Goal: Task Accomplishment & Management: Manage account settings

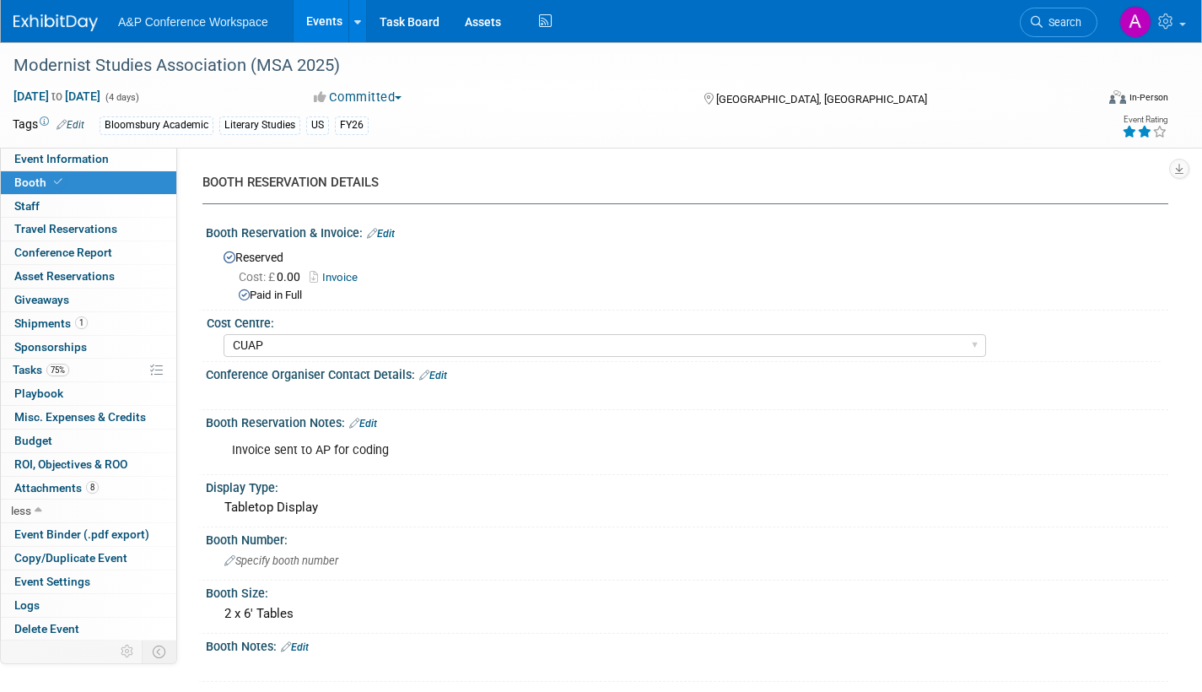
select select "CUAP"
click at [1075, 17] on span "Search" at bounding box center [1062, 22] width 39 height 13
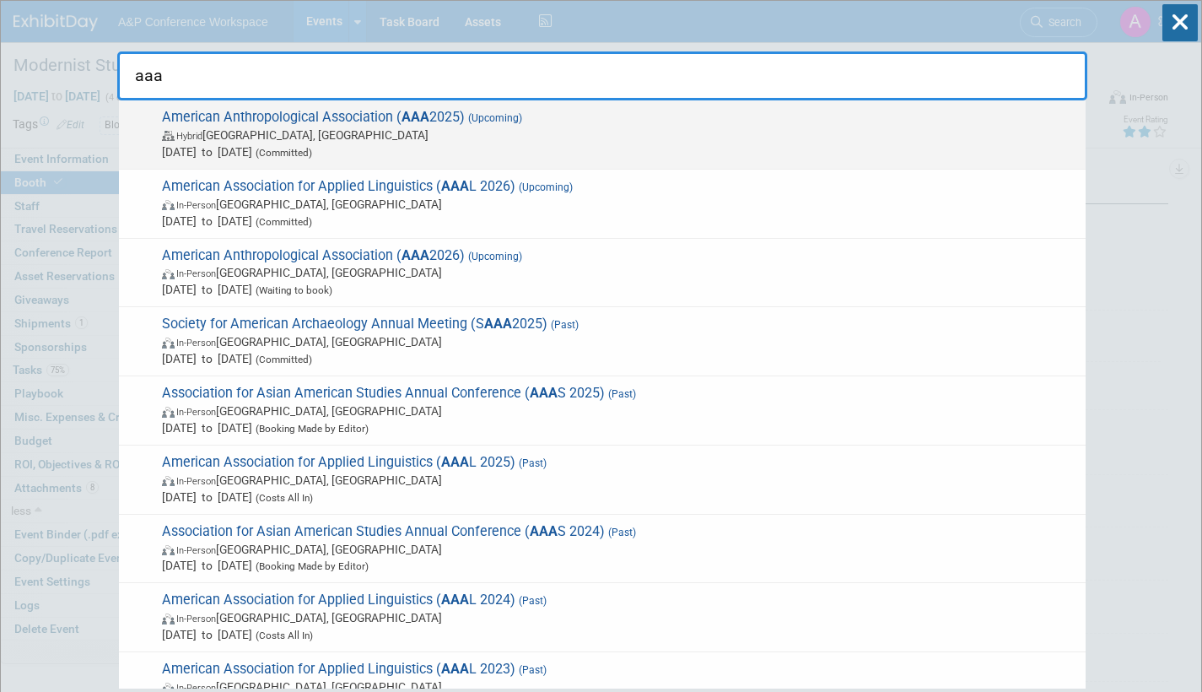
type input "aaa"
click at [537, 125] on span "American Anthropological Association ( AAA 2025) (Upcoming) Hybrid New Orleans,…" at bounding box center [617, 134] width 921 height 51
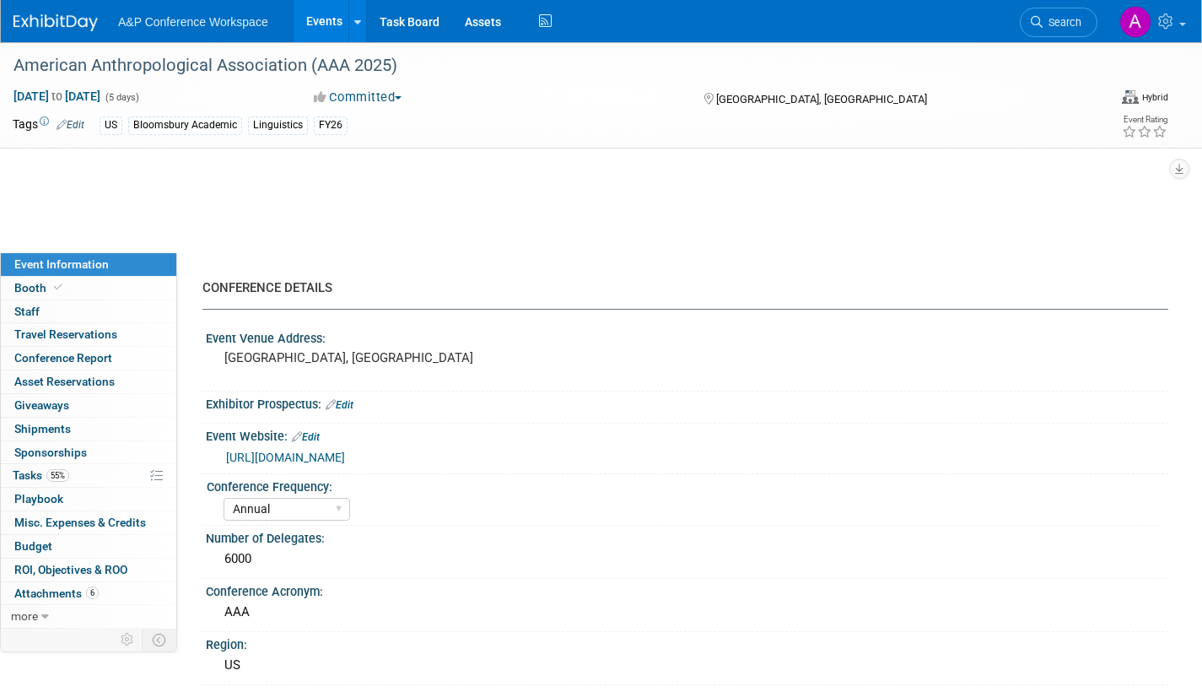
select select "Annual"
select select "Level 2"
select select "In-Person Booth"
select select "Anthropology"
select select "Bloomsbury Academic"
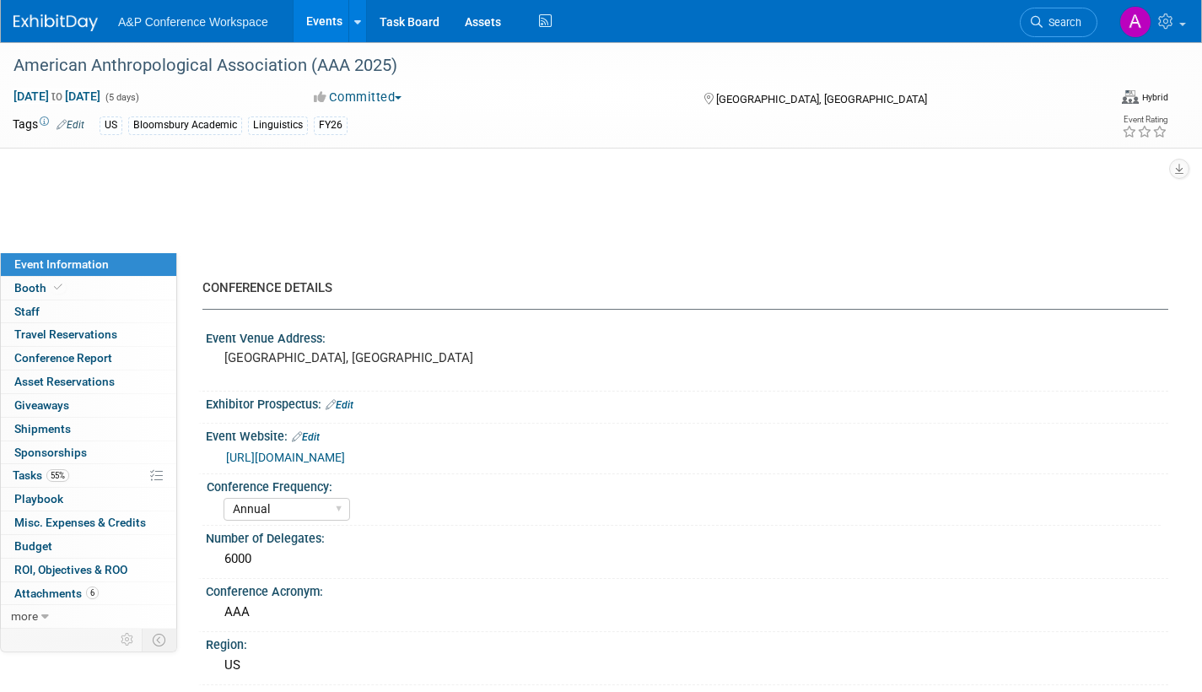
select select "[PERSON_NAME]"
select select "Networking/Commissioning"
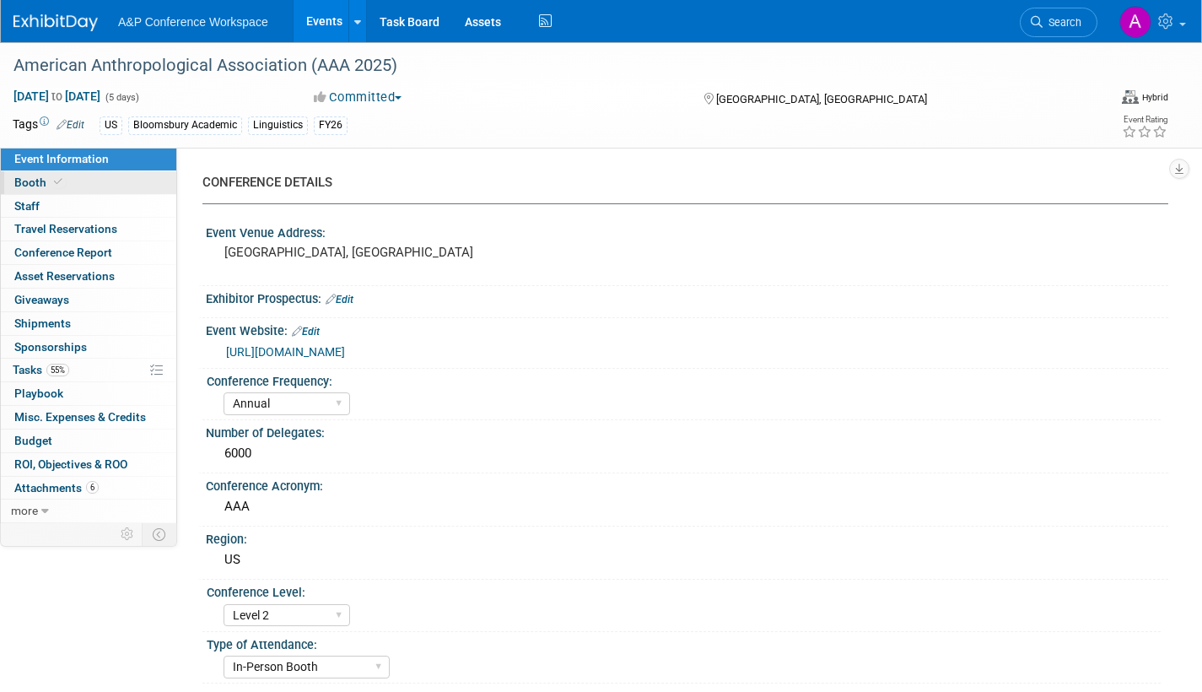
click at [51, 179] on span at bounding box center [58, 182] width 15 height 13
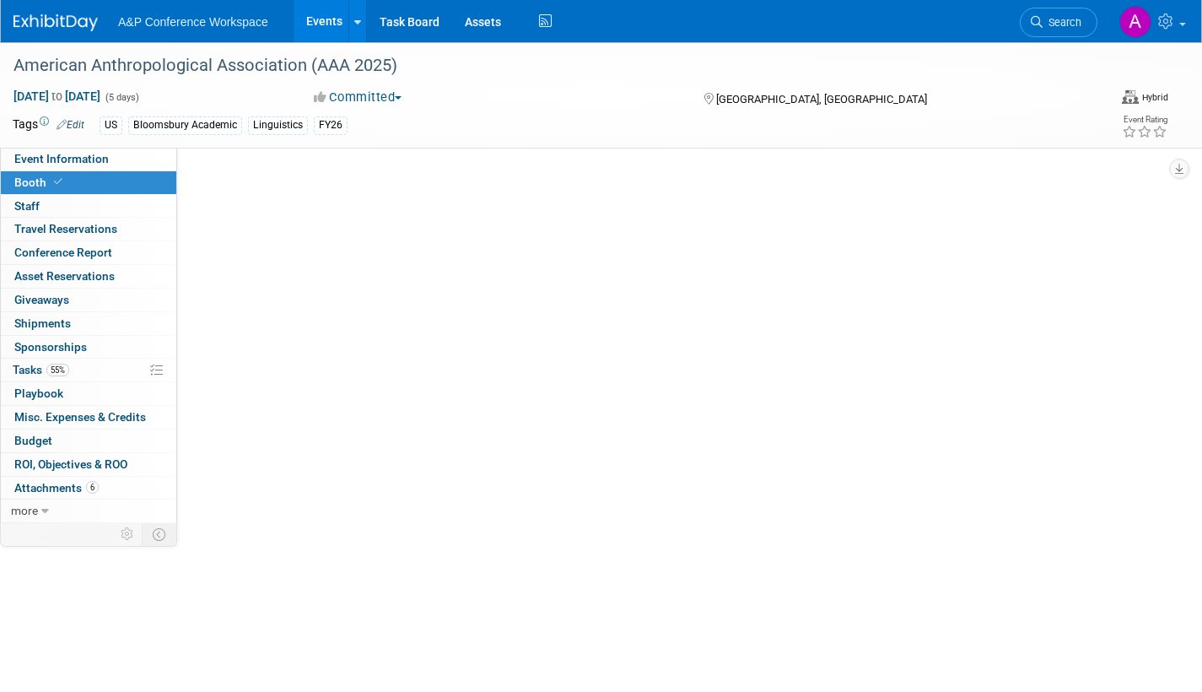
select select "RLKP"
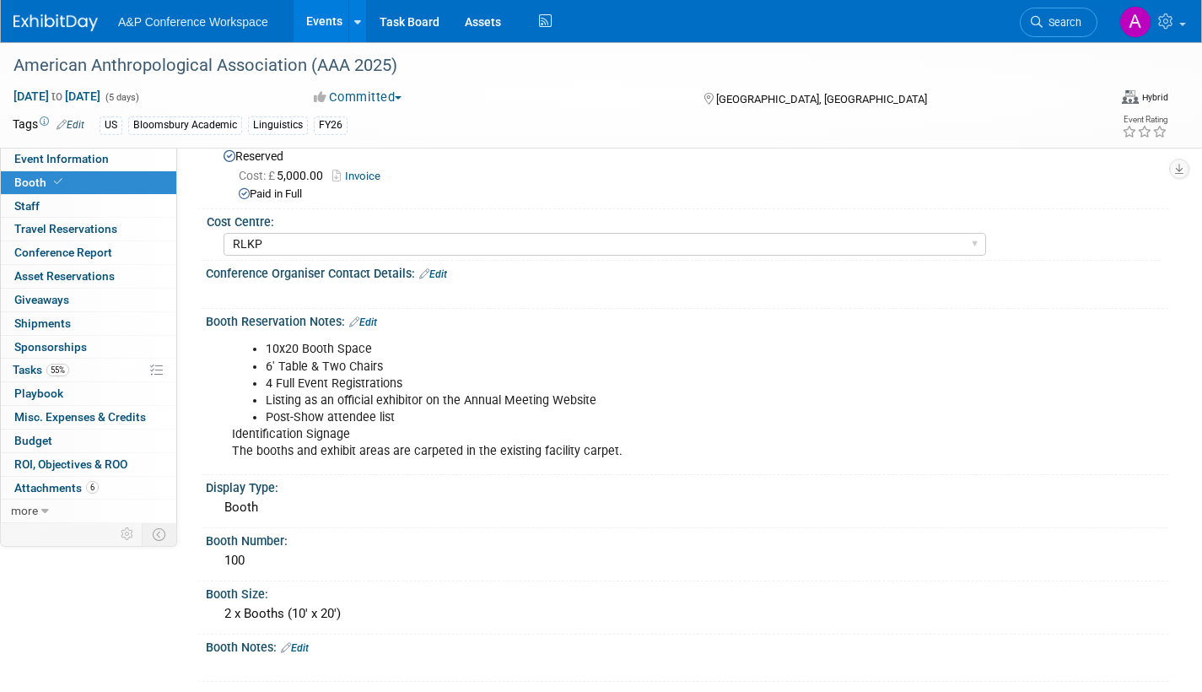
scroll to position [135, 0]
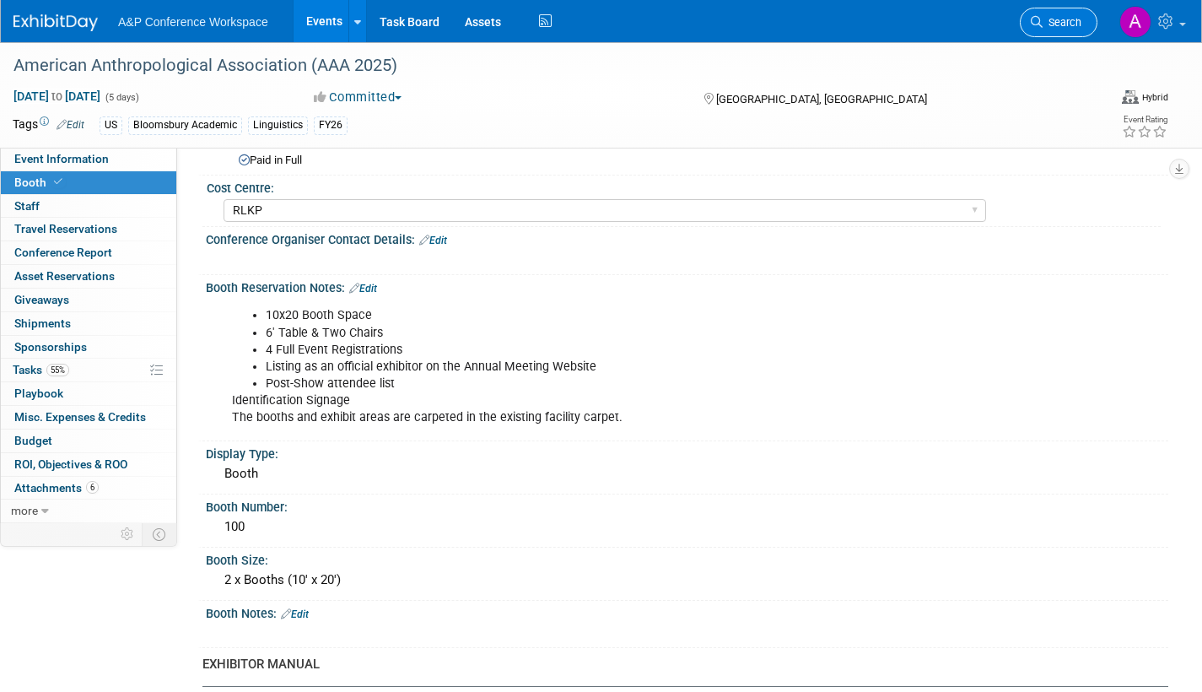
click at [1057, 28] on span "Search" at bounding box center [1062, 22] width 39 height 13
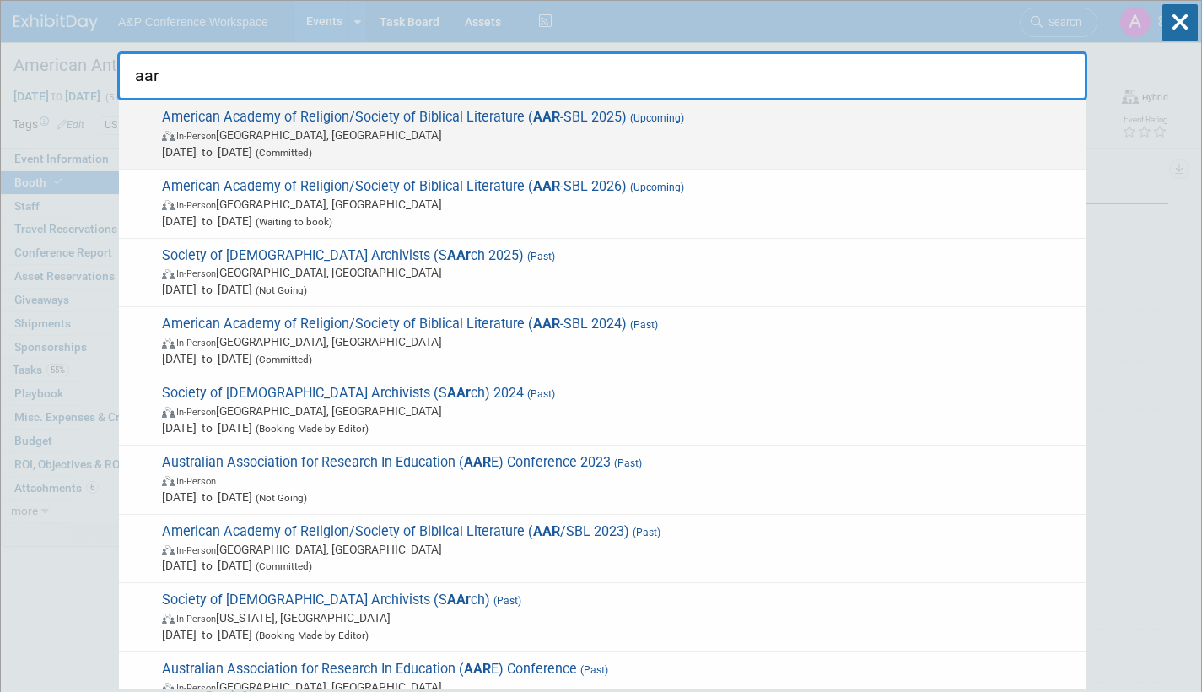
type input "aar"
click at [658, 131] on span "In-Person Boston, MA" at bounding box center [619, 135] width 915 height 17
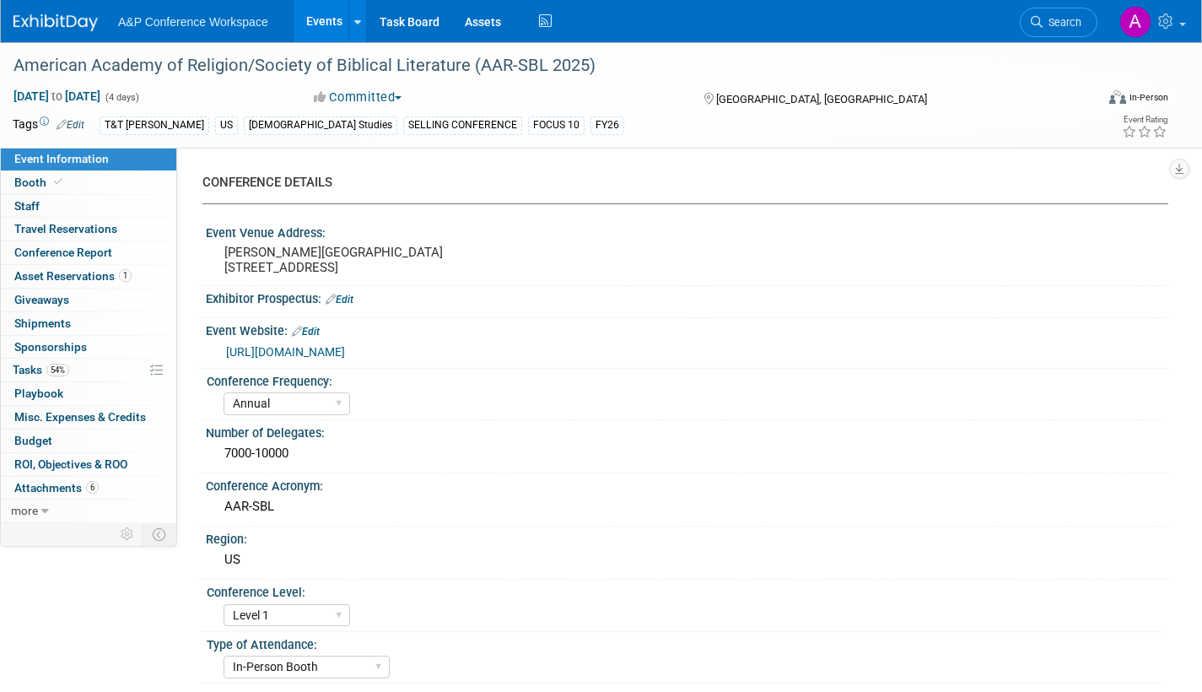
select select "Annual"
select select "Level 1"
select select "In-Person Booth"
select select "[DEMOGRAPHIC_DATA] Studies"
select select "T&T [PERSON_NAME]"
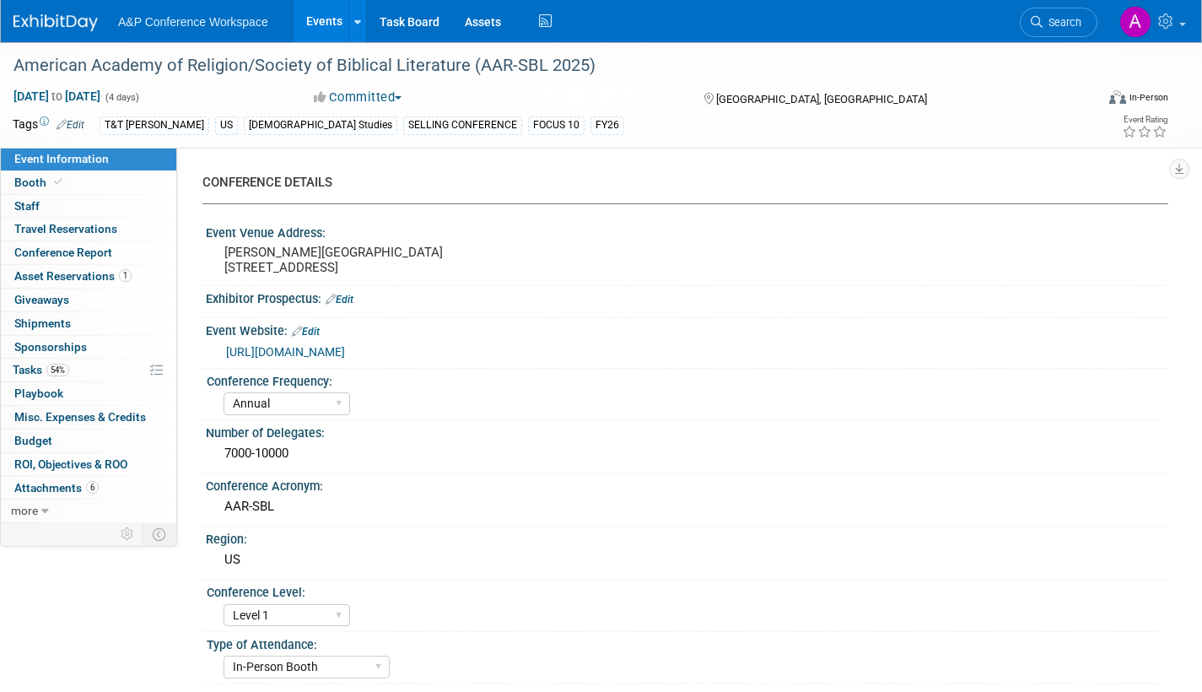
select select "[PERSON_NAME]"
select select "Networking/Commissioning"
click at [10, 175] on link "Booth" at bounding box center [89, 182] width 176 height 23
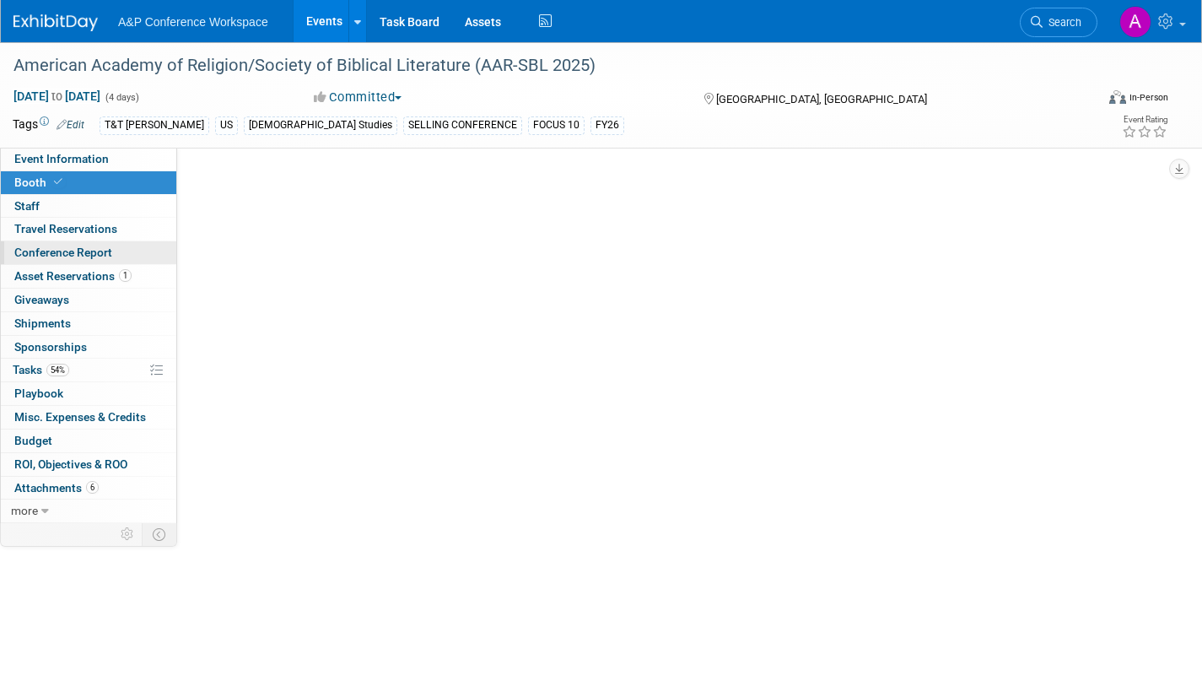
select select "CUAP"
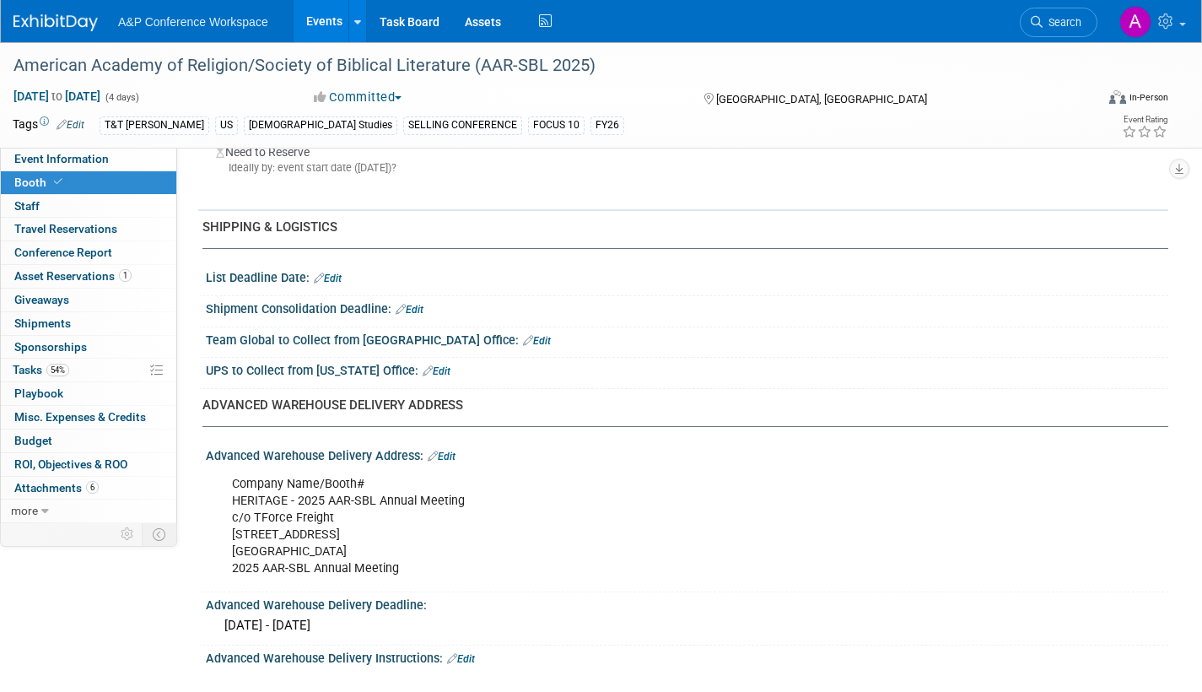
scroll to position [945, 0]
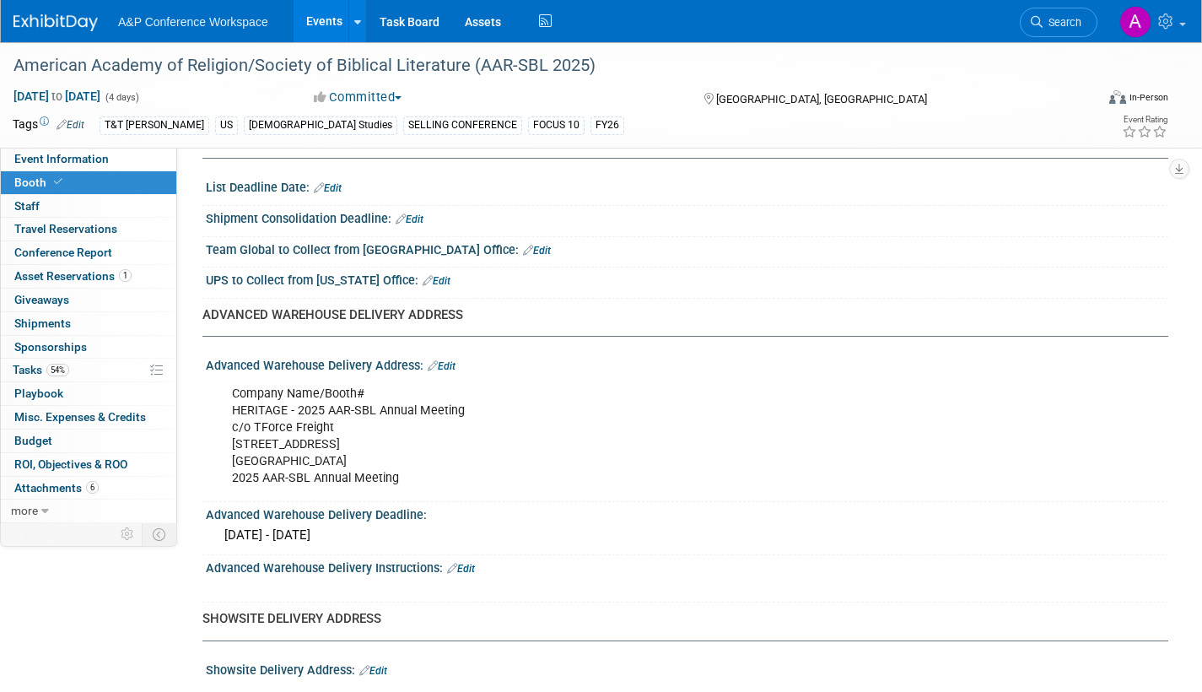
click at [451, 364] on link "Edit" at bounding box center [442, 366] width 28 height 12
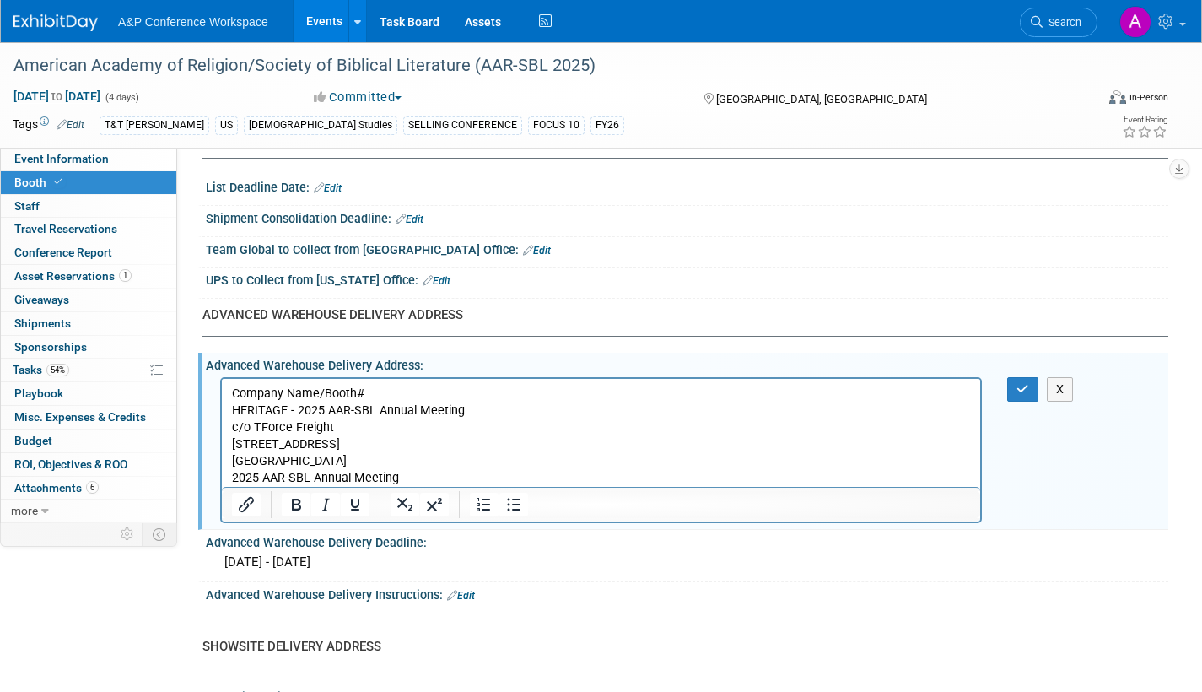
scroll to position [0, 0]
click at [403, 476] on p "Company Name/Booth# HERITAGE - 2025 AAR-SBL Annual Meeting c/o TForce Freight 8…" at bounding box center [601, 435] width 739 height 101
click at [1019, 392] on icon "button" at bounding box center [1023, 389] width 13 height 12
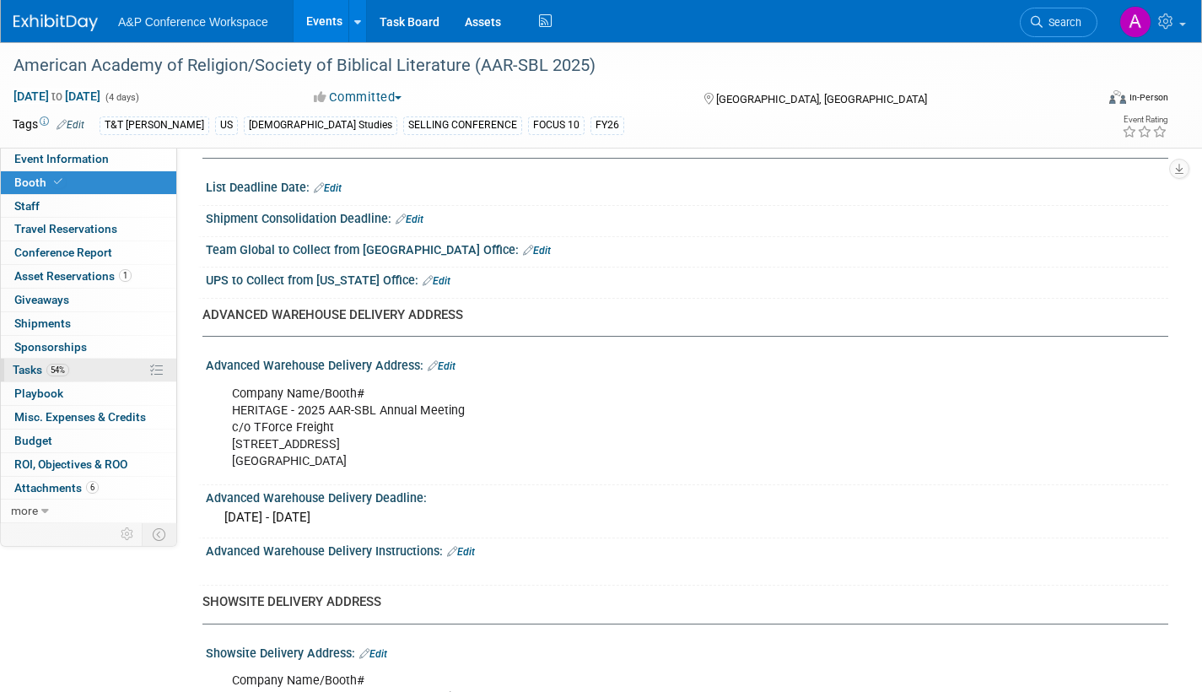
click at [19, 374] on span "Tasks 54%" at bounding box center [41, 370] width 57 height 14
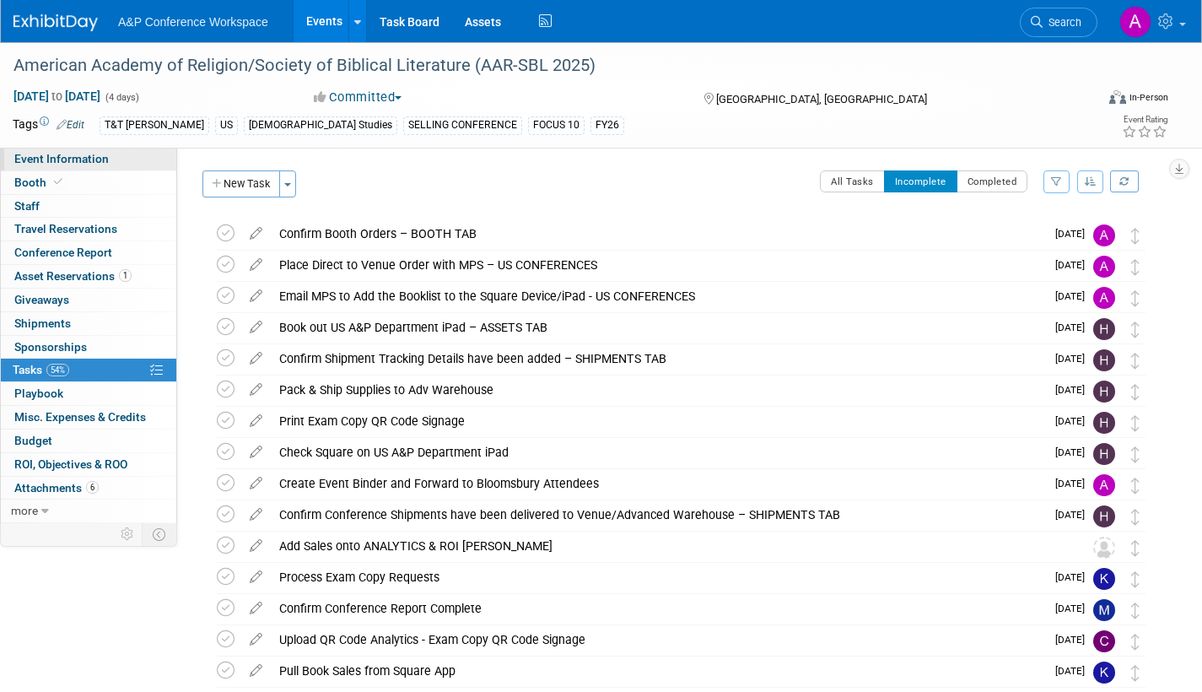
click at [71, 163] on span "Event Information" at bounding box center [61, 159] width 95 height 14
select select "Annual"
select select "Level 1"
select select "In-Person Booth"
select select "[DEMOGRAPHIC_DATA] Studies"
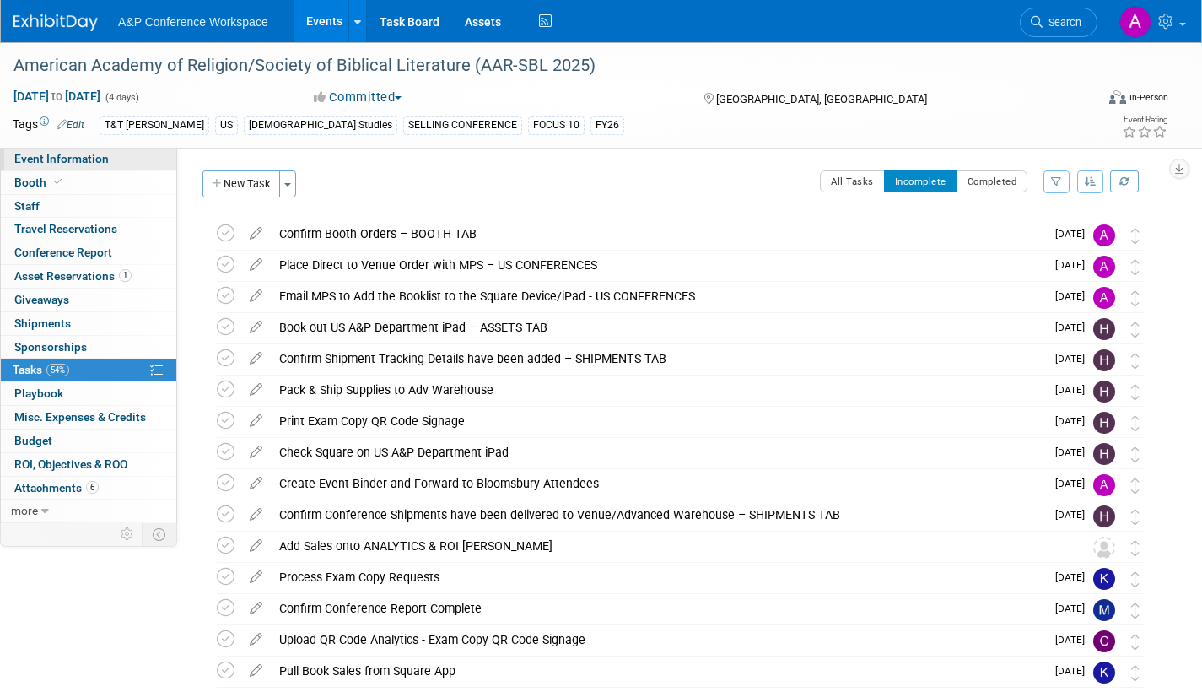
select select "T&T [PERSON_NAME]"
select select "[PERSON_NAME]"
select select "Networking/Commissioning"
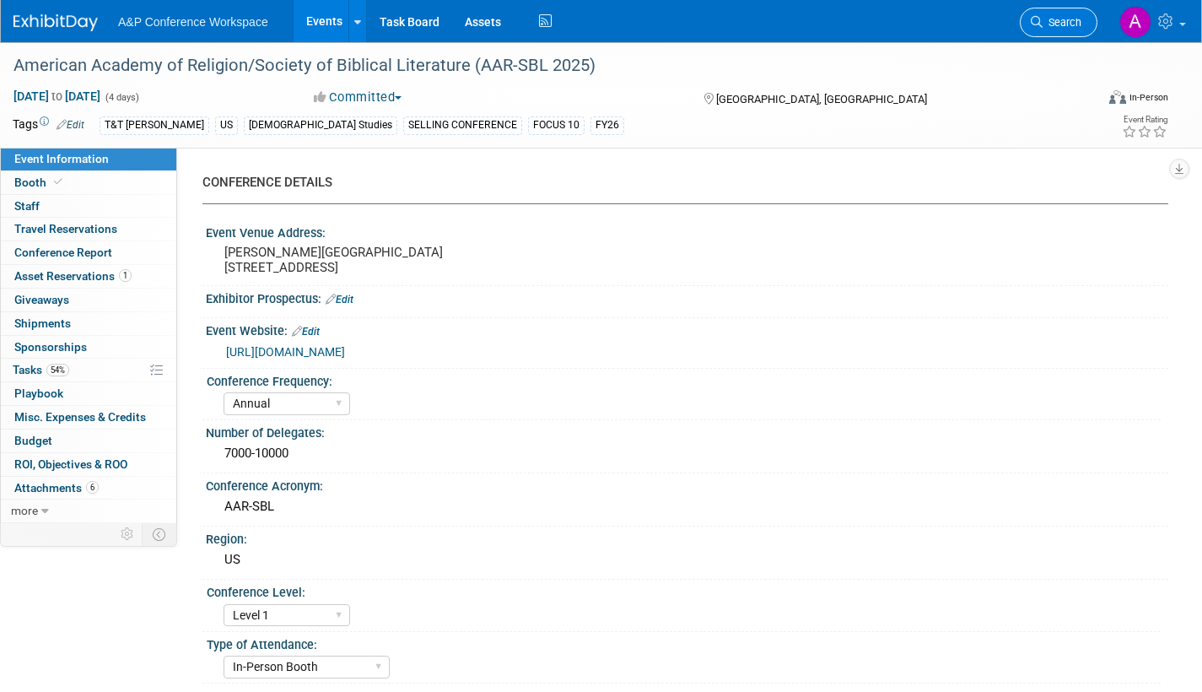
click at [1052, 23] on span "Search" at bounding box center [1062, 22] width 39 height 13
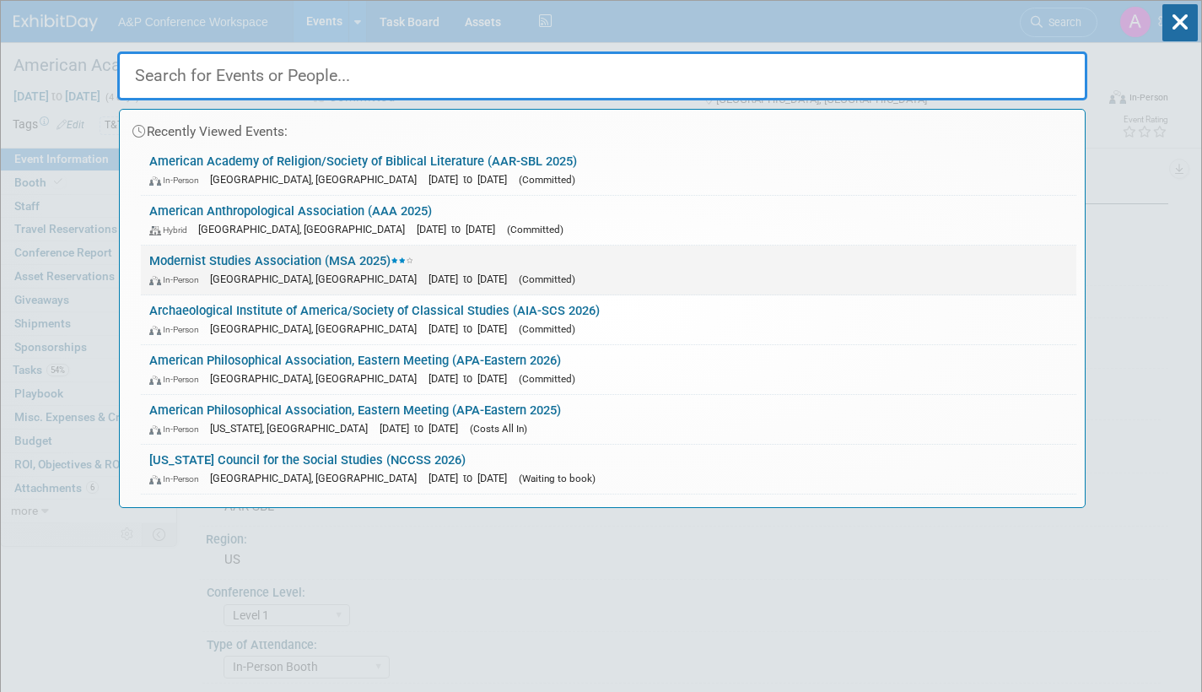
click at [440, 264] on link "Modernist Studies Association (MSA 2025) In-Person Boston, MA Oct 9, 2025 to Oc…" at bounding box center [609, 270] width 936 height 49
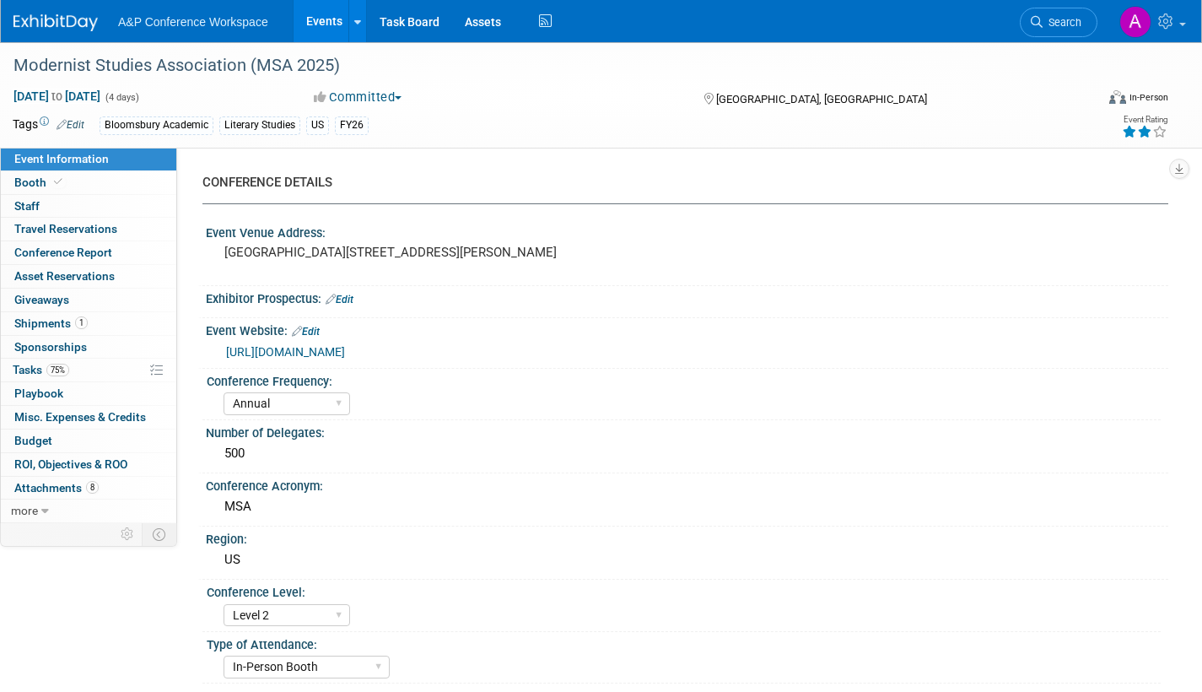
select select "Annual"
select select "Level 2"
select select "In-Person Booth"
select select "Literary Studies"
select select "Bloomsbury Academic"
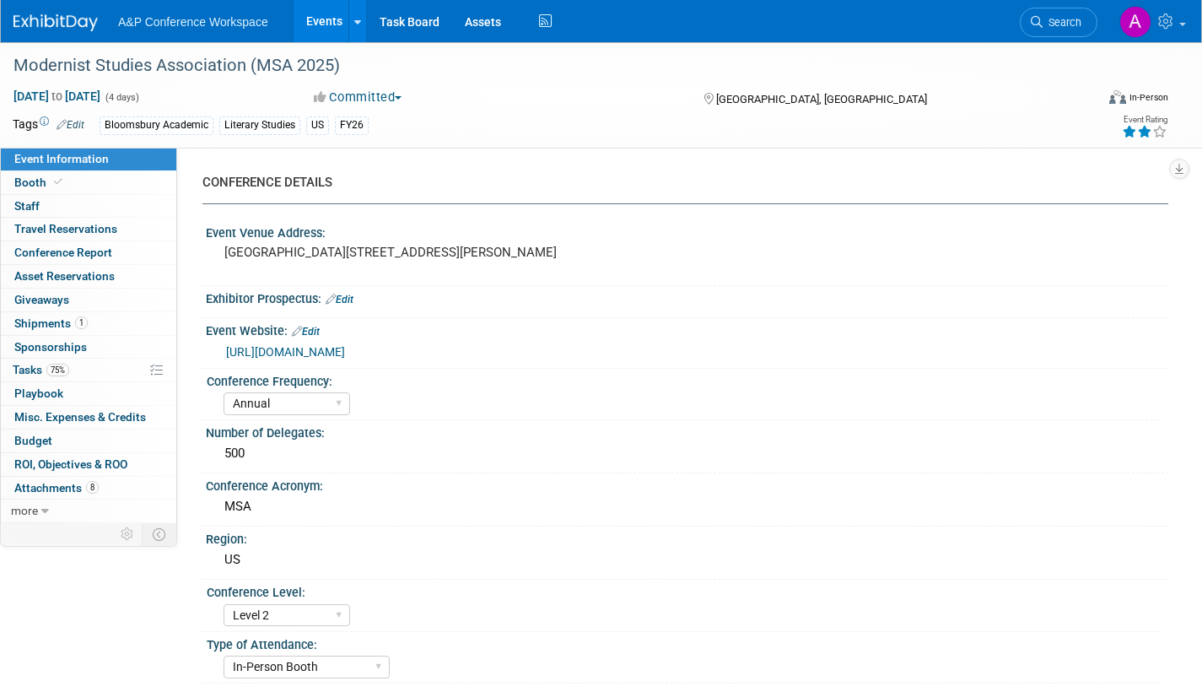
select select "[PERSON_NAME]"
select select "Brand/Subject Presence​"
click at [38, 323] on span "Shipments 1" at bounding box center [50, 323] width 73 height 14
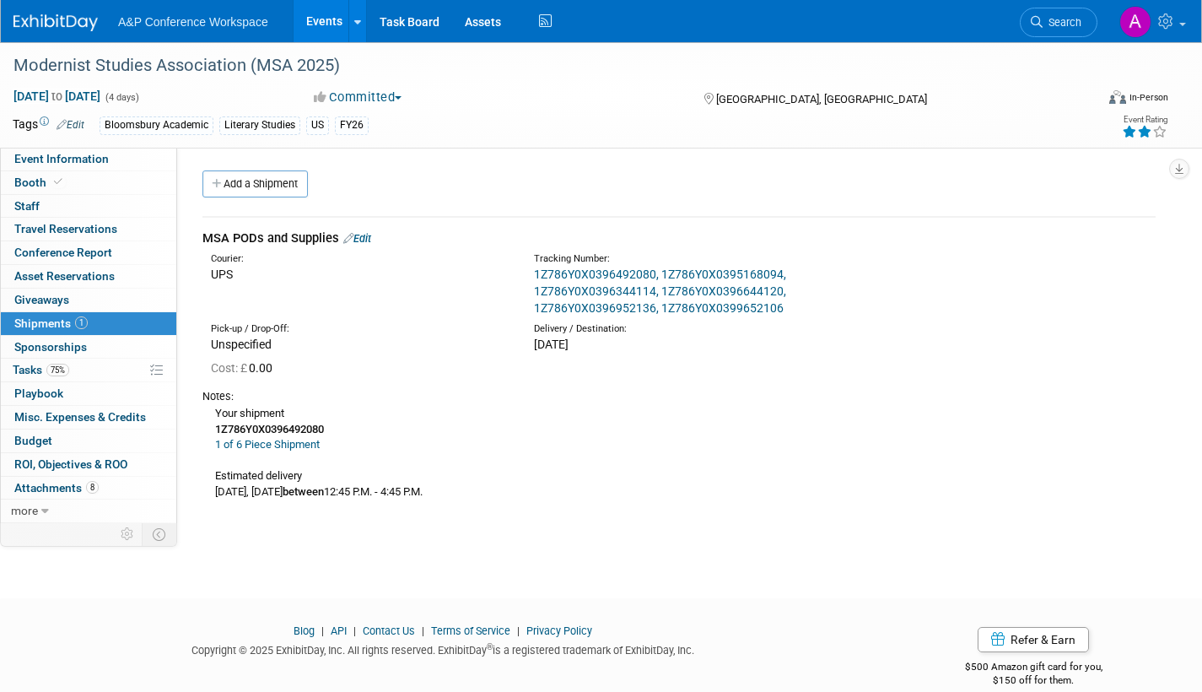
click at [365, 237] on link "Edit" at bounding box center [357, 238] width 28 height 13
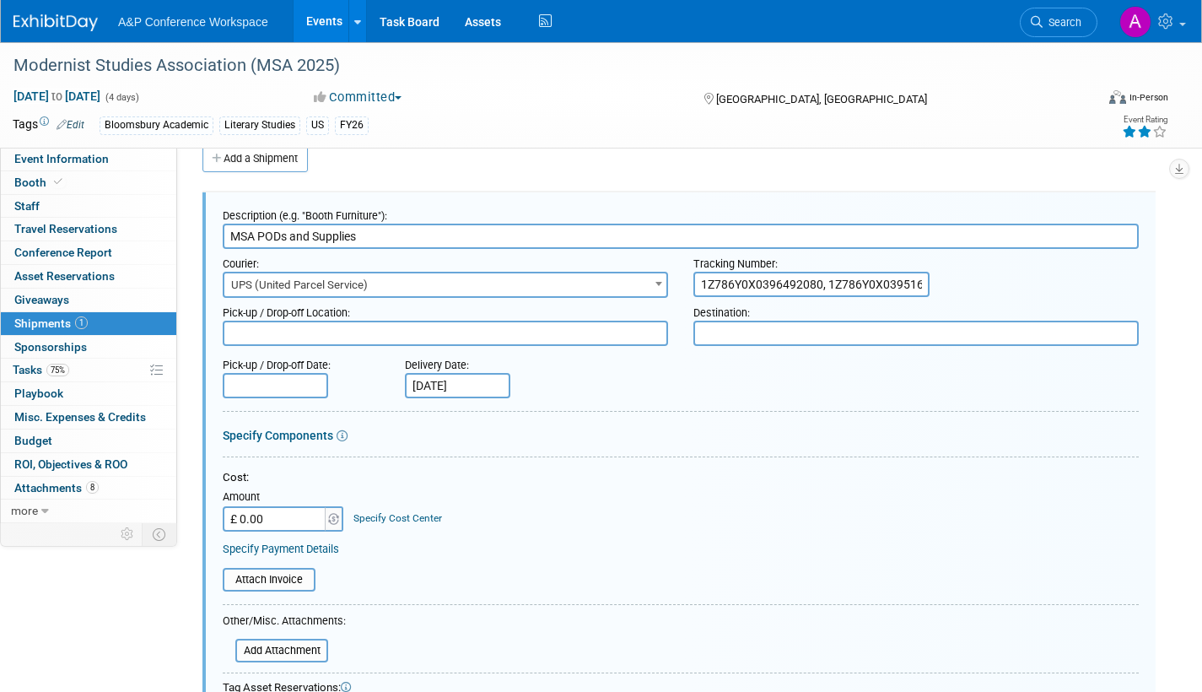
click at [284, 235] on input "MSA PODs and Supplies" at bounding box center [681, 236] width 916 height 25
click at [317, 234] on input "MSA books and Supplies" at bounding box center [681, 236] width 916 height 25
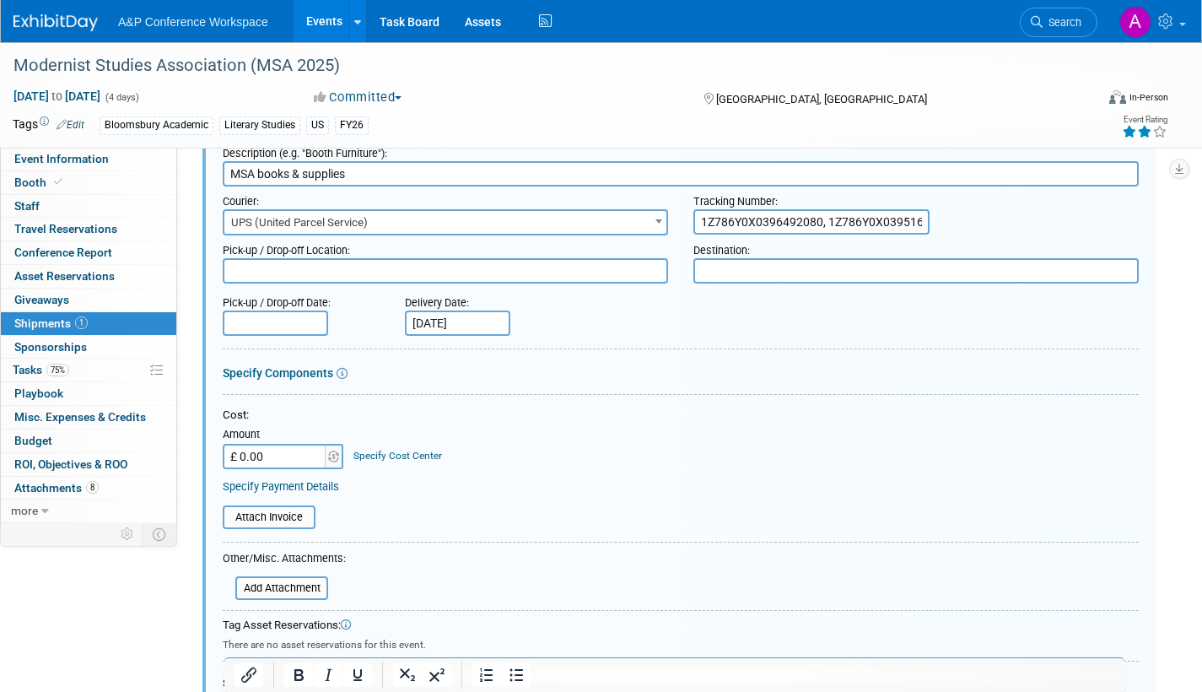
scroll to position [194, 0]
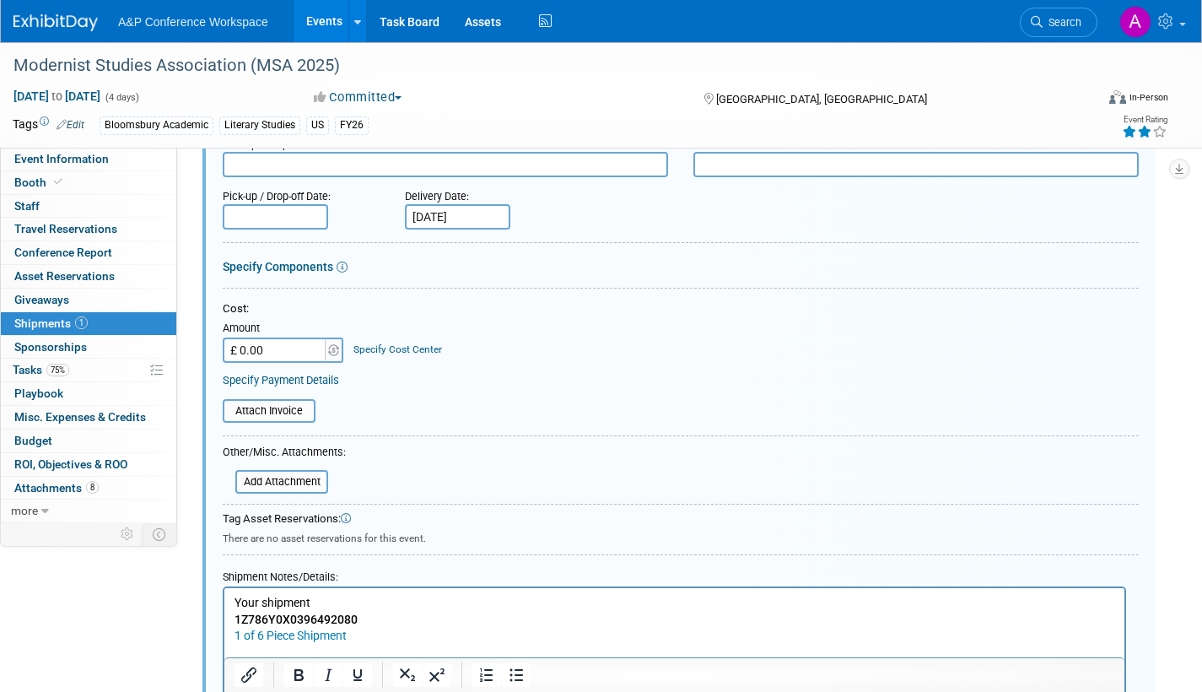
type input "MSA books & supplies"
click at [488, 212] on input "Oct 8, 2025" at bounding box center [457, 216] width 105 height 25
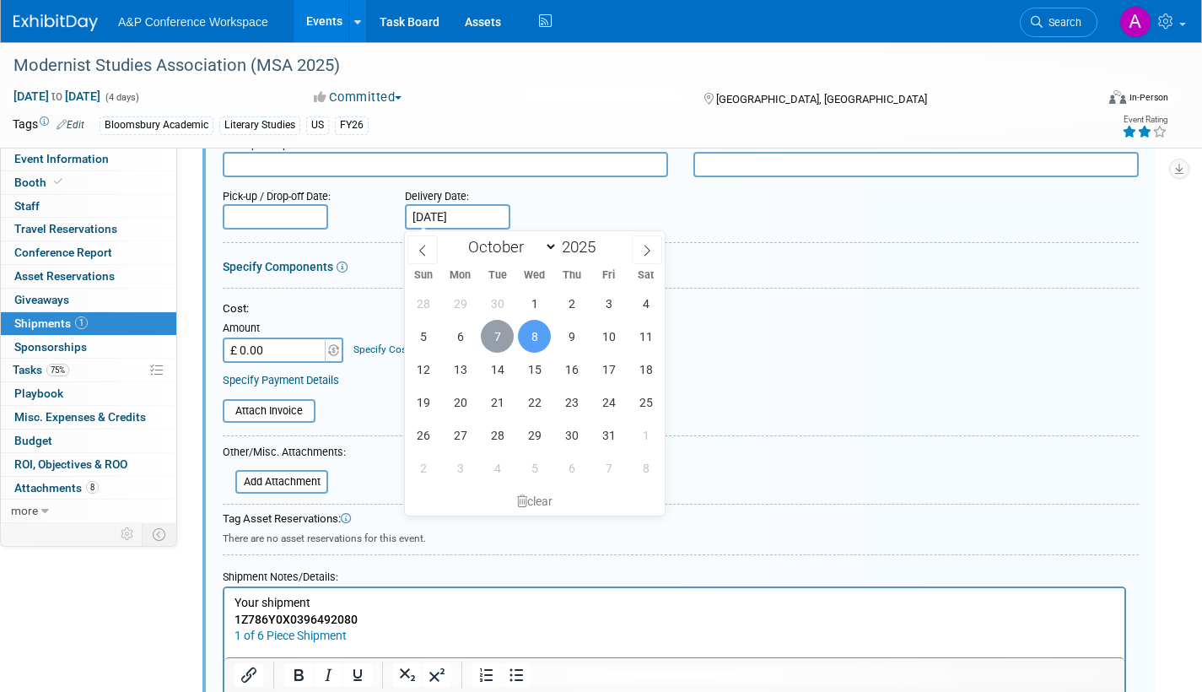
click at [494, 333] on span "7" at bounding box center [497, 336] width 33 height 33
type input "Oct 7, 2025"
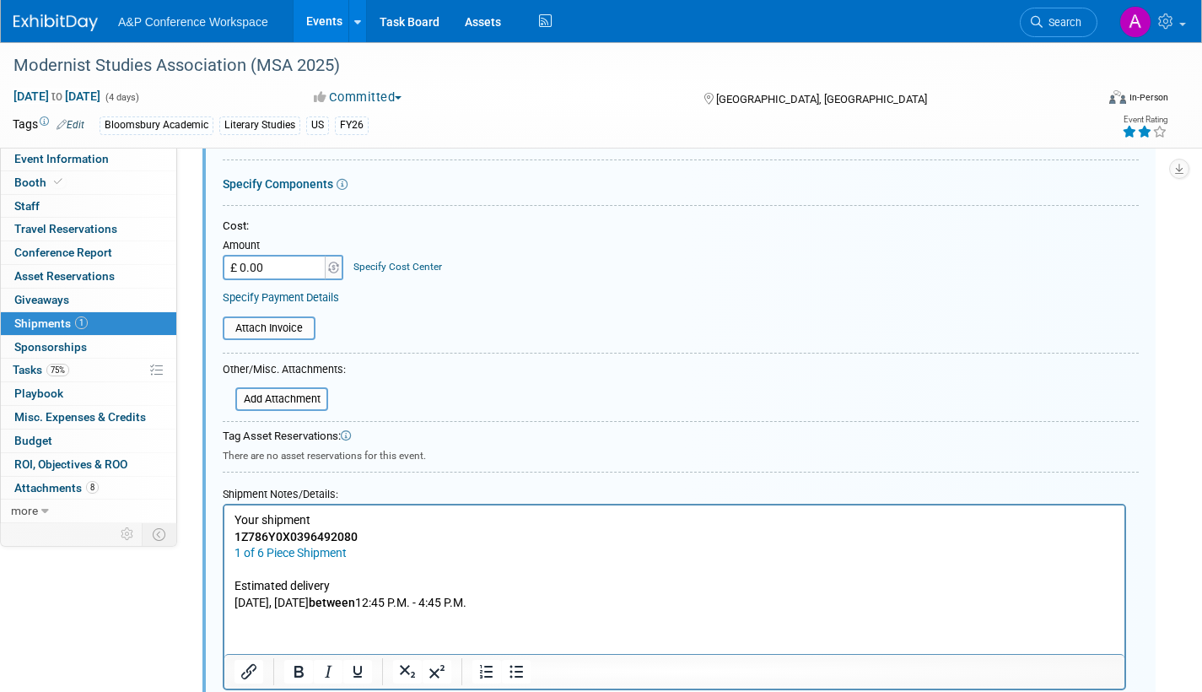
scroll to position [493, 0]
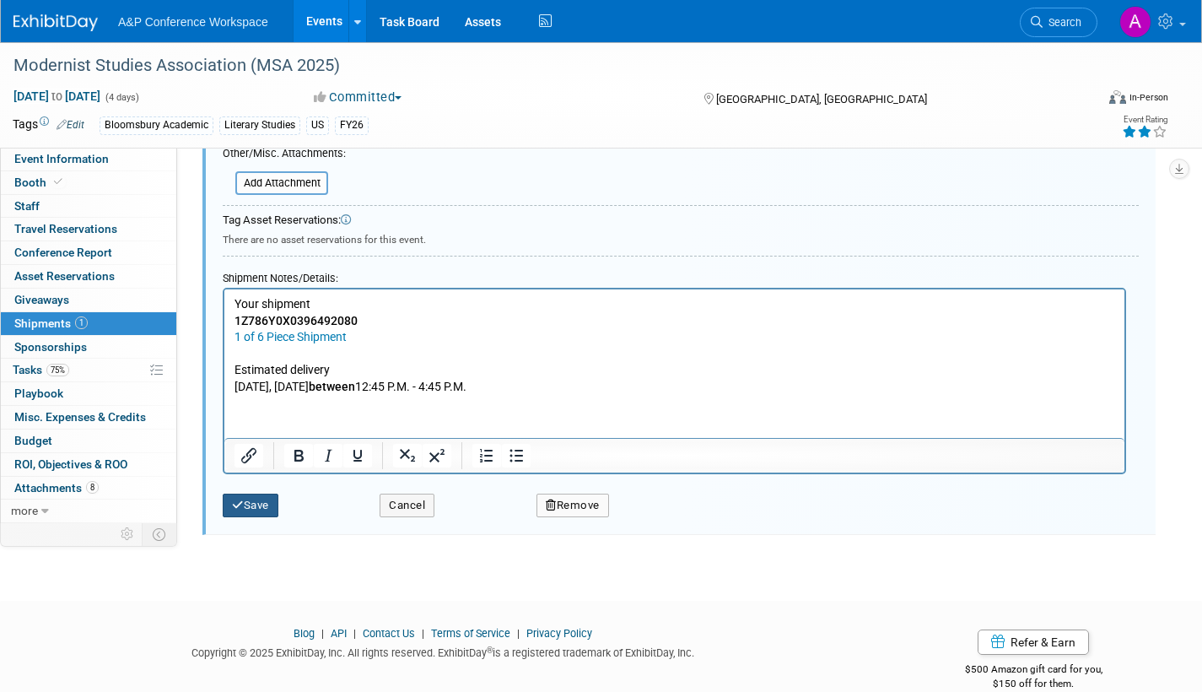
drag, startPoint x: 270, startPoint y: 501, endPoint x: 284, endPoint y: 501, distance: 13.5
click at [269, 502] on button "Save" at bounding box center [251, 506] width 56 height 24
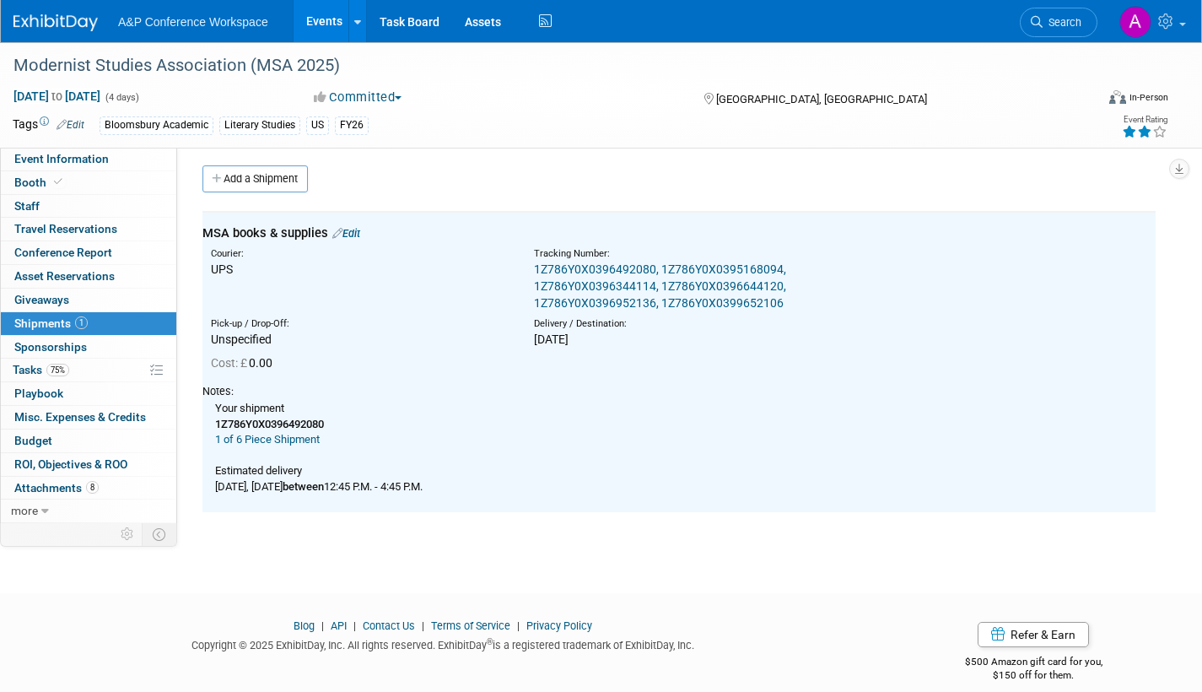
scroll to position [0, 0]
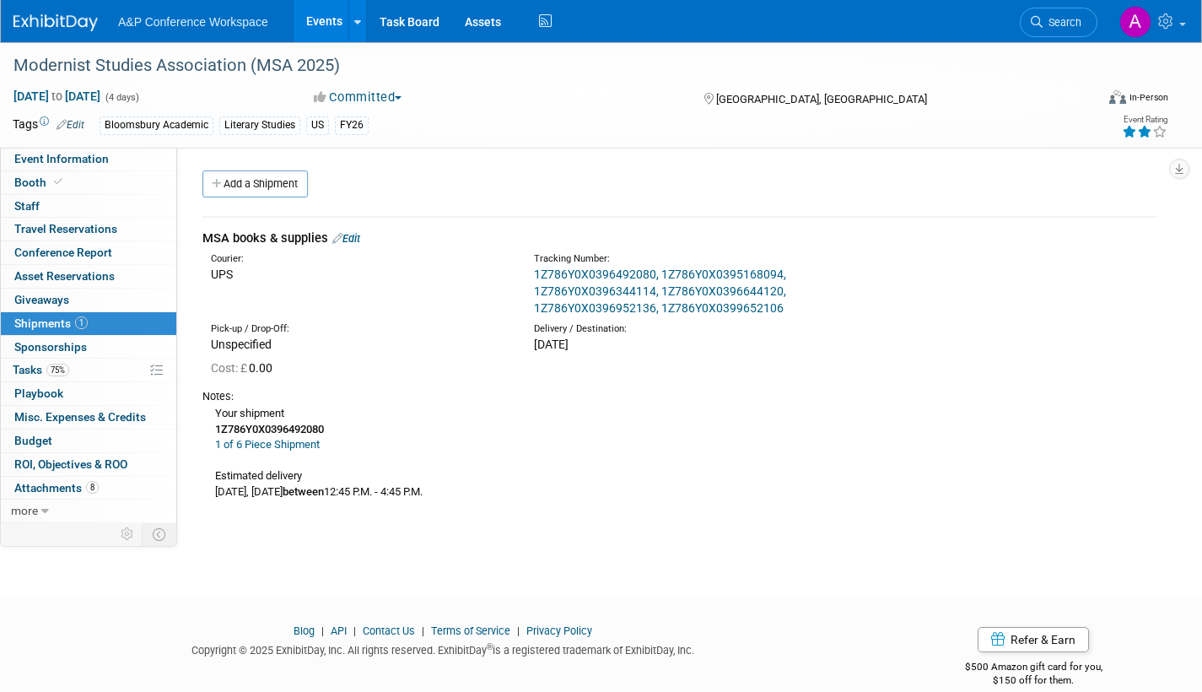
drag, startPoint x: 203, startPoint y: 236, endPoint x: 485, endPoint y: 479, distance: 372.8
click at [485, 479] on td "MSA books & supplies Edit Courier: UPS Tracking Number:" at bounding box center [679, 367] width 953 height 300
copy td "MSA books & supplies Edit Courier: UPS Tracking Number: 1Z786Y0X0396492080, 1Z7…"
click at [33, 156] on span "Event Information" at bounding box center [61, 159] width 95 height 14
select select "Annual"
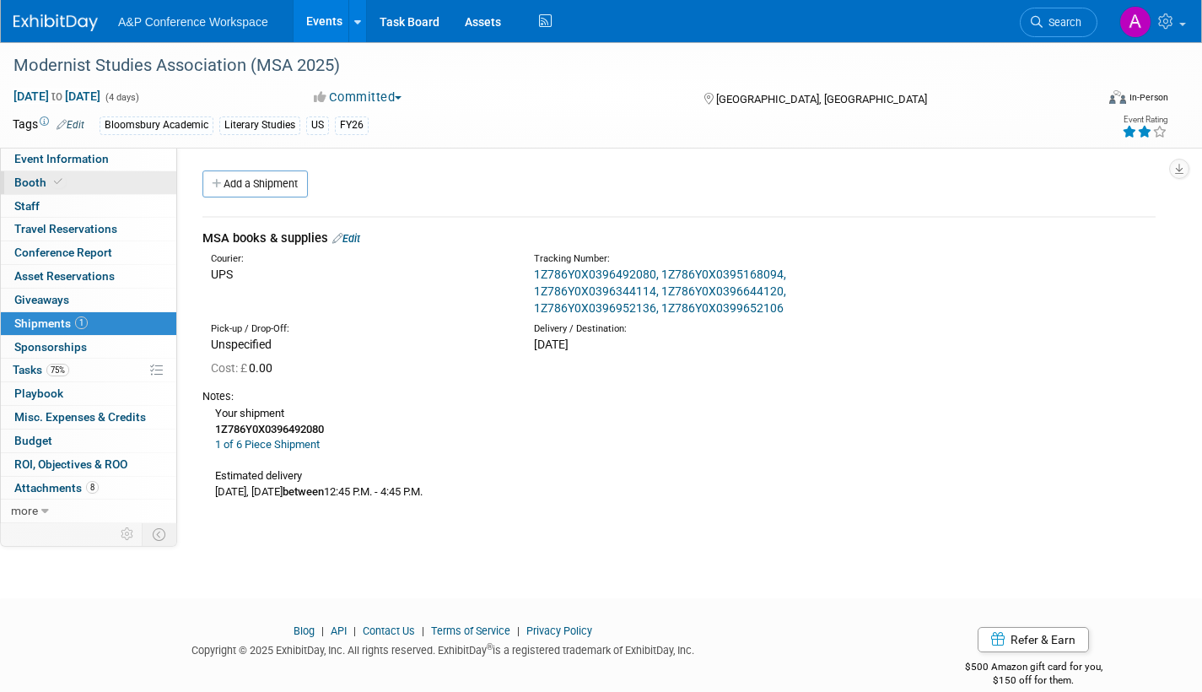
select select "Level 2"
select select "In-Person Booth"
select select "Literary Studies"
select select "Bloomsbury Academic"
select select "[PERSON_NAME]"
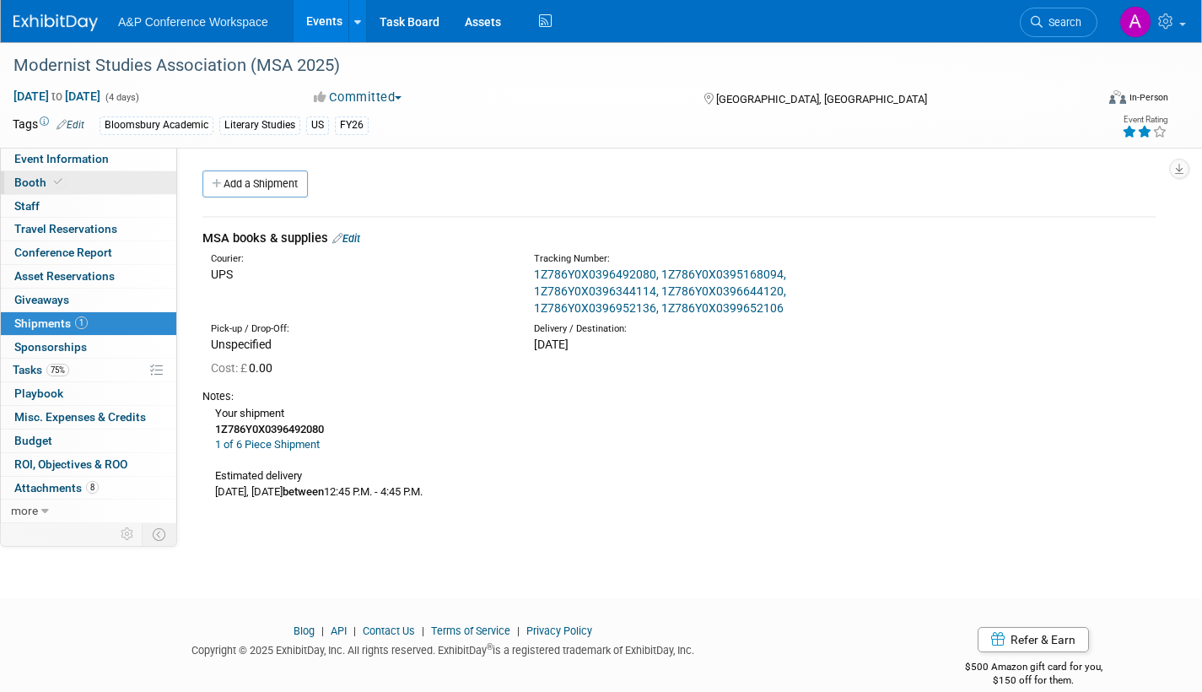
select select "[PERSON_NAME]"
select select "Brand/Subject Presence​"
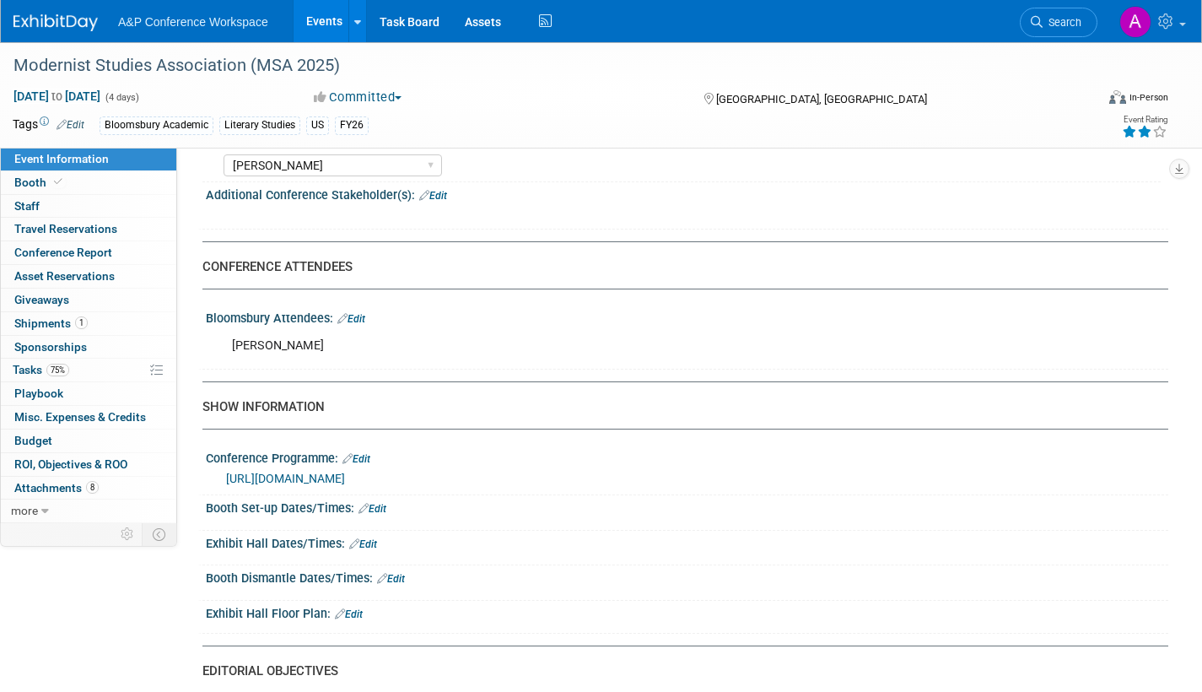
scroll to position [1013, 0]
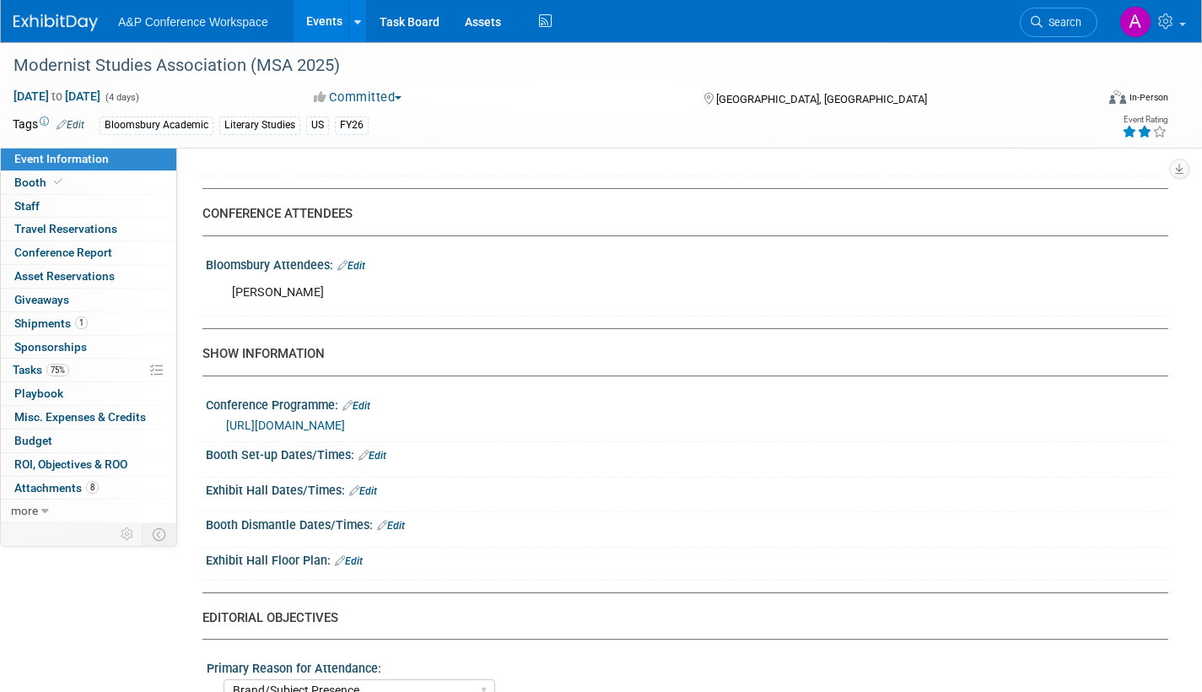
click at [345, 432] on link "https://msa.press.jhu.edu/conferences/index.html" at bounding box center [285, 426] width 119 height 14
click at [369, 497] on link "Edit" at bounding box center [363, 491] width 28 height 12
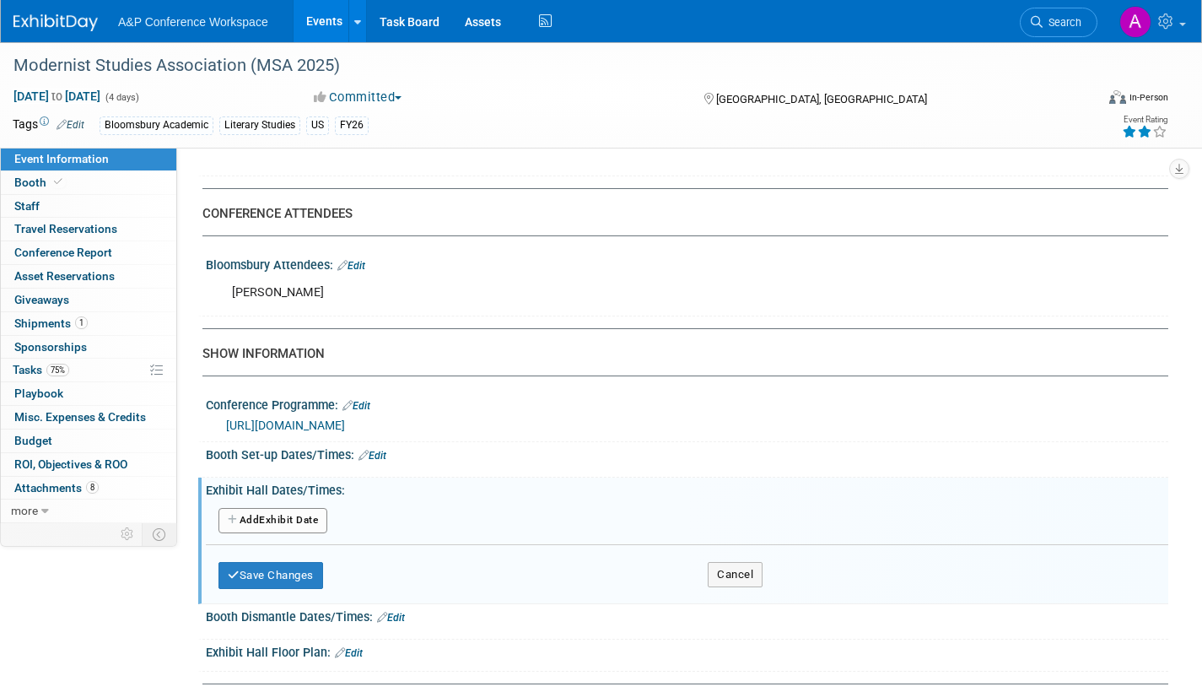
click at [310, 533] on button "Add Another Exhibit Date" at bounding box center [273, 520] width 109 height 25
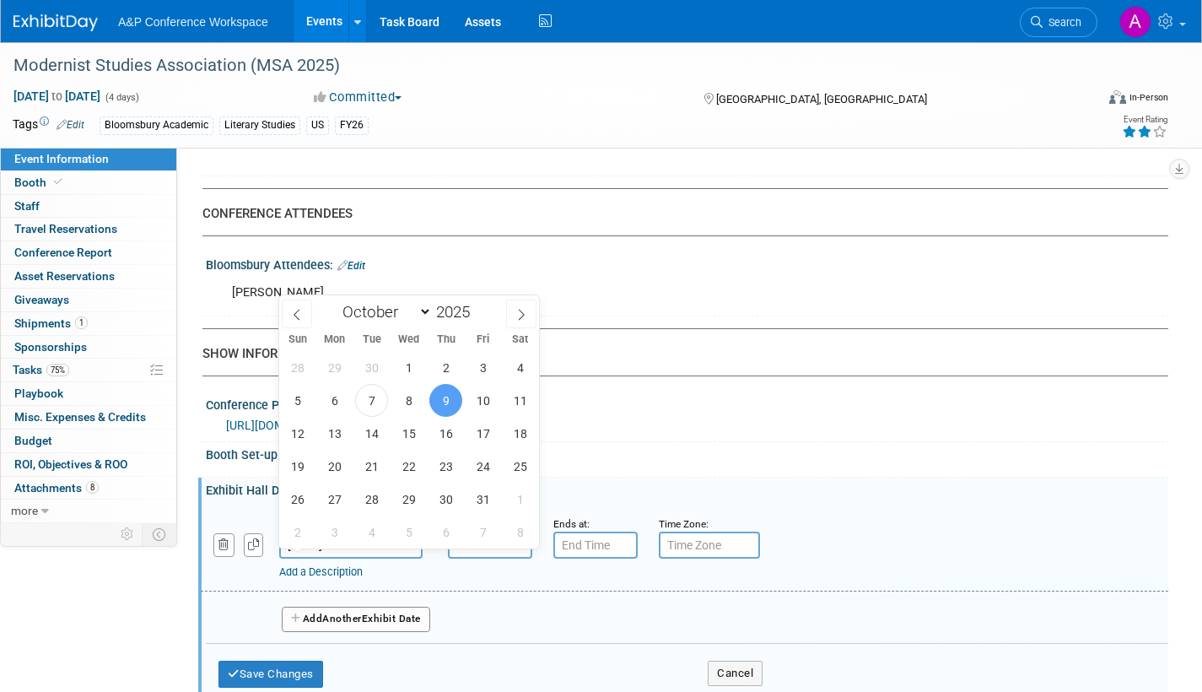
click at [397, 559] on input "Oct 9, 2025" at bounding box center [350, 545] width 143 height 27
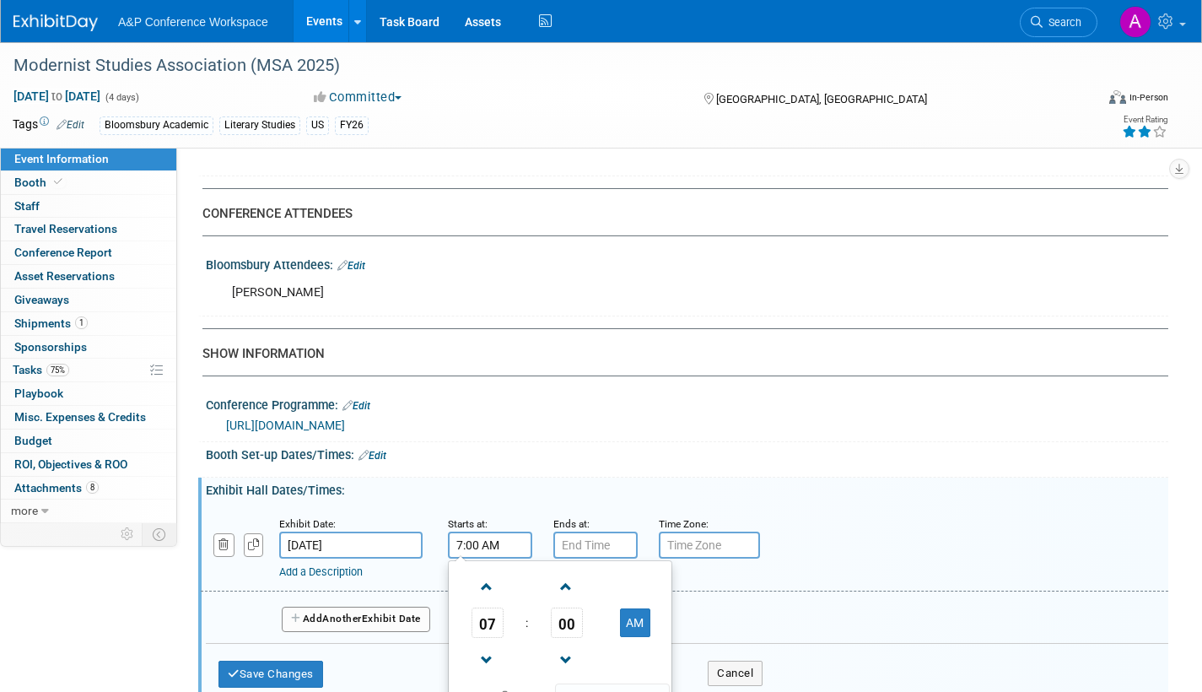
click at [479, 559] on input "7:00 AM" at bounding box center [490, 545] width 84 height 27
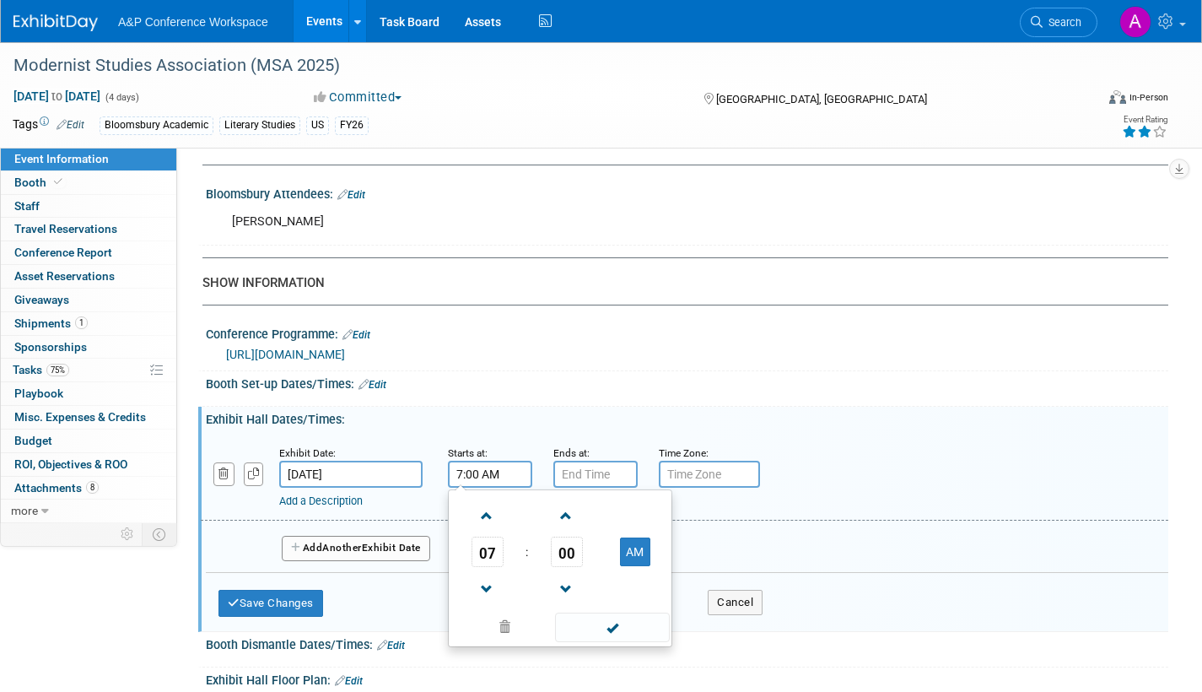
scroll to position [1181, 0]
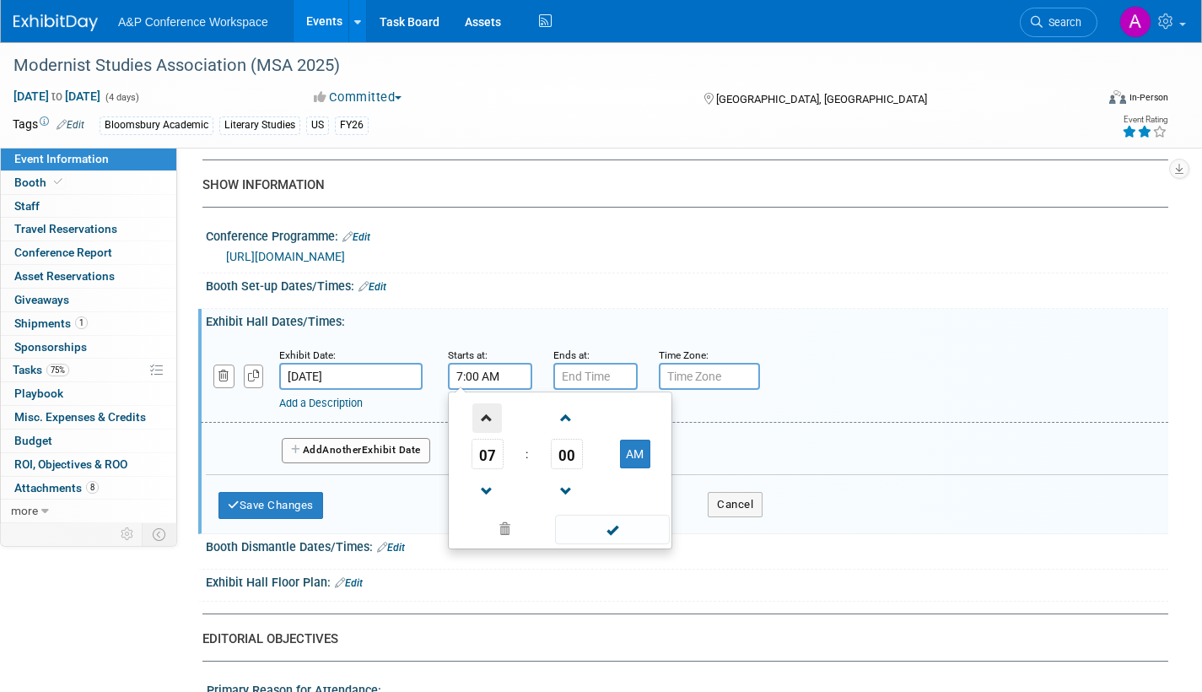
click at [485, 430] on span at bounding box center [488, 418] width 30 height 30
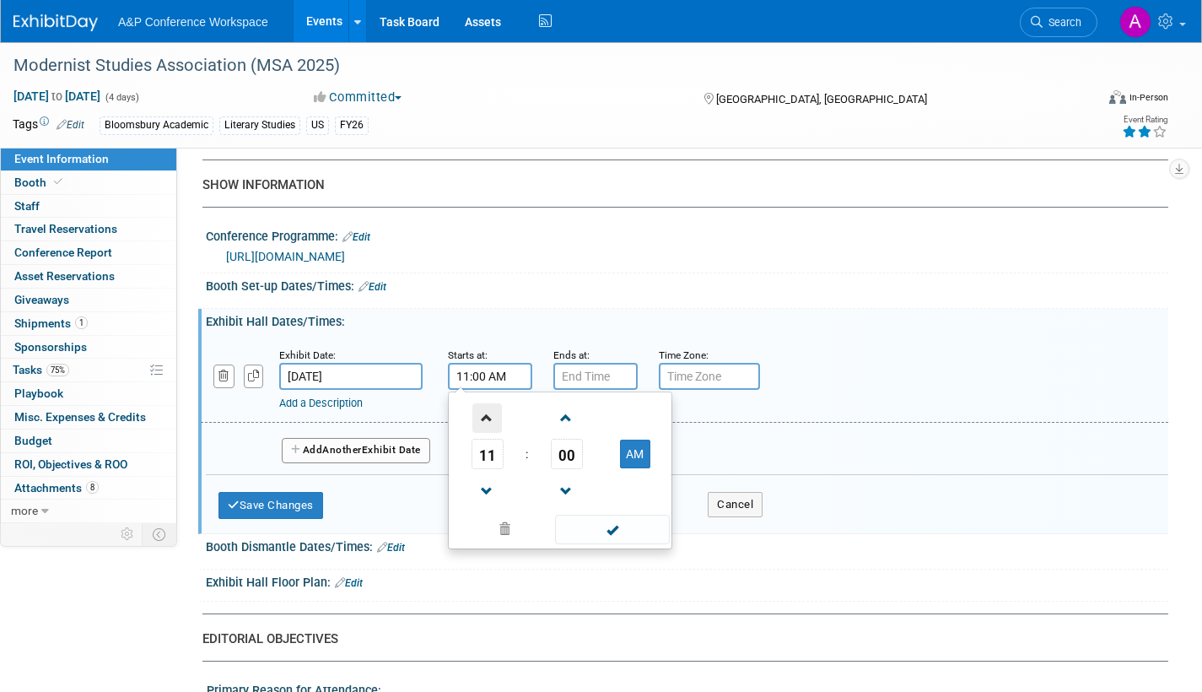
type input "12:00 PM"
click at [573, 544] on span at bounding box center [612, 530] width 114 height 30
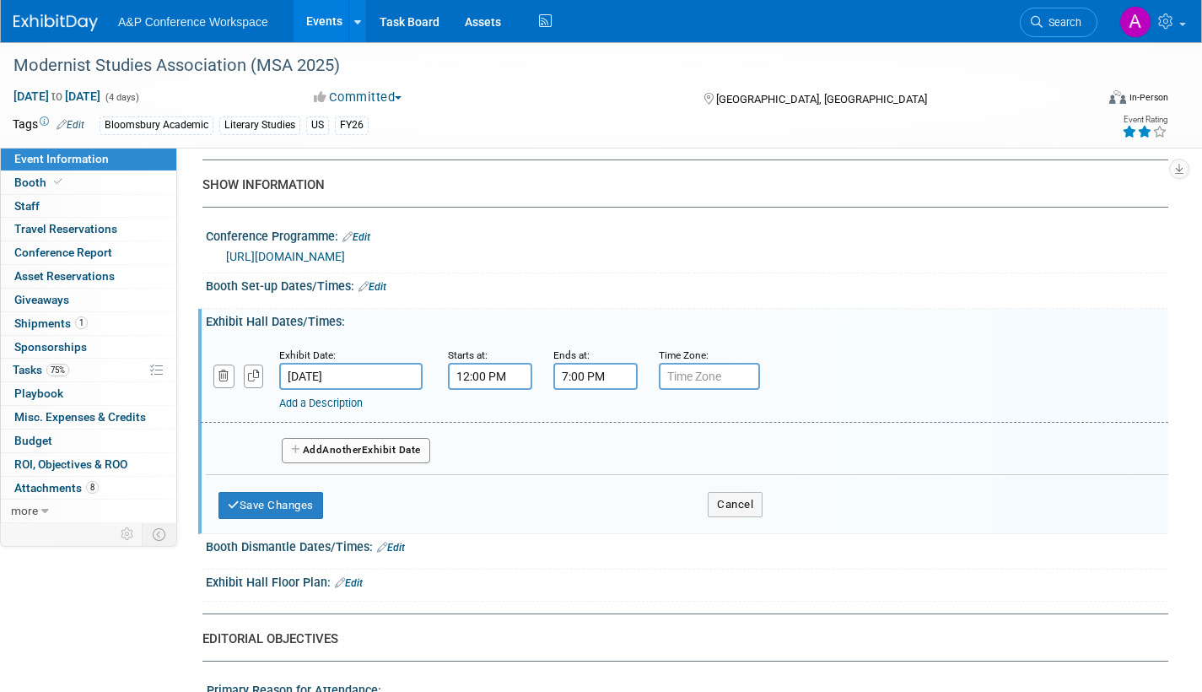
click at [581, 390] on input "7:00 PM" at bounding box center [596, 376] width 84 height 27
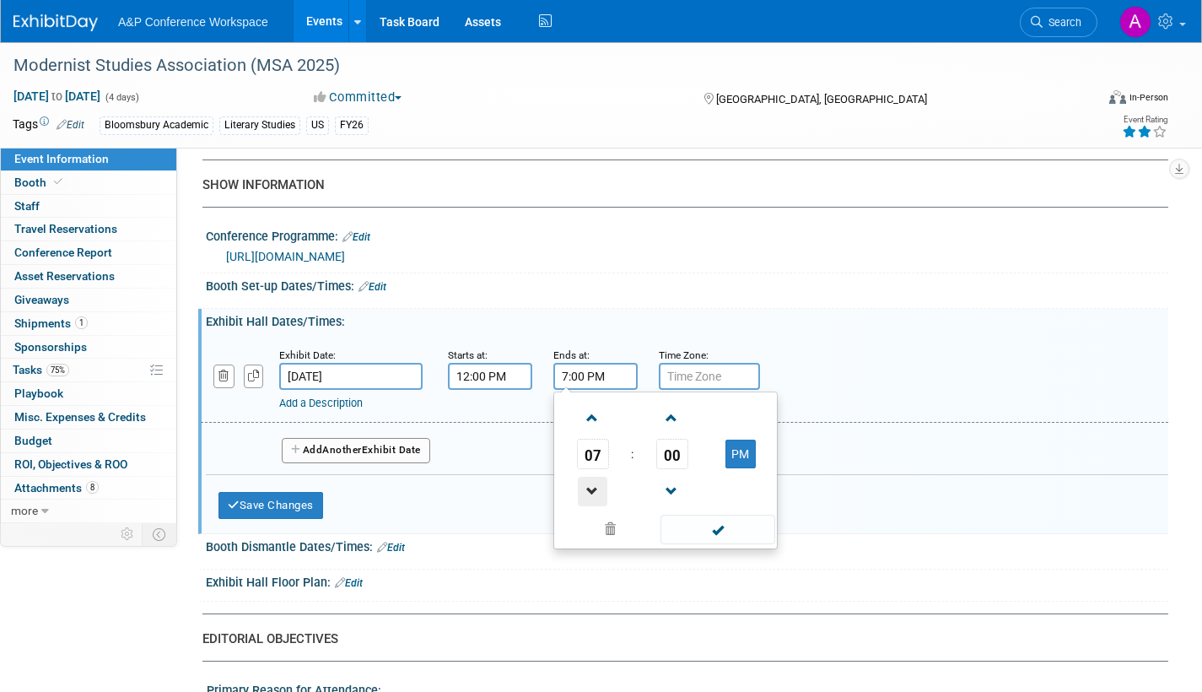
click at [592, 501] on span at bounding box center [593, 492] width 30 height 30
type input "5:00 PM"
click at [696, 542] on span at bounding box center [718, 530] width 114 height 30
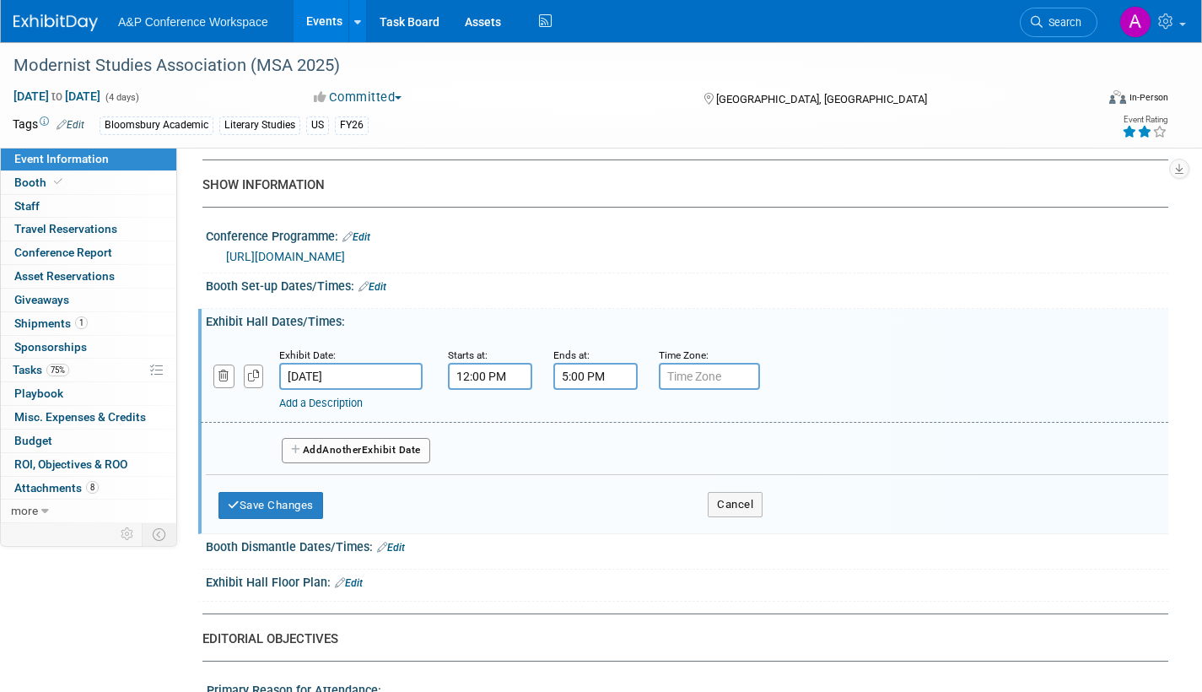
click at [324, 409] on link "Add a Description" at bounding box center [321, 403] width 84 height 13
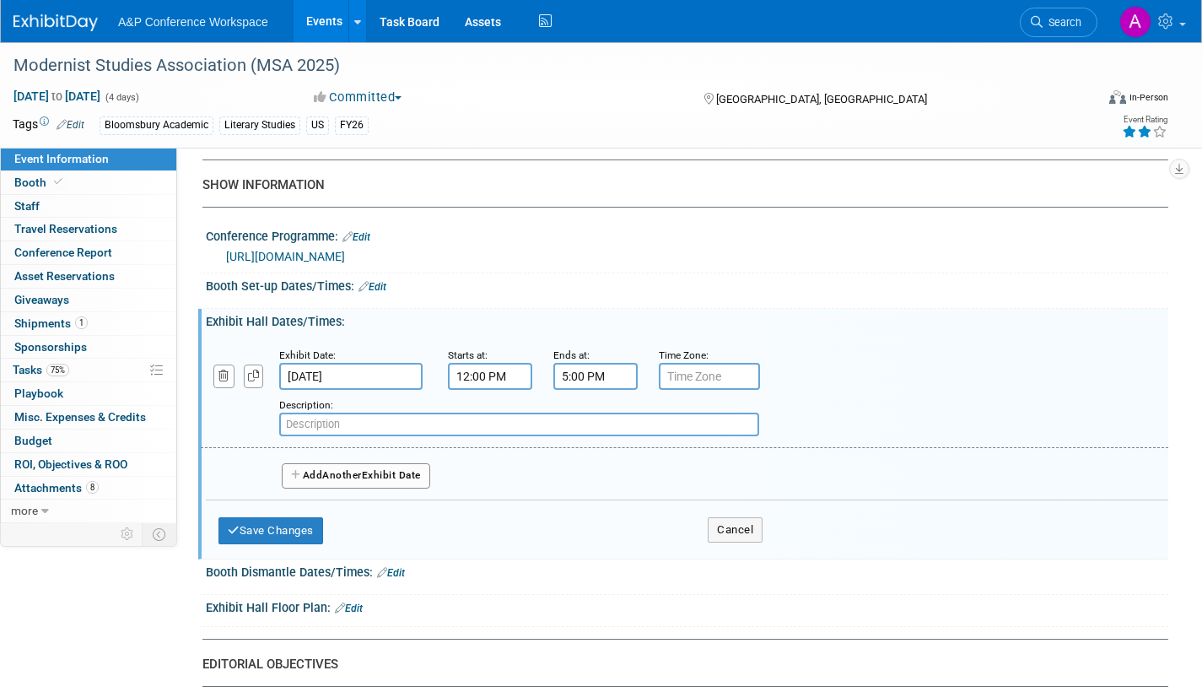
paste input "Grand-Liberty Foyer, Floor 2"
type input "Grand-Liberty Foyer, Floor 2"
click at [358, 481] on span "Another" at bounding box center [342, 475] width 40 height 12
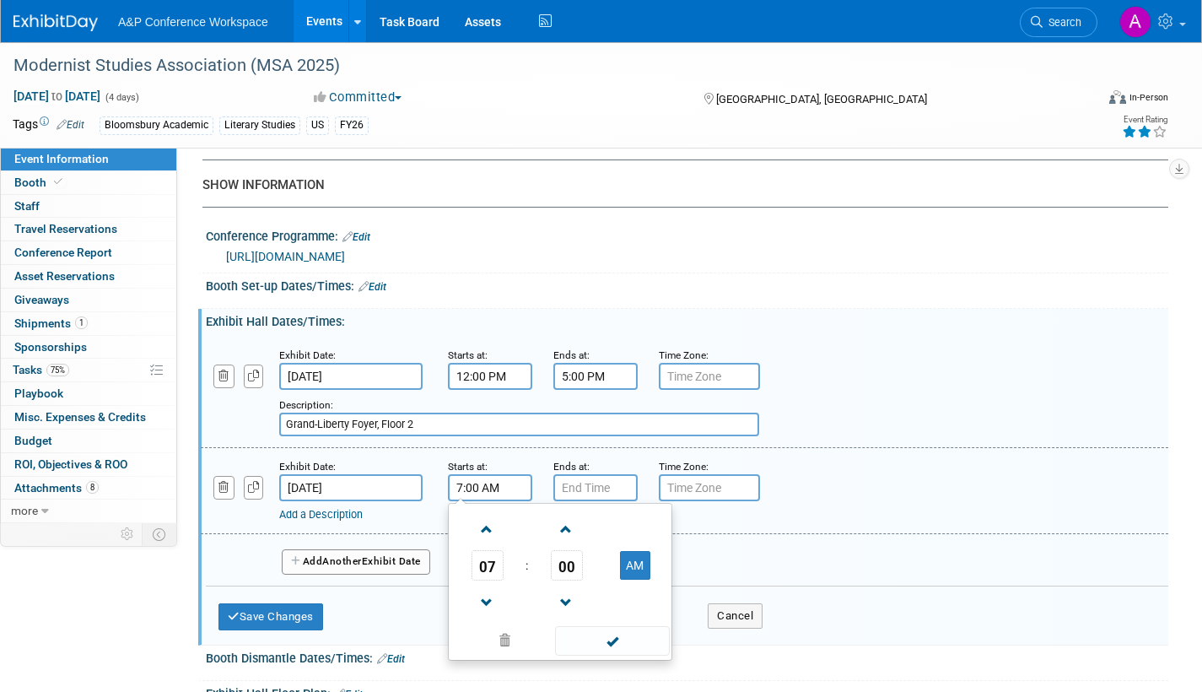
click at [481, 501] on input "7:00 AM" at bounding box center [490, 487] width 84 height 27
click at [482, 541] on span at bounding box center [488, 530] width 30 height 30
drag, startPoint x: 481, startPoint y: 541, endPoint x: 562, endPoint y: 600, distance: 100.2
click at [481, 540] on span at bounding box center [488, 530] width 30 height 30
type input "9:00 AM"
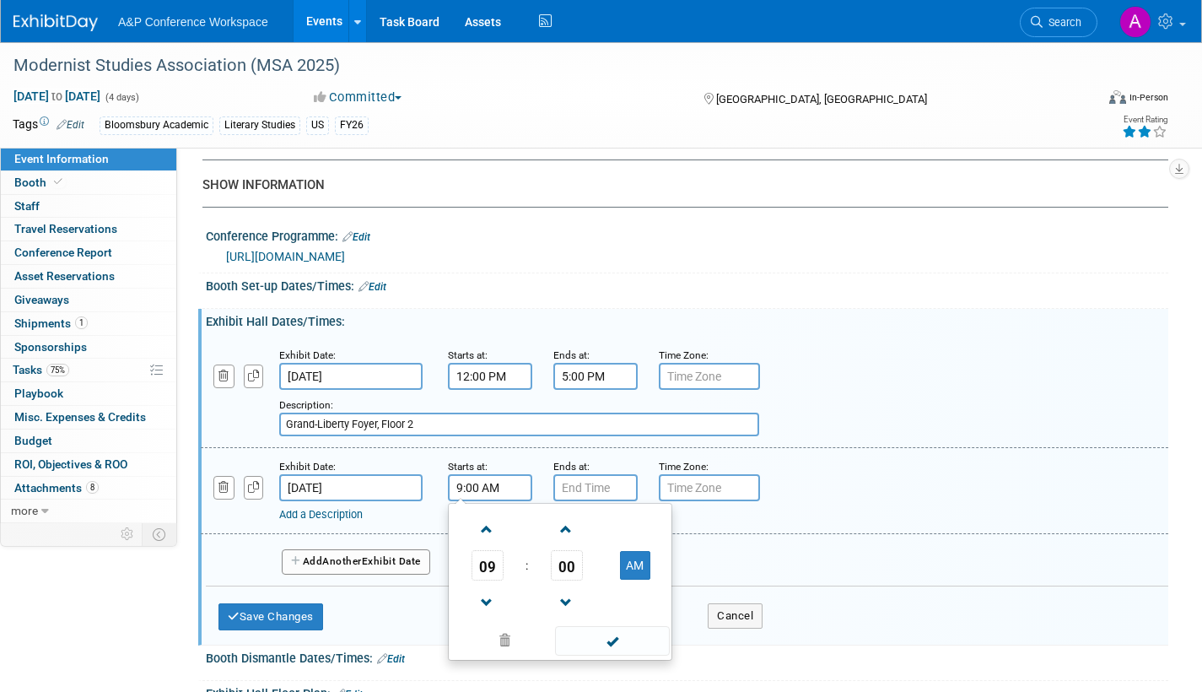
drag, startPoint x: 602, startPoint y: 656, endPoint x: 600, endPoint y: 598, distance: 57.4
click at [602, 654] on span at bounding box center [612, 641] width 114 height 30
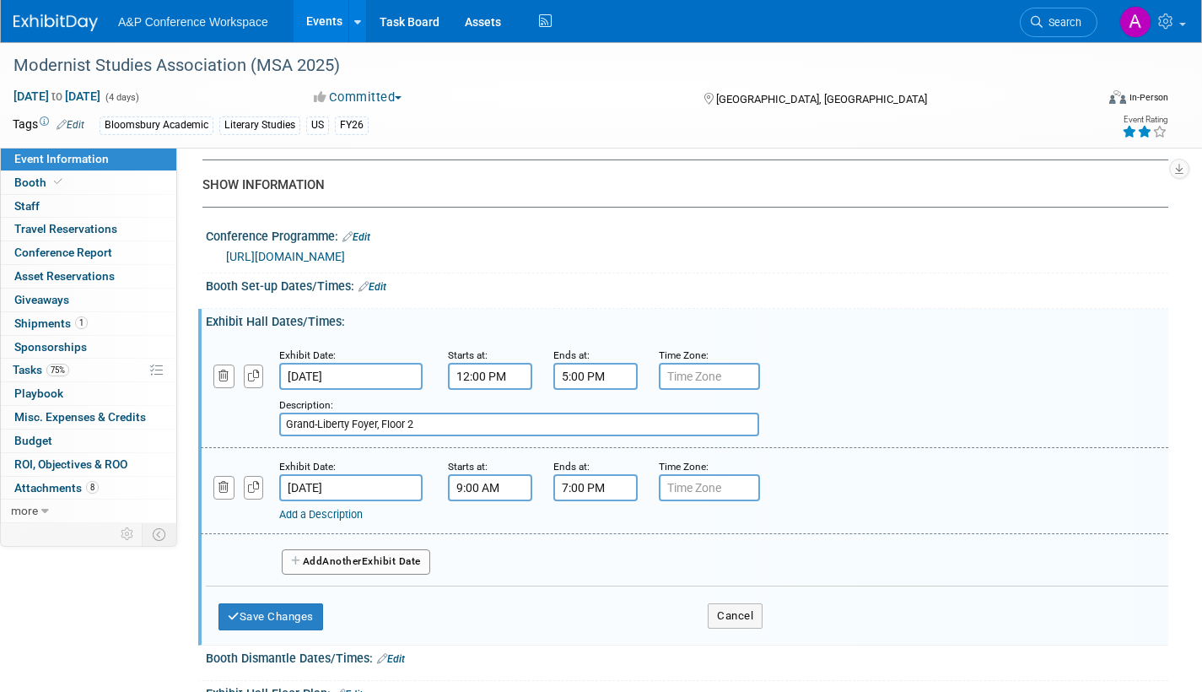
click at [602, 501] on input "7:00 PM" at bounding box center [596, 487] width 84 height 27
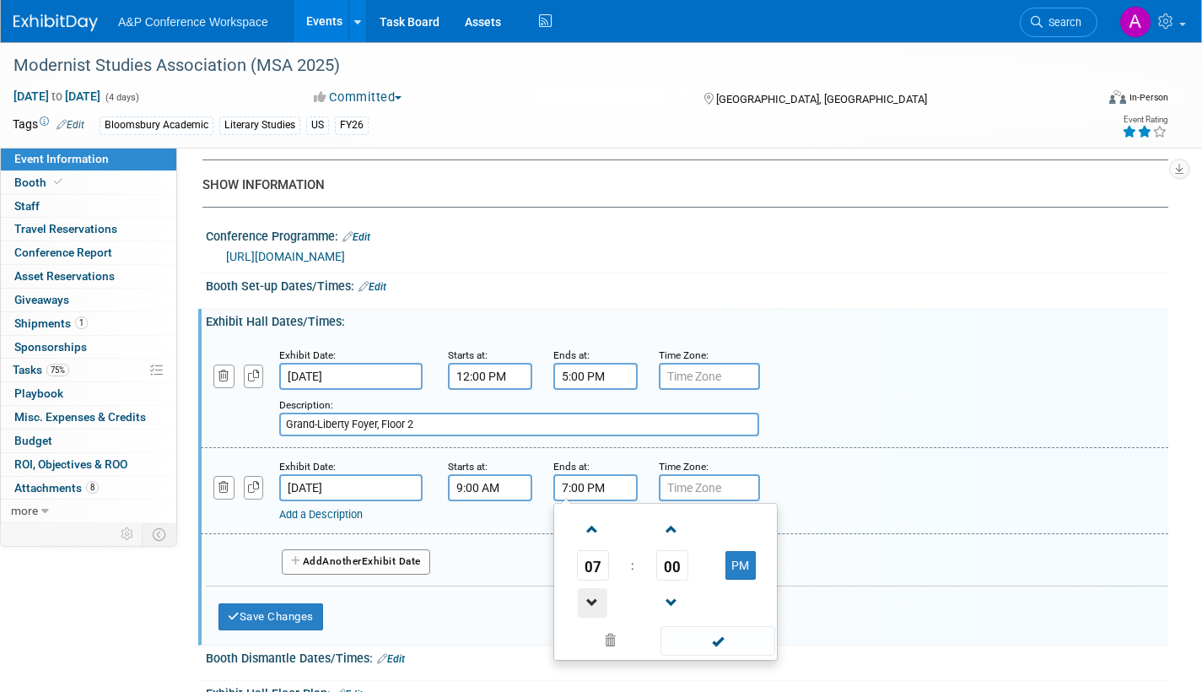
click at [597, 616] on span at bounding box center [593, 603] width 30 height 30
click at [597, 617] on span at bounding box center [593, 603] width 30 height 30
type input "5:00 PM"
click at [721, 653] on span at bounding box center [718, 641] width 114 height 30
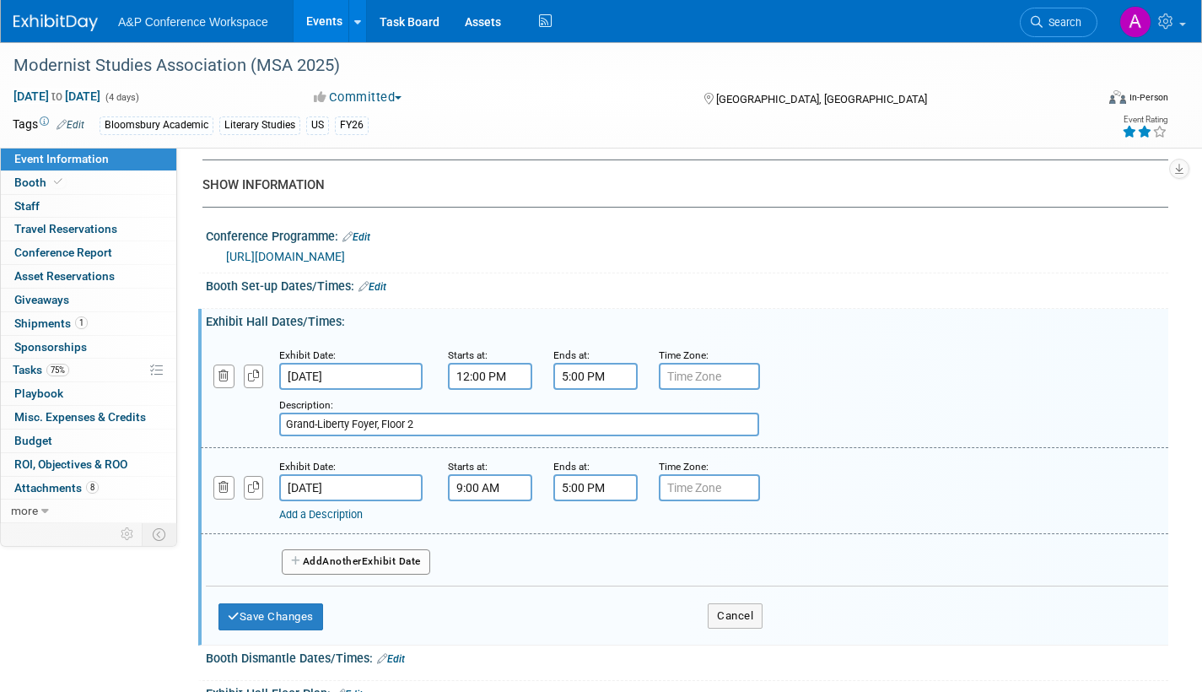
click at [301, 521] on link "Add a Description" at bounding box center [321, 514] width 84 height 13
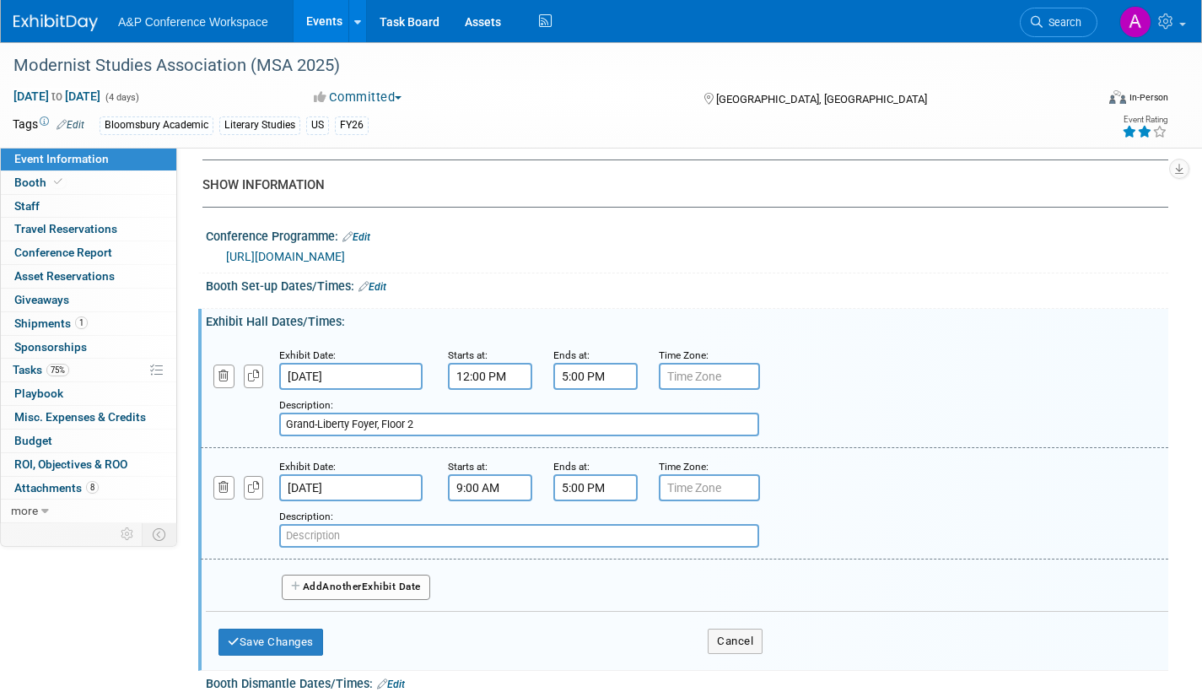
paste input "Grand-Liberty Foyer, Floor 2"
type input "Grand-Liberty Foyer, Floor 2"
click at [406, 600] on button "Add Another Exhibit Date" at bounding box center [356, 587] width 149 height 25
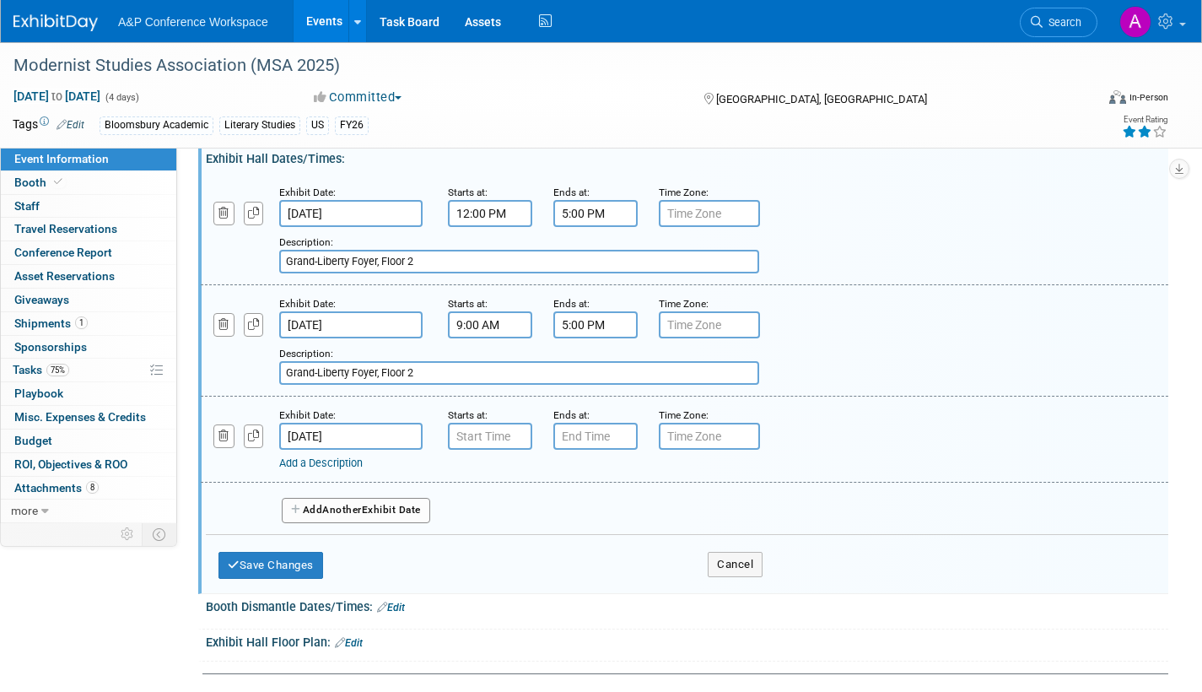
scroll to position [1350, 0]
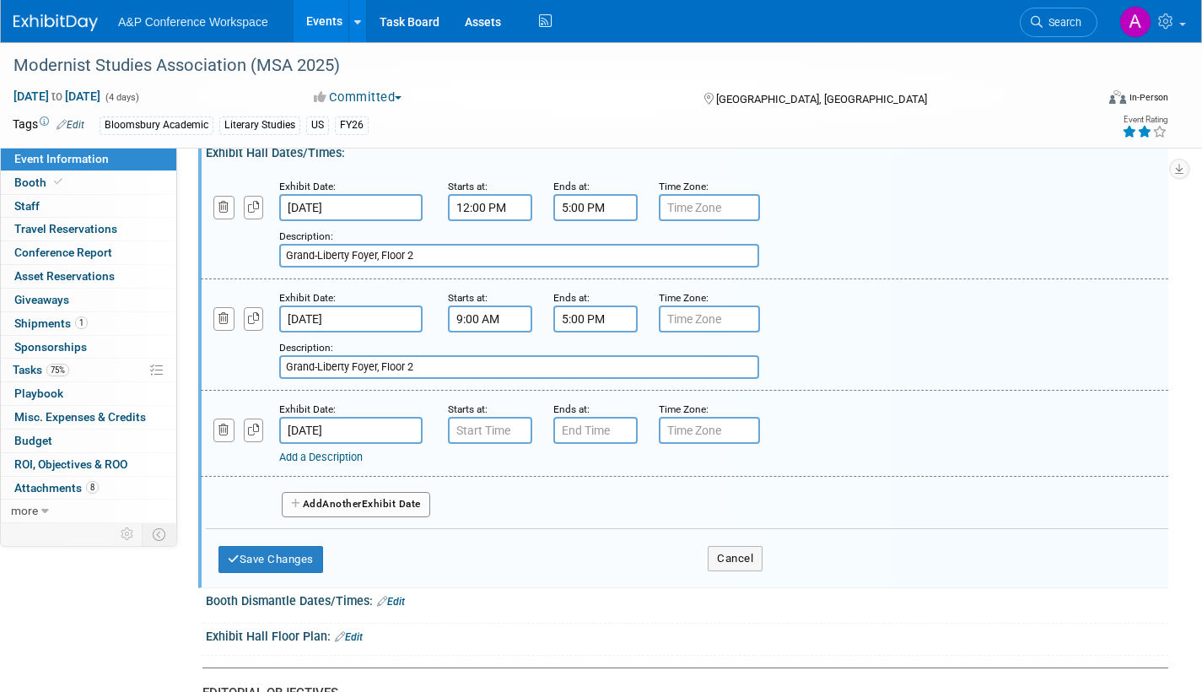
click at [370, 444] on input "Oct 11, 2025" at bounding box center [350, 430] width 143 height 27
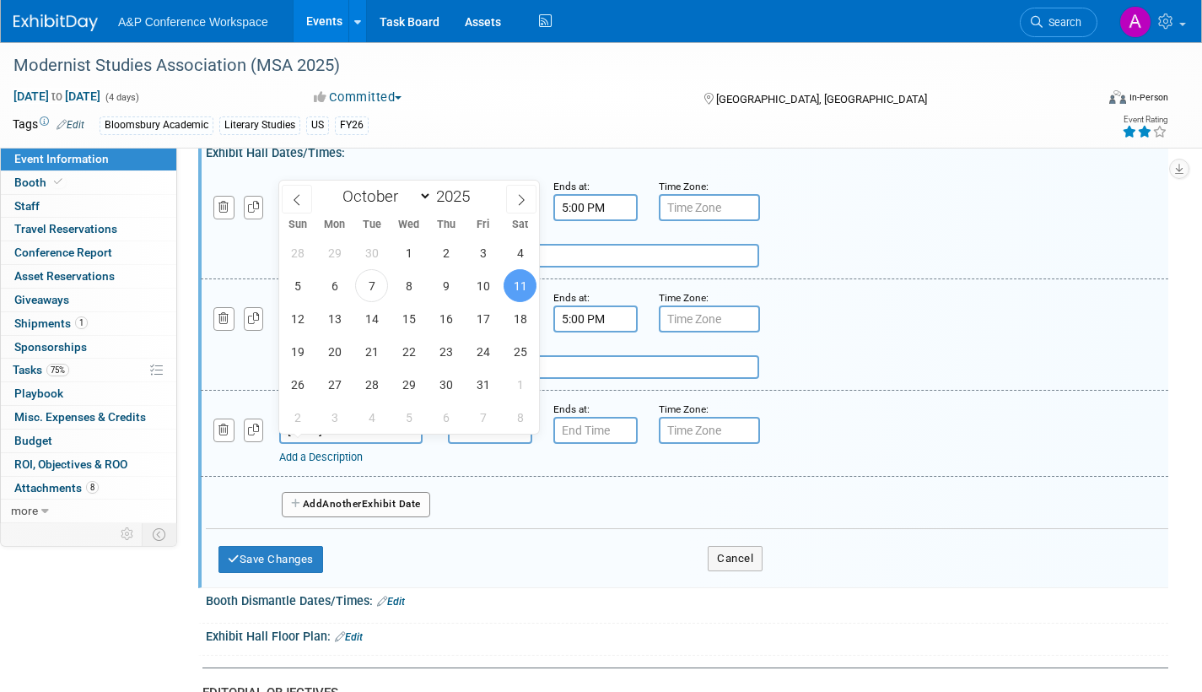
click at [519, 288] on span "11" at bounding box center [520, 285] width 33 height 33
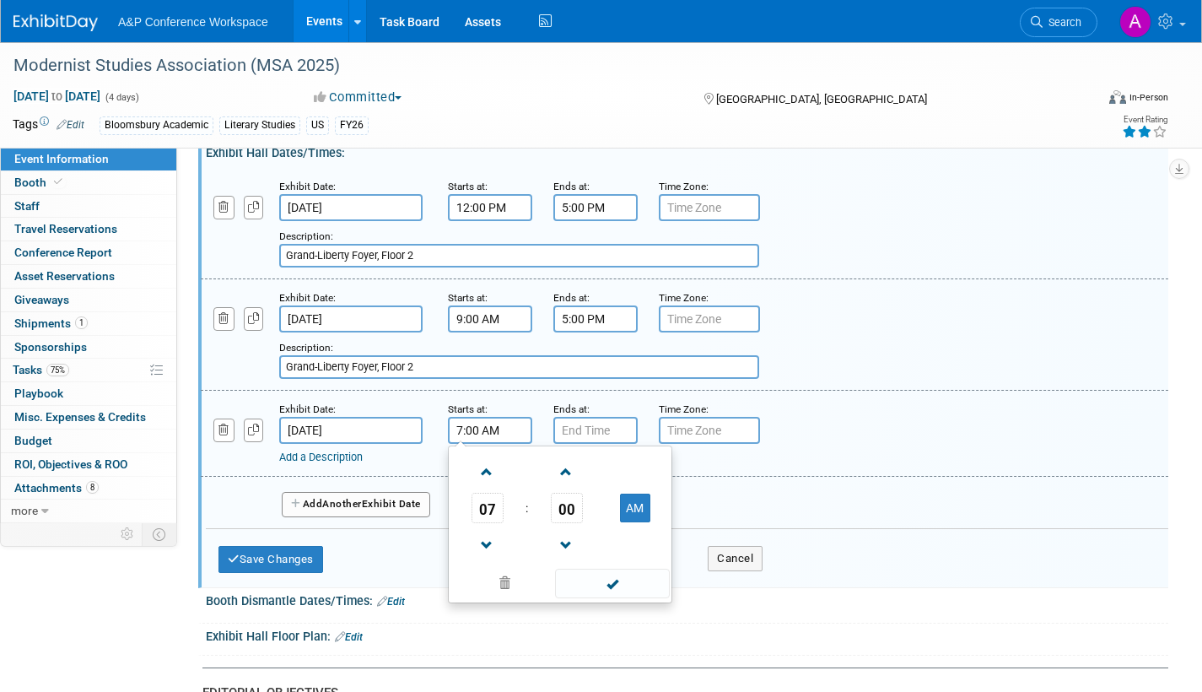
click at [507, 444] on input "7:00 AM" at bounding box center [490, 430] width 84 height 27
click at [492, 487] on span at bounding box center [488, 472] width 30 height 30
type input "9:00 AM"
click at [613, 598] on span at bounding box center [612, 584] width 114 height 30
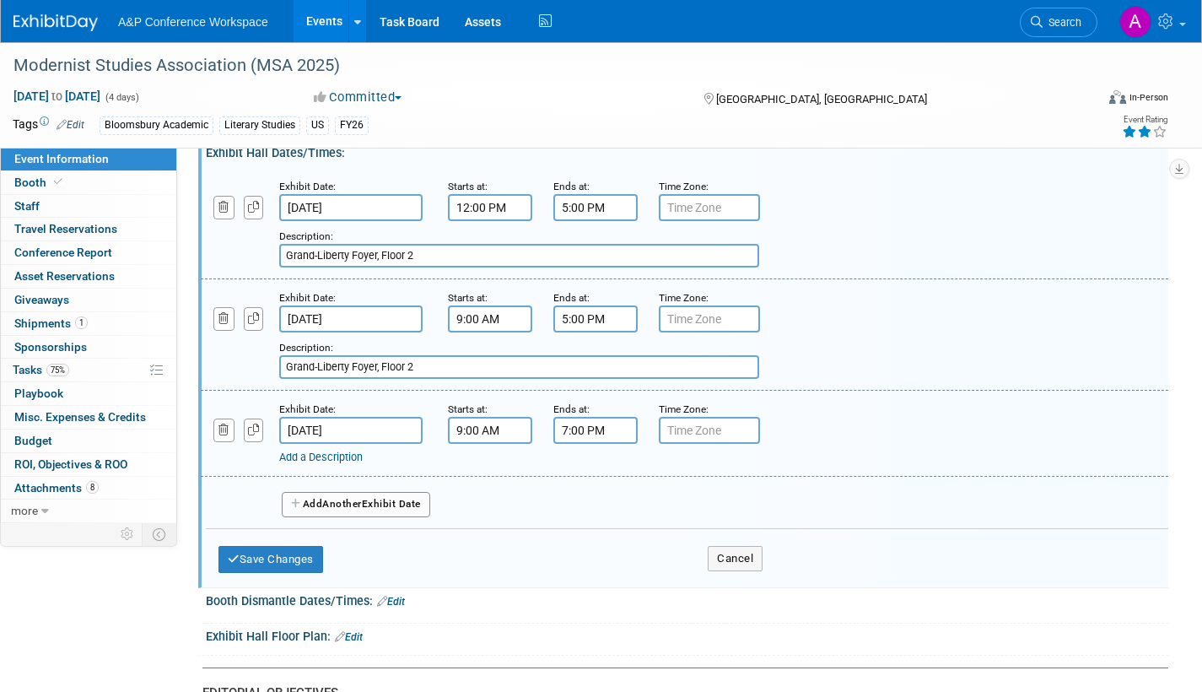
click at [606, 444] on input "7:00 PM" at bounding box center [596, 430] width 84 height 27
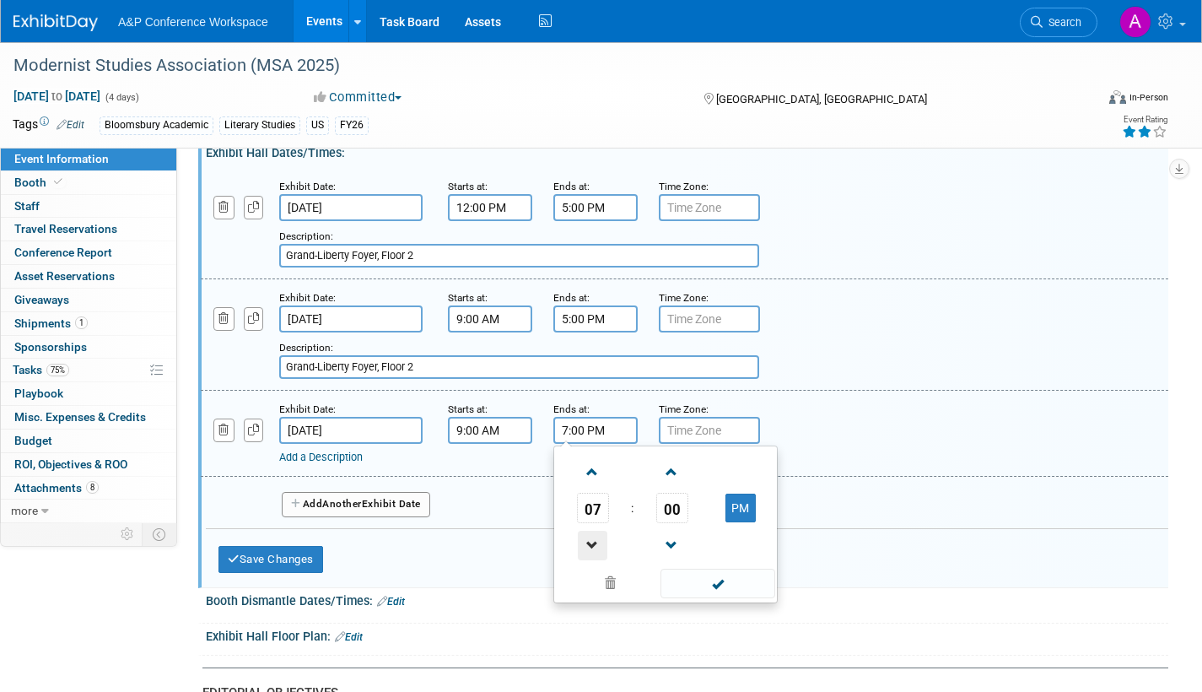
click at [594, 558] on span at bounding box center [593, 546] width 30 height 30
type input "5:00 PM"
click at [693, 598] on span at bounding box center [718, 584] width 114 height 30
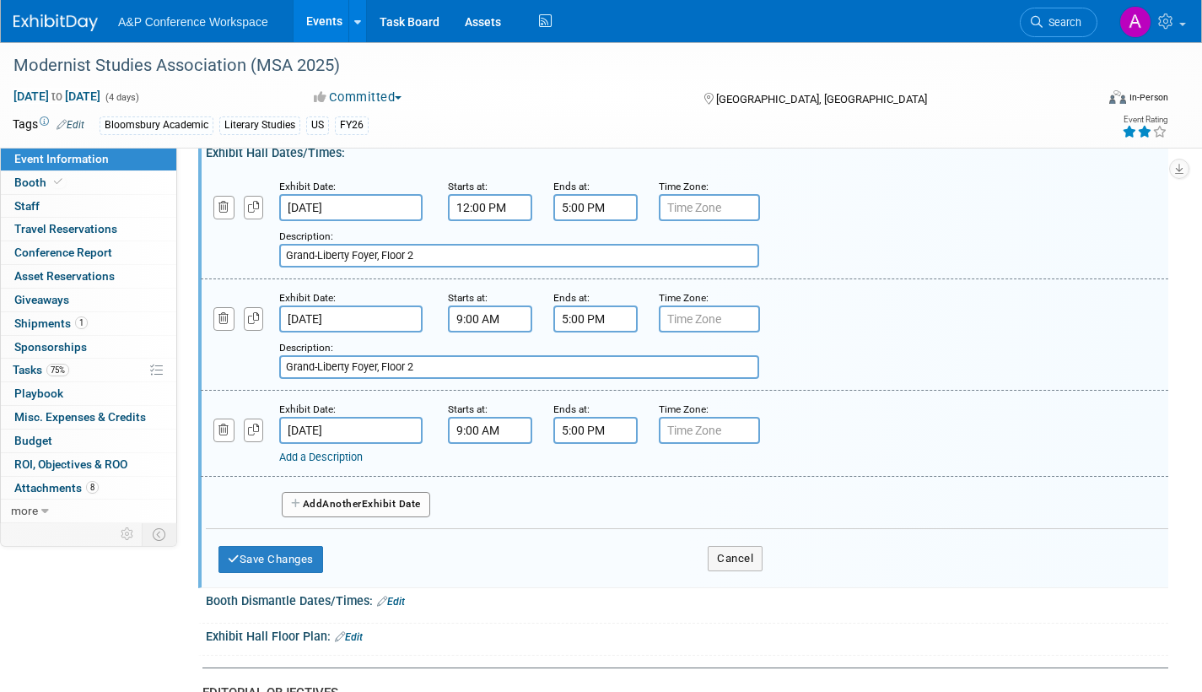
click at [331, 463] on link "Add a Description" at bounding box center [321, 457] width 84 height 13
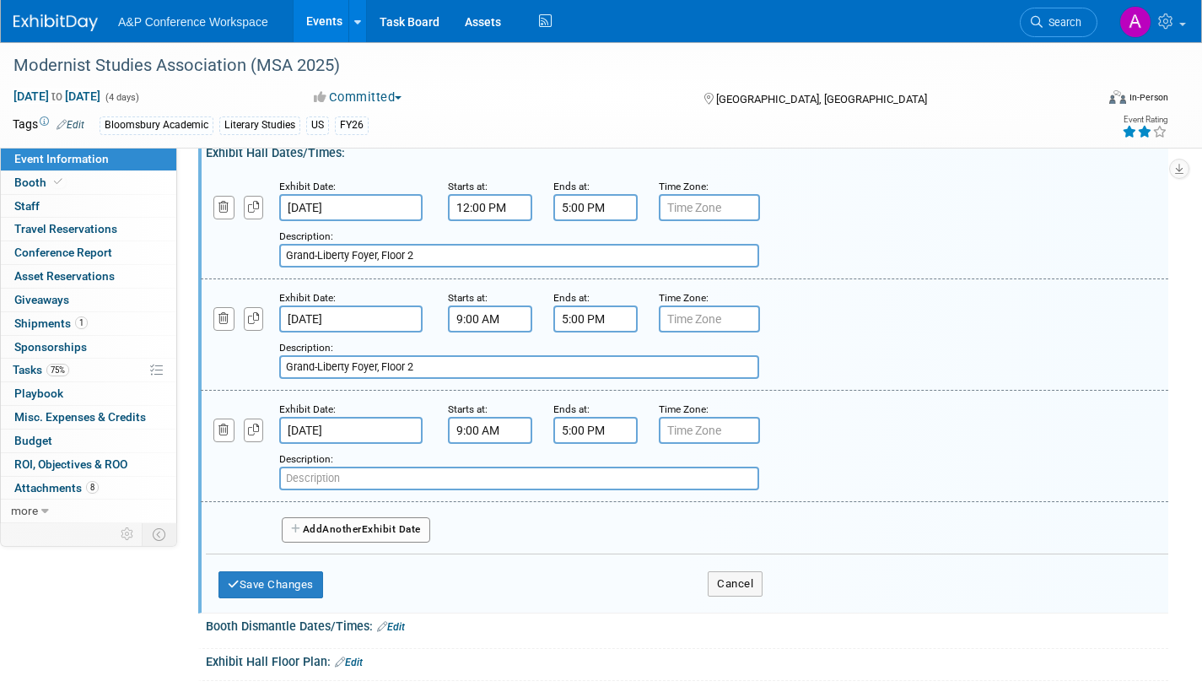
paste input "Grand-Liberty Foyer, Floor 2"
type input "Grand-Liberty Foyer, Floor 2"
click at [356, 535] on span "Another" at bounding box center [342, 529] width 40 height 12
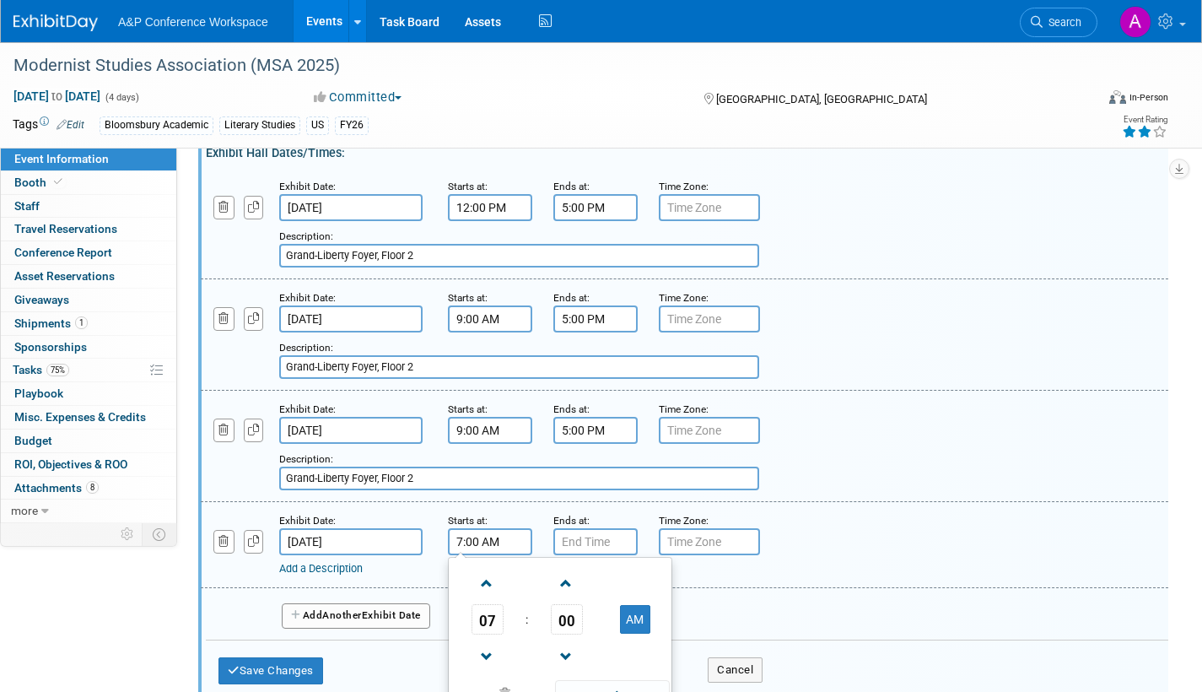
click at [473, 554] on input "7:00 AM" at bounding box center [490, 541] width 84 height 27
click at [487, 597] on span at bounding box center [488, 584] width 30 height 30
type input "9:00 AM"
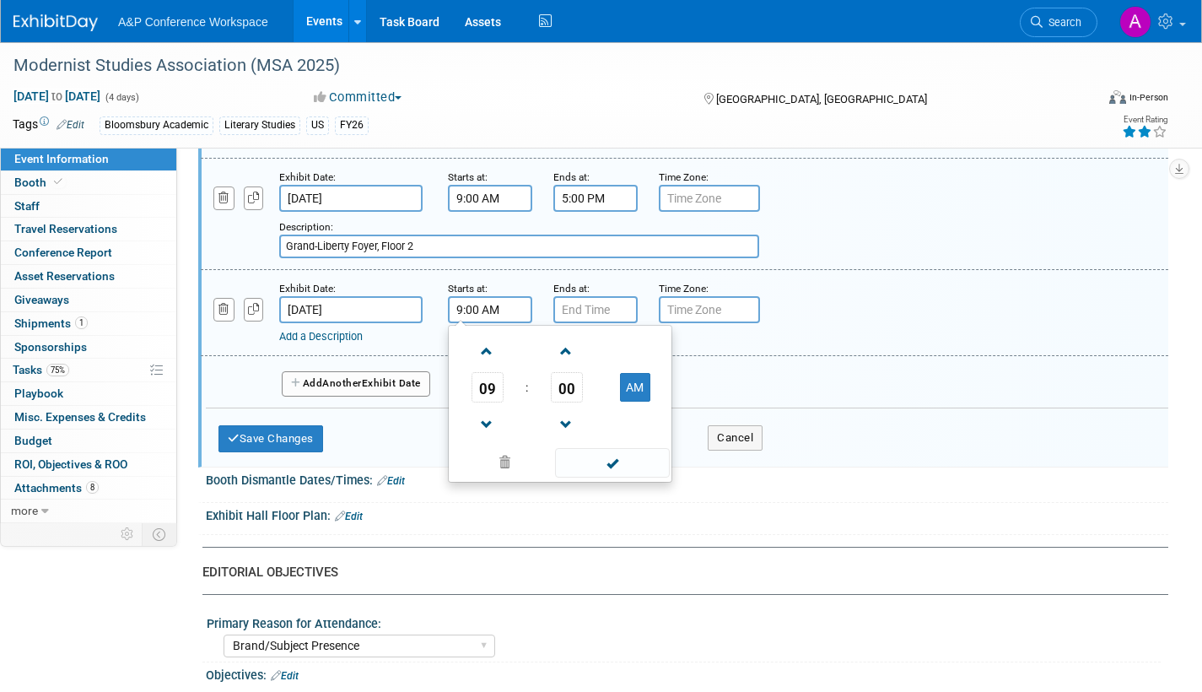
scroll to position [1603, 0]
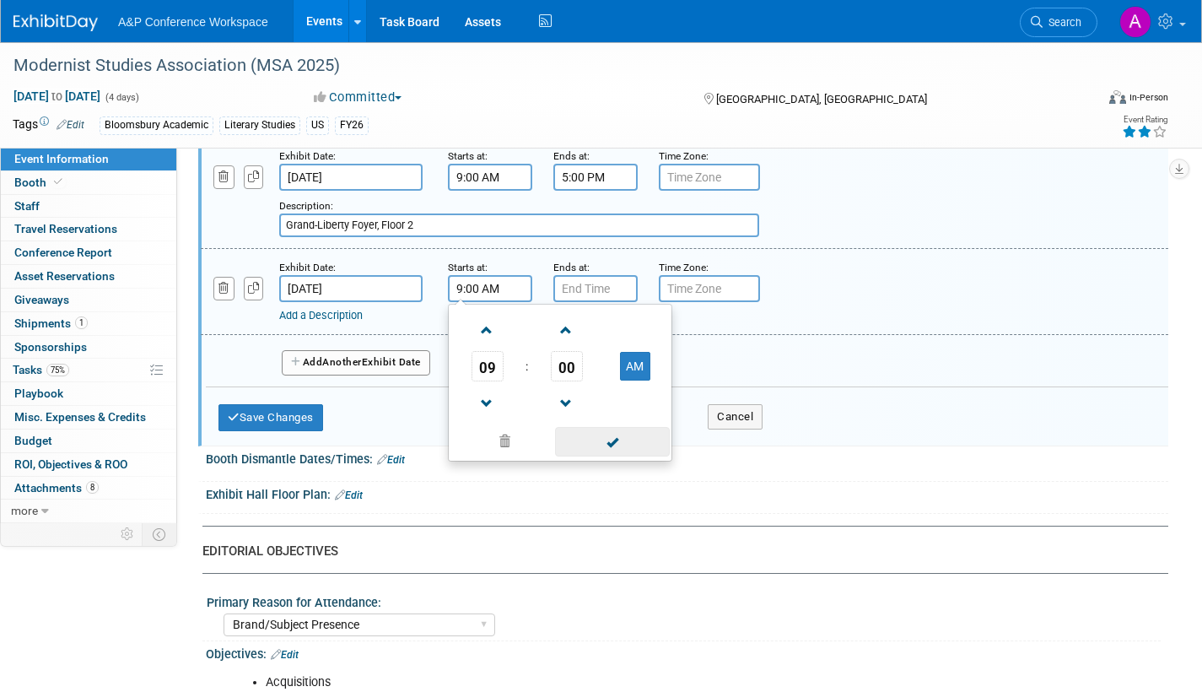
click at [605, 456] on span at bounding box center [612, 442] width 114 height 30
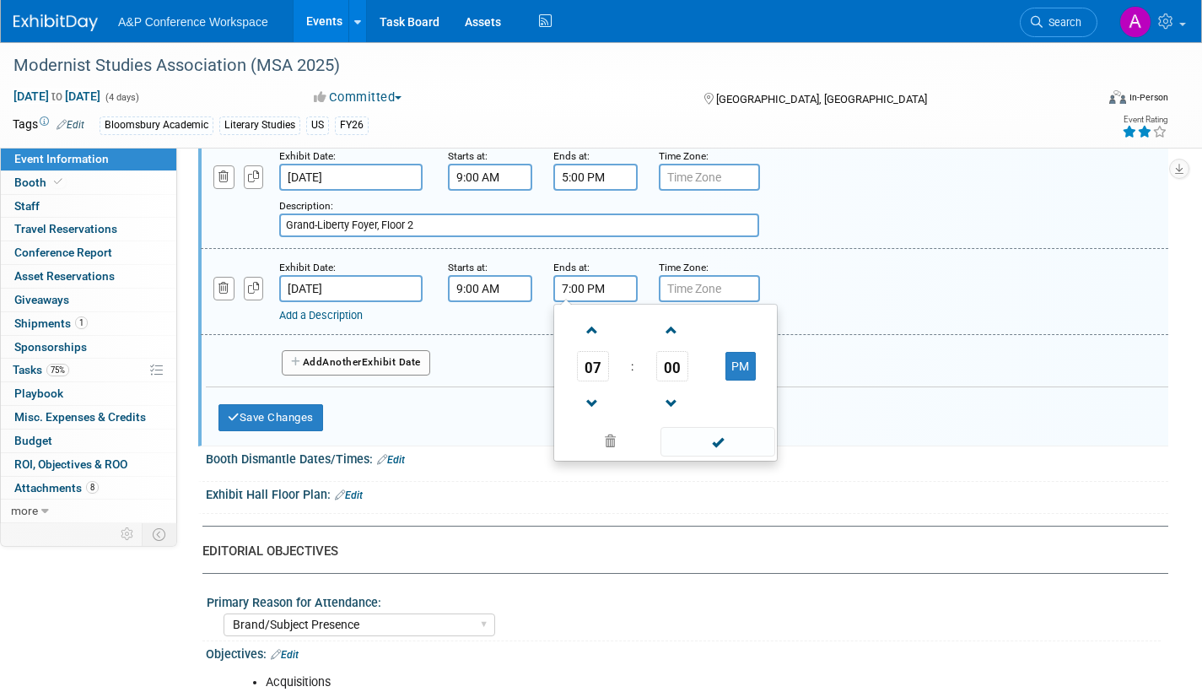
click at [591, 301] on input "7:00 PM" at bounding box center [596, 288] width 84 height 27
click at [585, 342] on span at bounding box center [593, 331] width 30 height 30
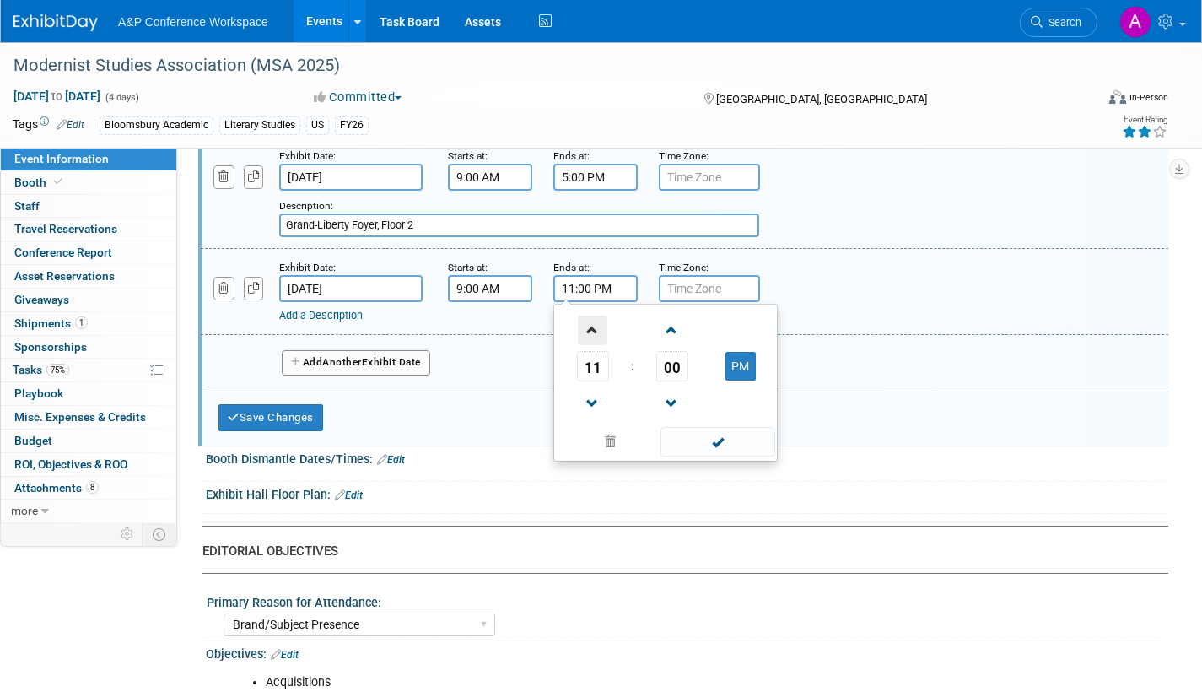
click at [585, 342] on span at bounding box center [593, 331] width 30 height 30
click at [743, 379] on button "AM" at bounding box center [741, 366] width 30 height 29
type input "12:00 PM"
click at [710, 456] on span at bounding box center [718, 442] width 114 height 30
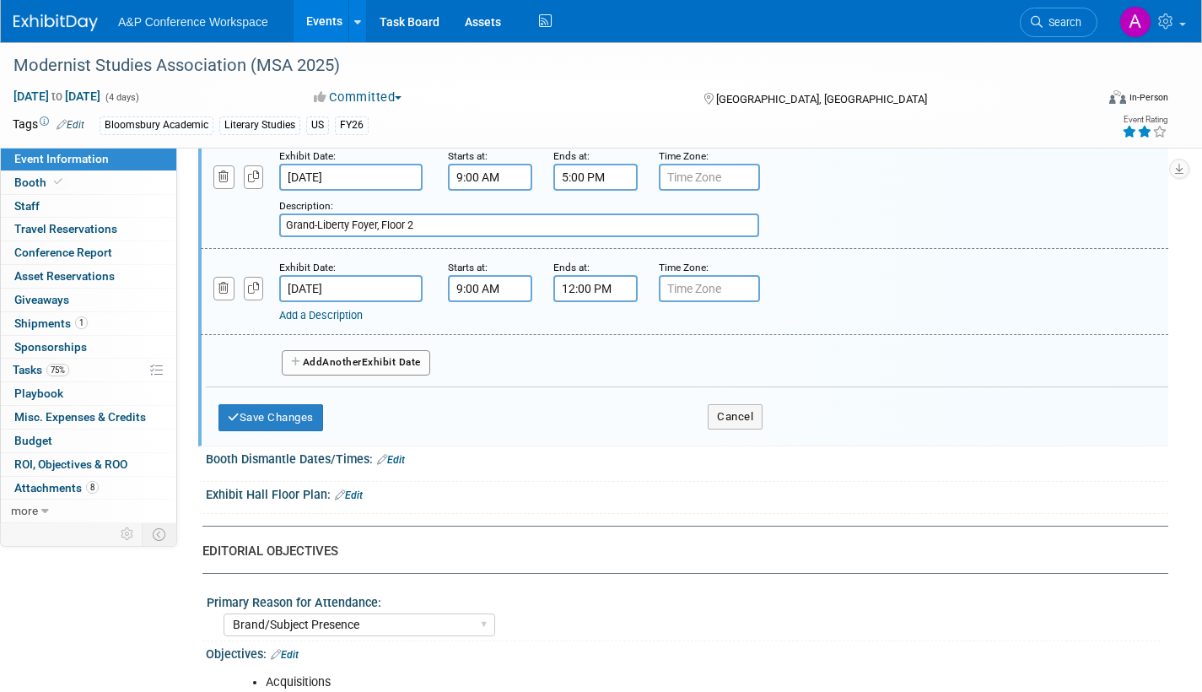
click at [354, 321] on link "Add a Description" at bounding box center [321, 315] width 84 height 13
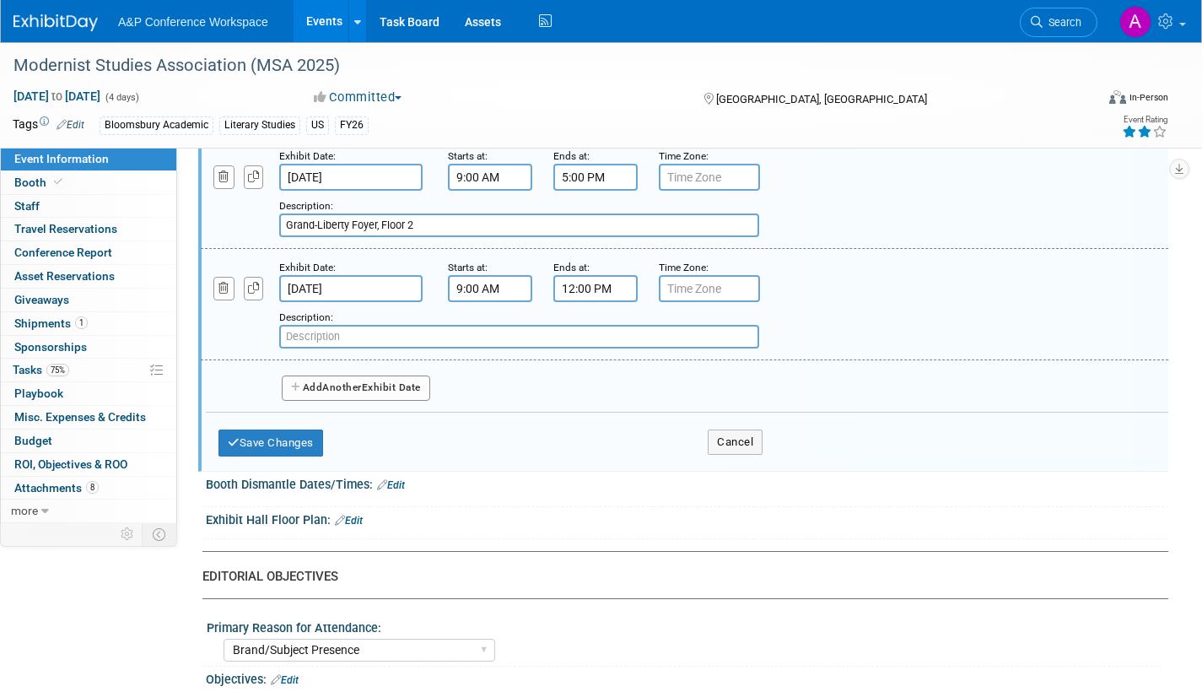
paste input "Grand-Liberty Foyer, Floor 2"
type input "Grand-Liberty Foyer, Floor 2"
click at [281, 456] on button "Save Changes" at bounding box center [271, 442] width 105 height 27
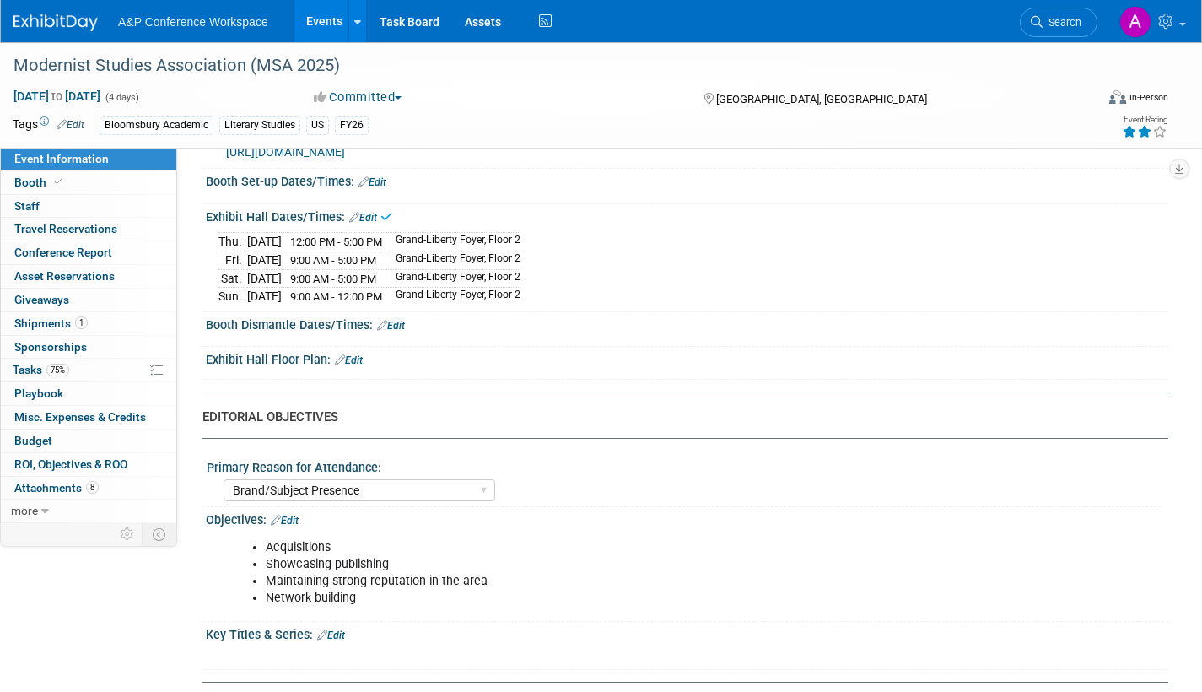
scroll to position [1256, 0]
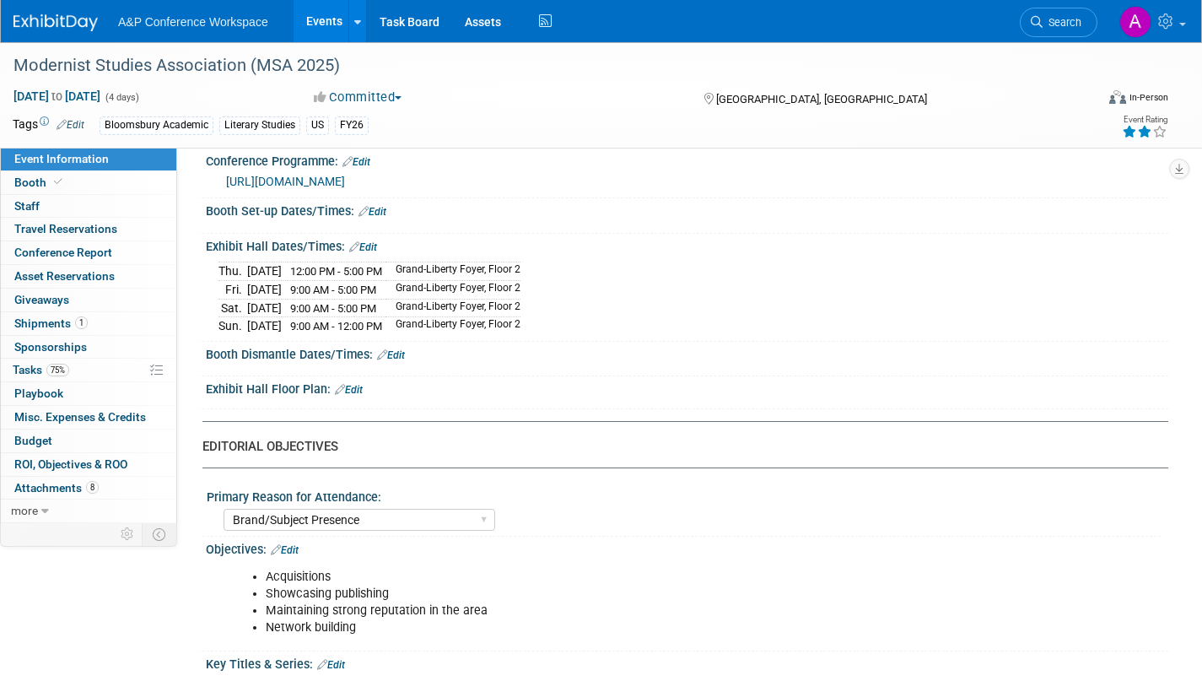
click at [401, 361] on link "Edit" at bounding box center [391, 355] width 28 height 12
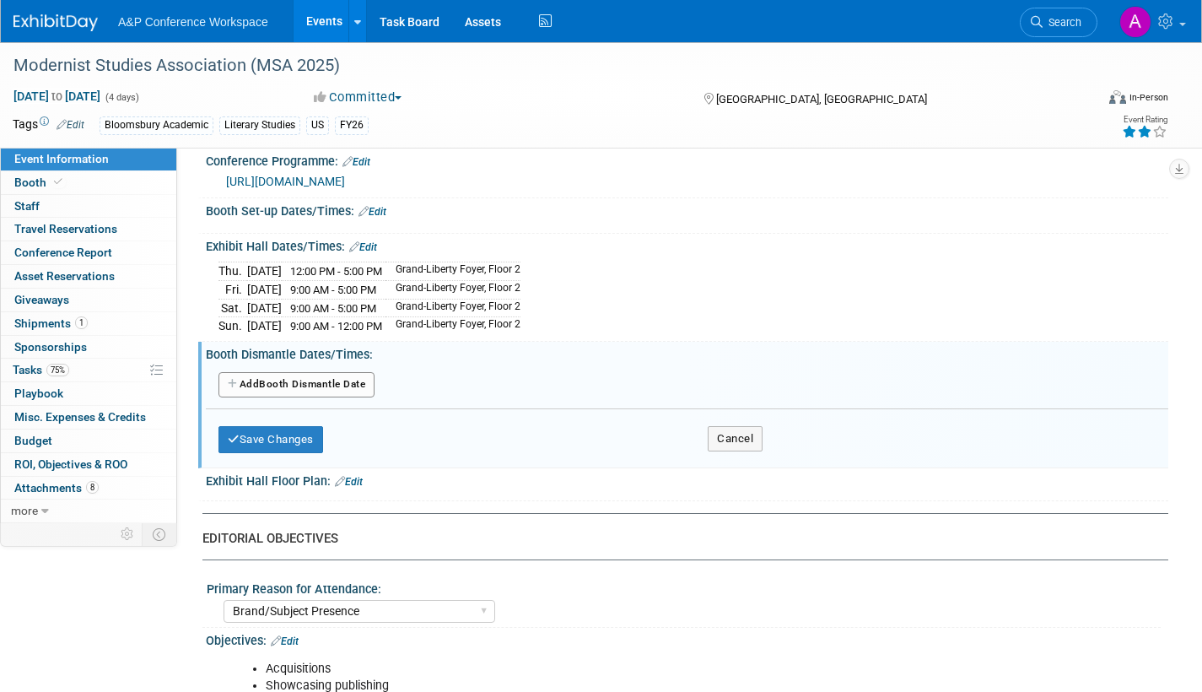
click at [364, 392] on button "Add Another Booth Dismantle Date" at bounding box center [297, 384] width 156 height 25
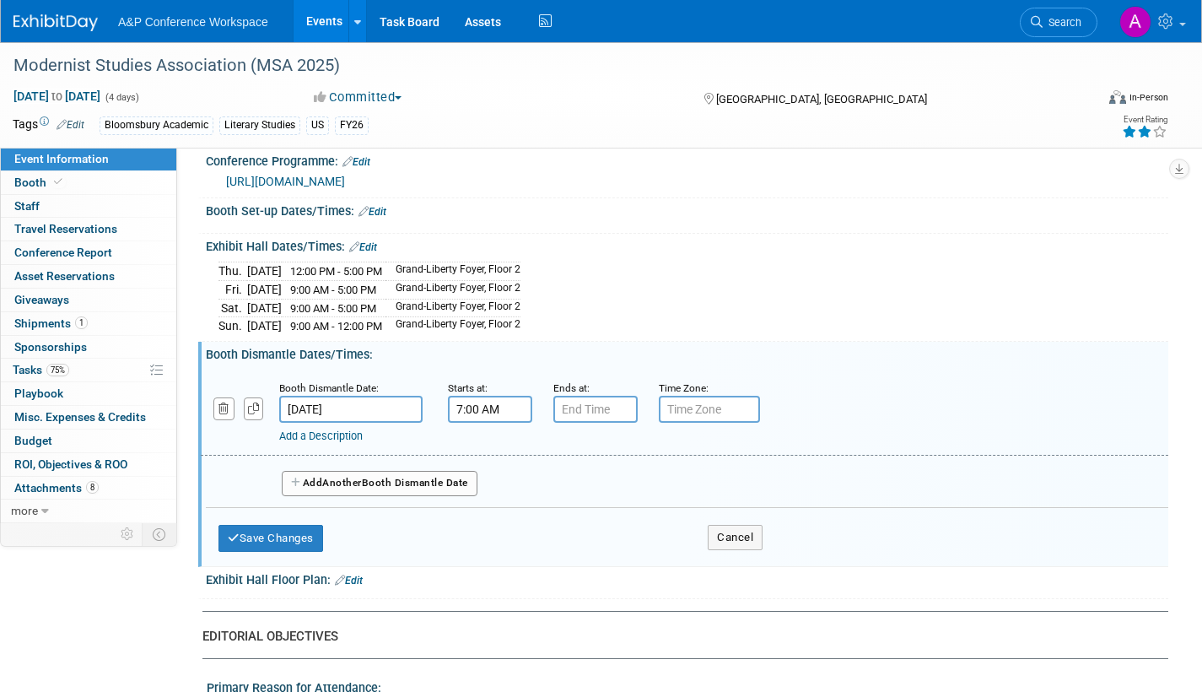
click at [522, 423] on input "7:00 AM" at bounding box center [490, 409] width 84 height 27
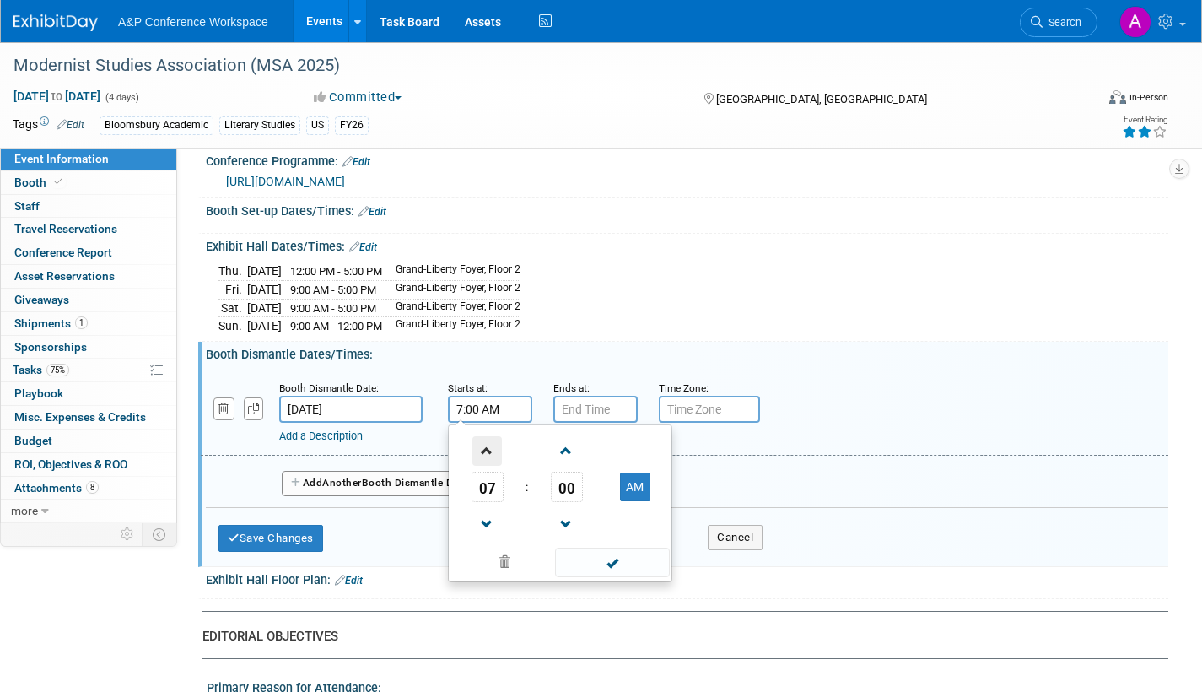
click at [493, 461] on span at bounding box center [488, 451] width 30 height 30
click at [494, 461] on span at bounding box center [488, 451] width 30 height 30
click at [496, 462] on span at bounding box center [488, 451] width 30 height 30
click at [497, 463] on span at bounding box center [488, 451] width 30 height 30
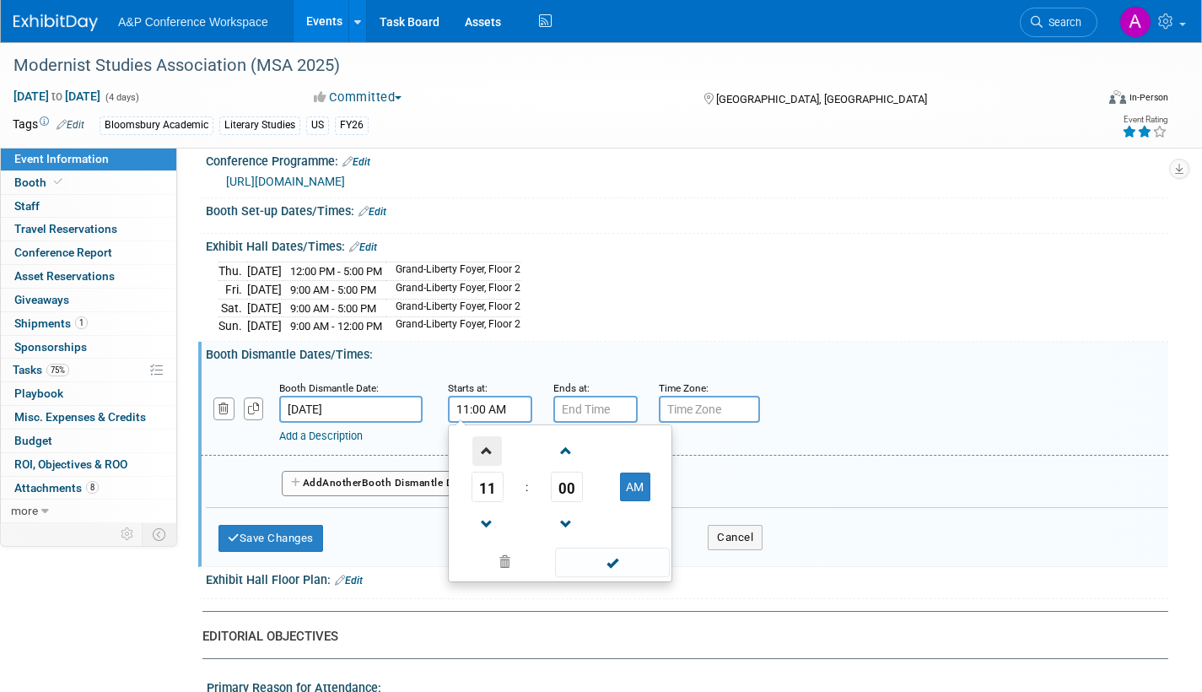
type input "12:00 PM"
click at [615, 570] on span at bounding box center [612, 563] width 114 height 30
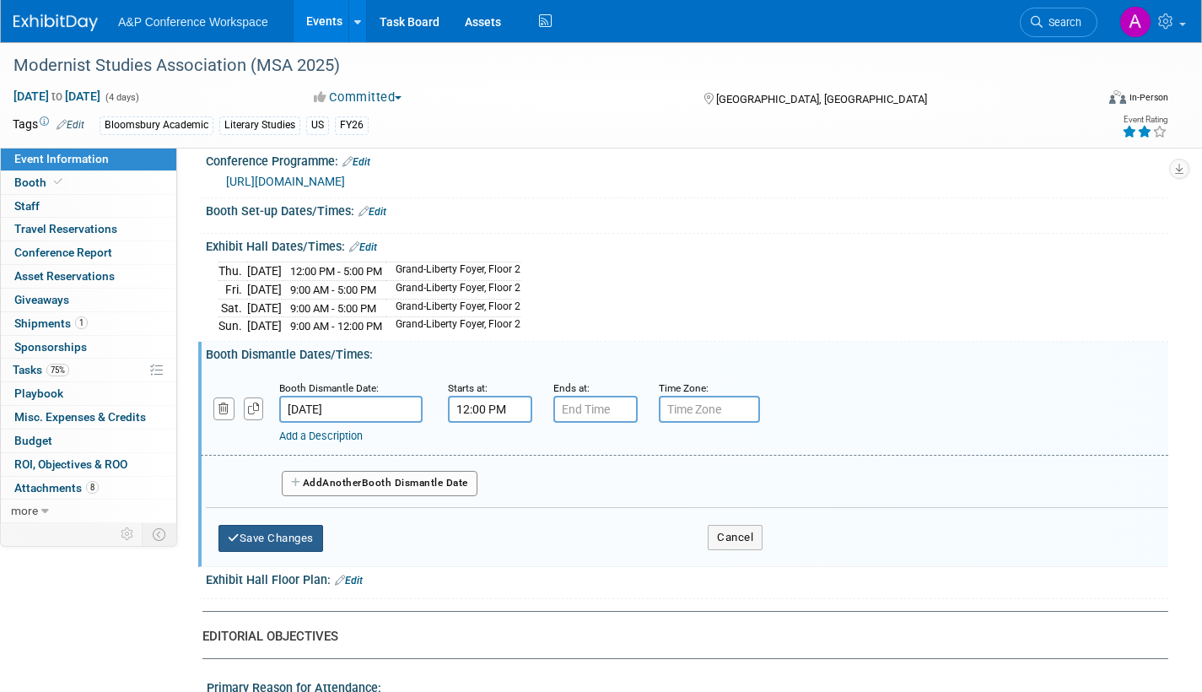
click at [281, 552] on button "Save Changes" at bounding box center [271, 538] width 105 height 27
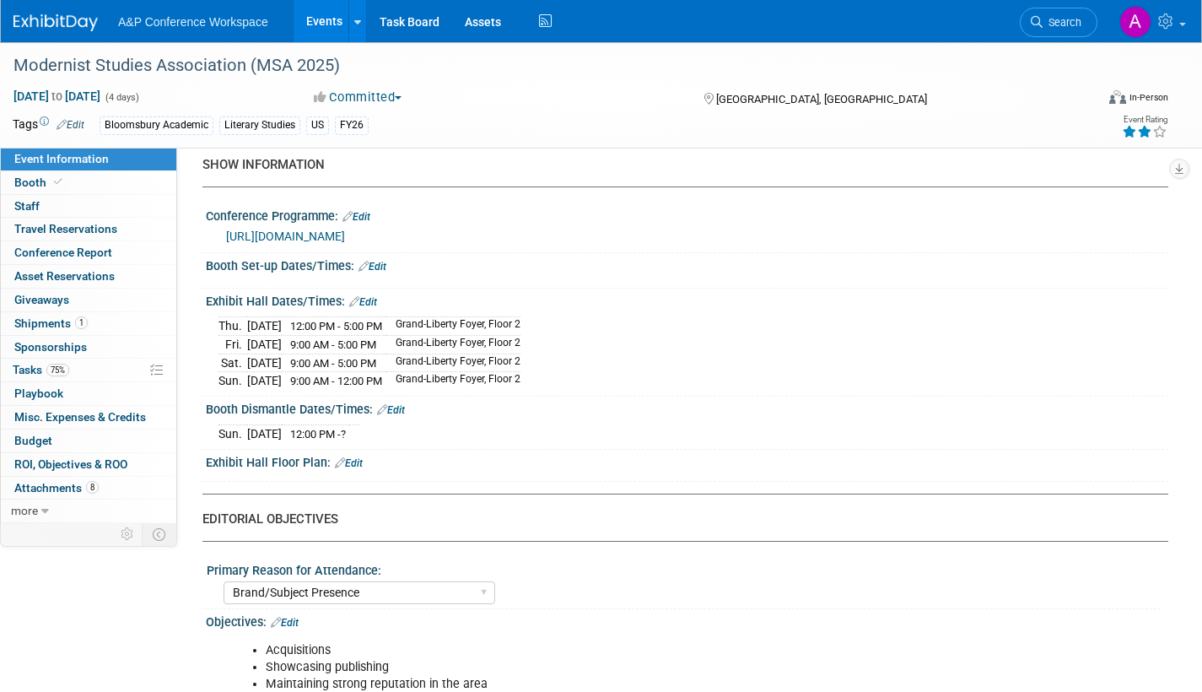
scroll to position [1172, 0]
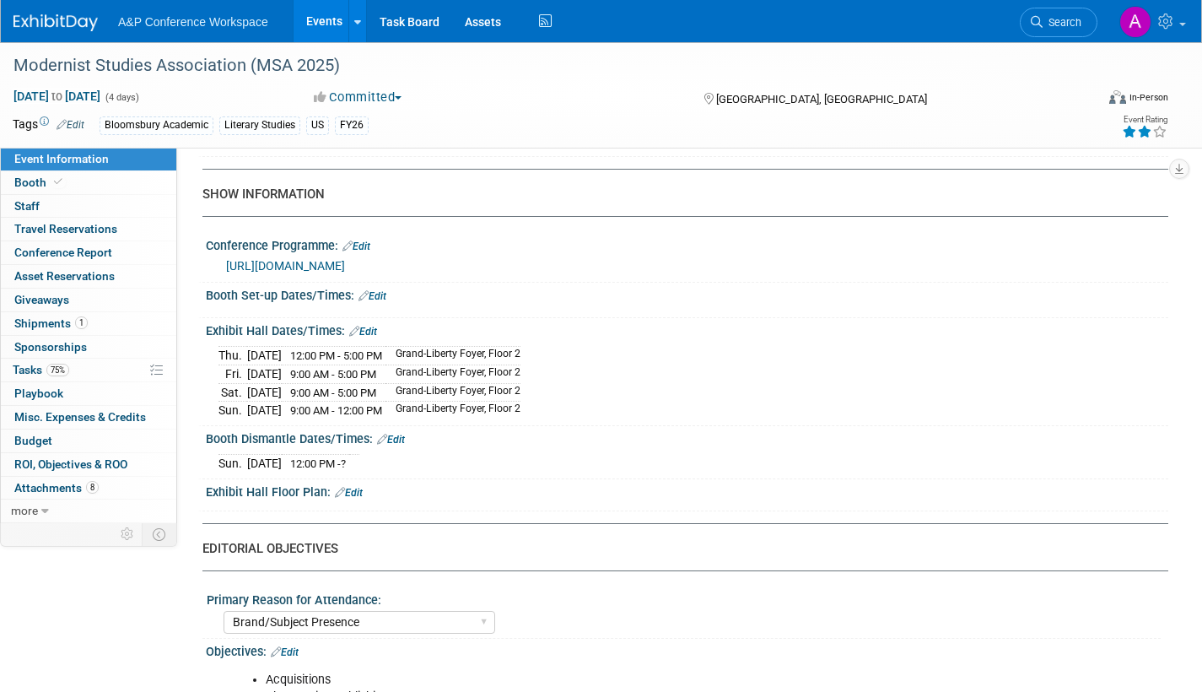
click at [384, 302] on link "Edit" at bounding box center [373, 296] width 28 height 12
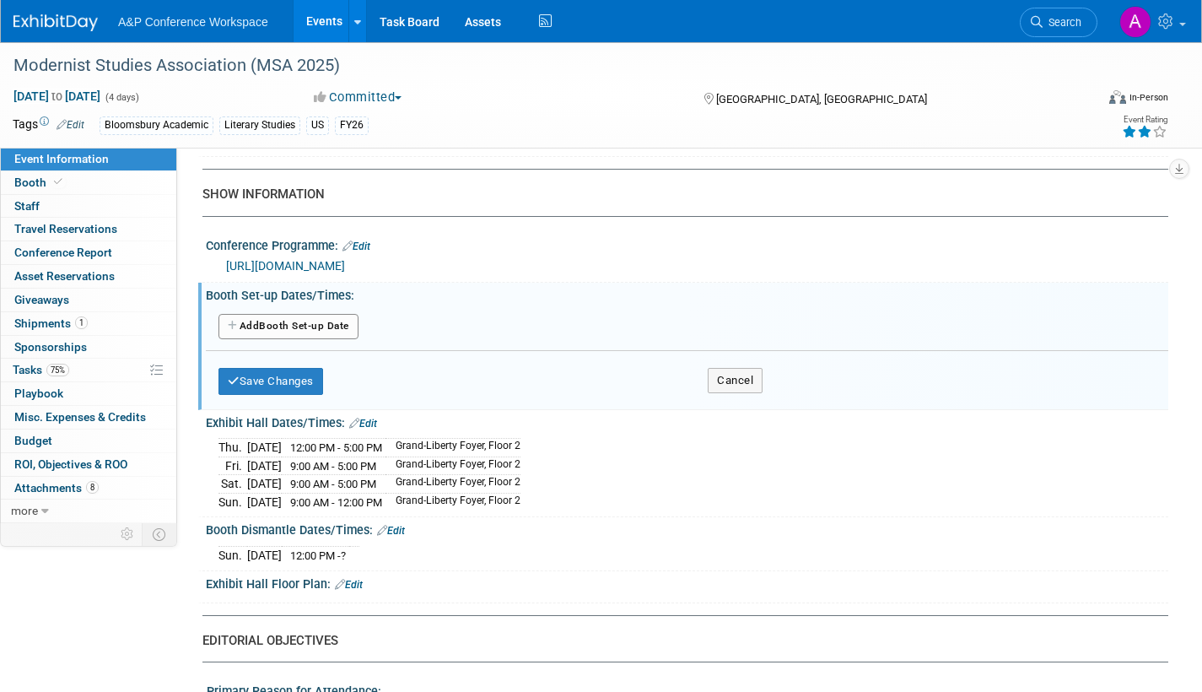
click at [340, 338] on button "Add Another Booth Set-up Date" at bounding box center [289, 326] width 140 height 25
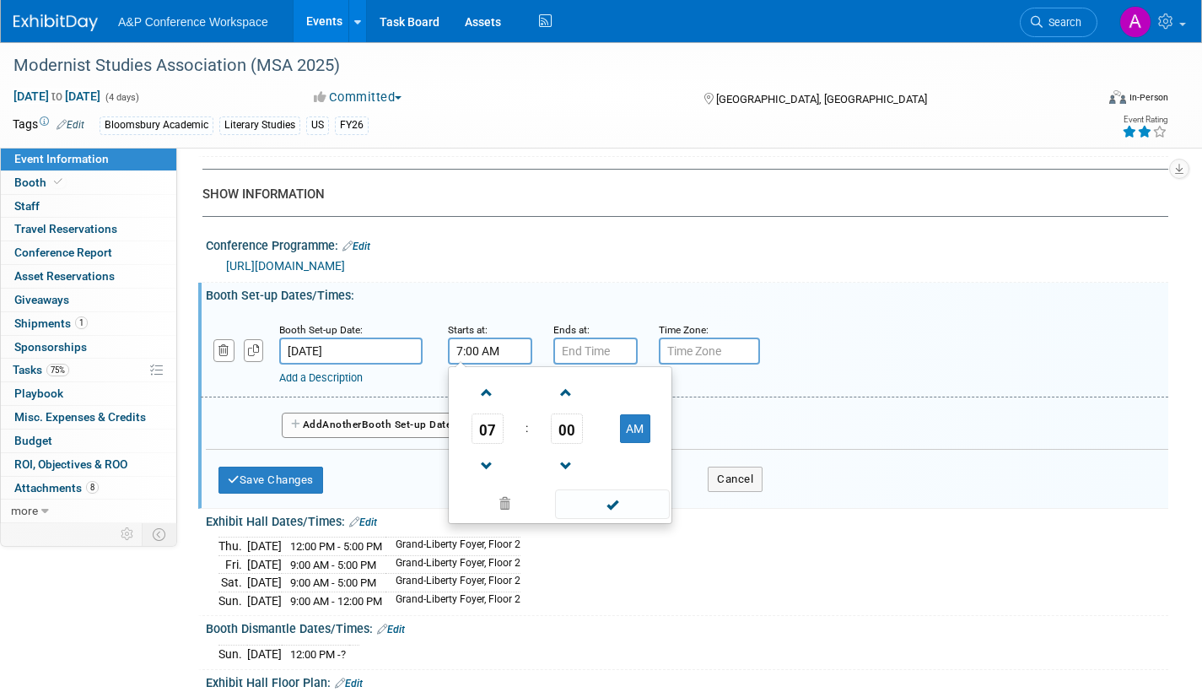
click at [517, 359] on input "7:00 AM" at bounding box center [490, 351] width 84 height 27
click at [483, 408] on span at bounding box center [488, 393] width 30 height 30
type input "10:00 AM"
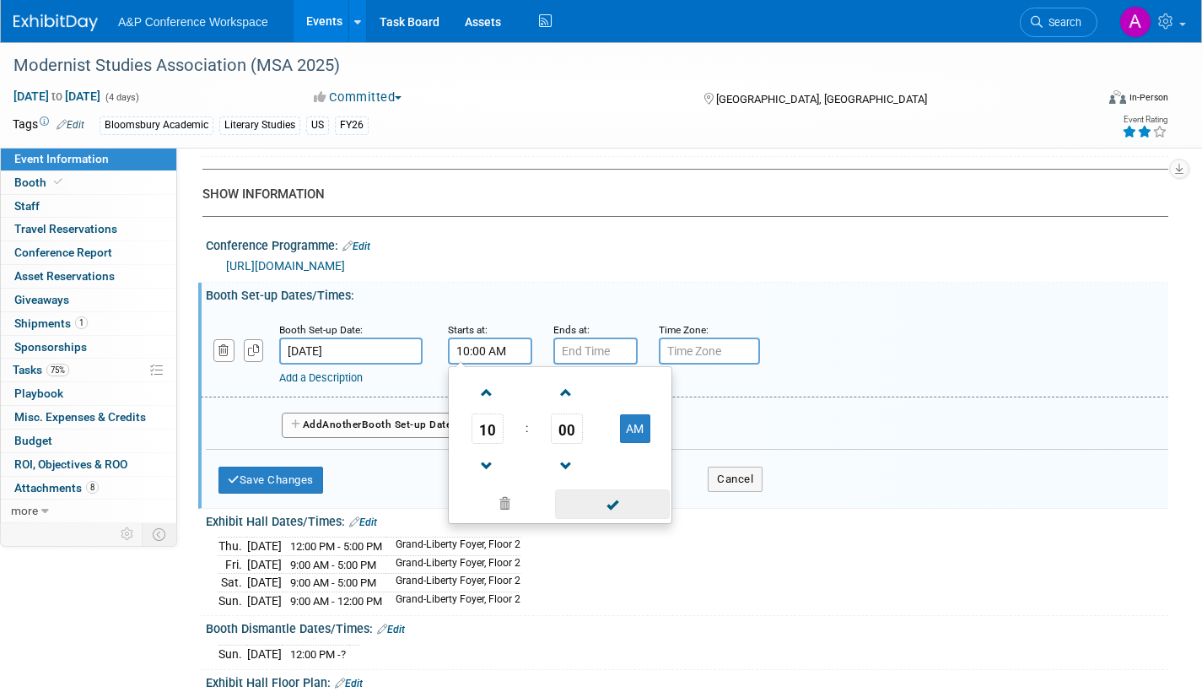
click at [603, 519] on span at bounding box center [612, 504] width 114 height 30
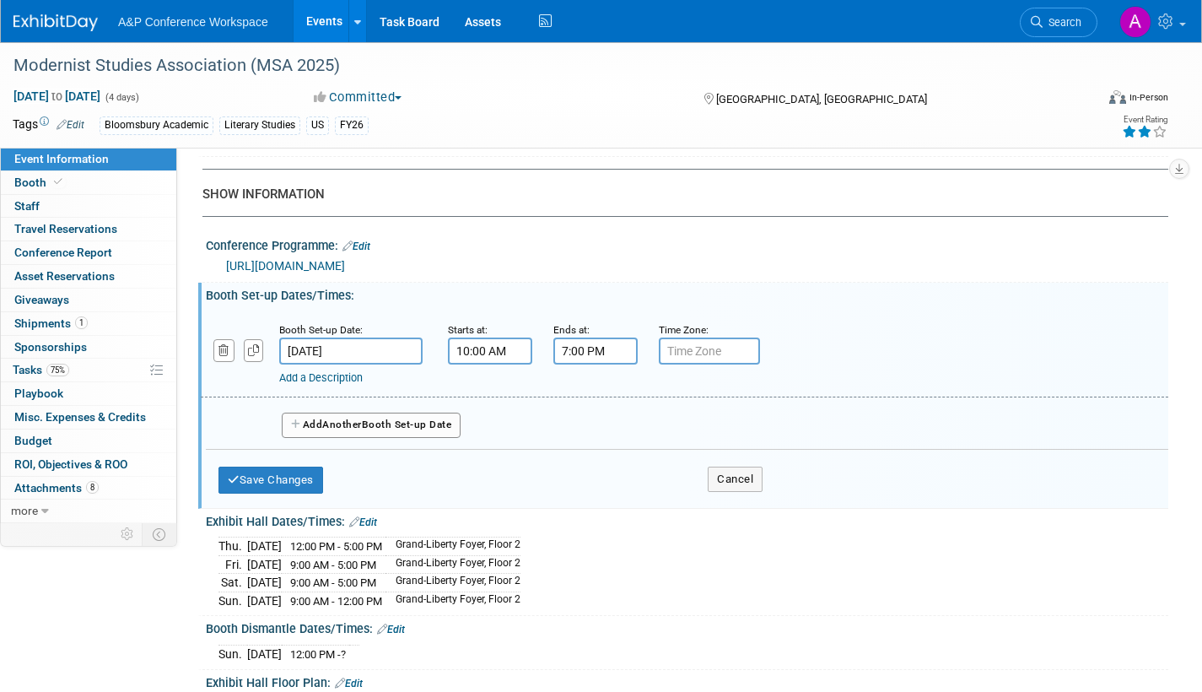
click at [586, 365] on input "7:00 PM" at bounding box center [596, 351] width 84 height 27
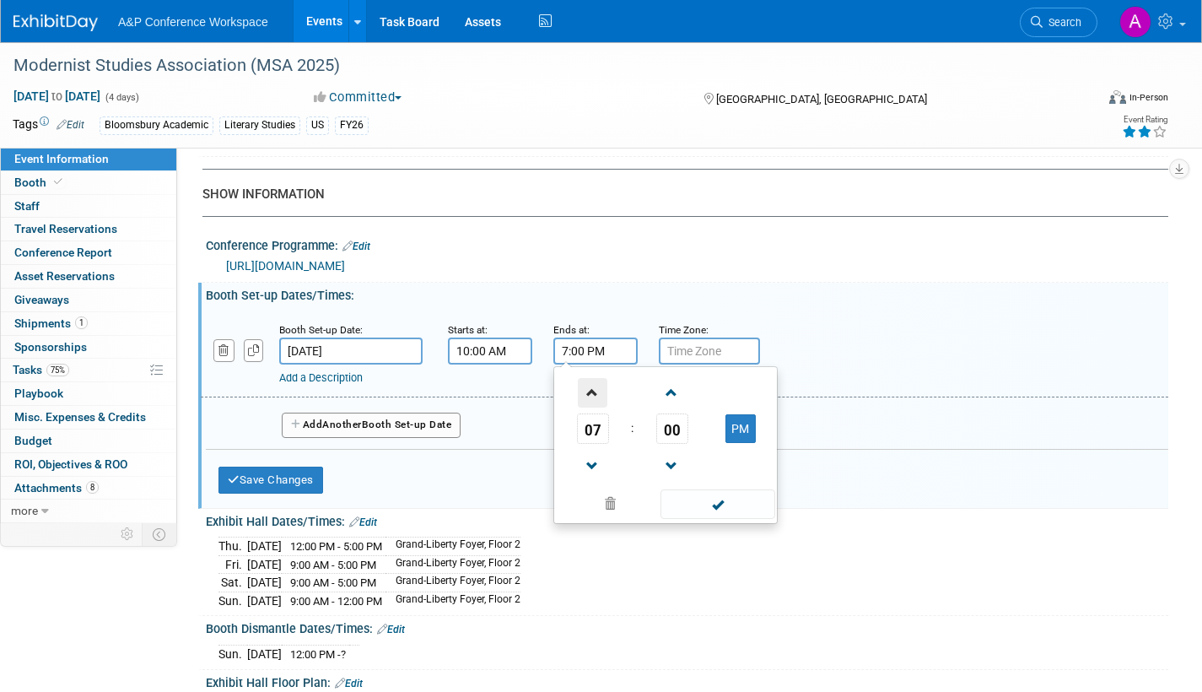
click at [592, 408] on span at bounding box center [593, 393] width 30 height 30
click at [591, 408] on span at bounding box center [593, 393] width 30 height 30
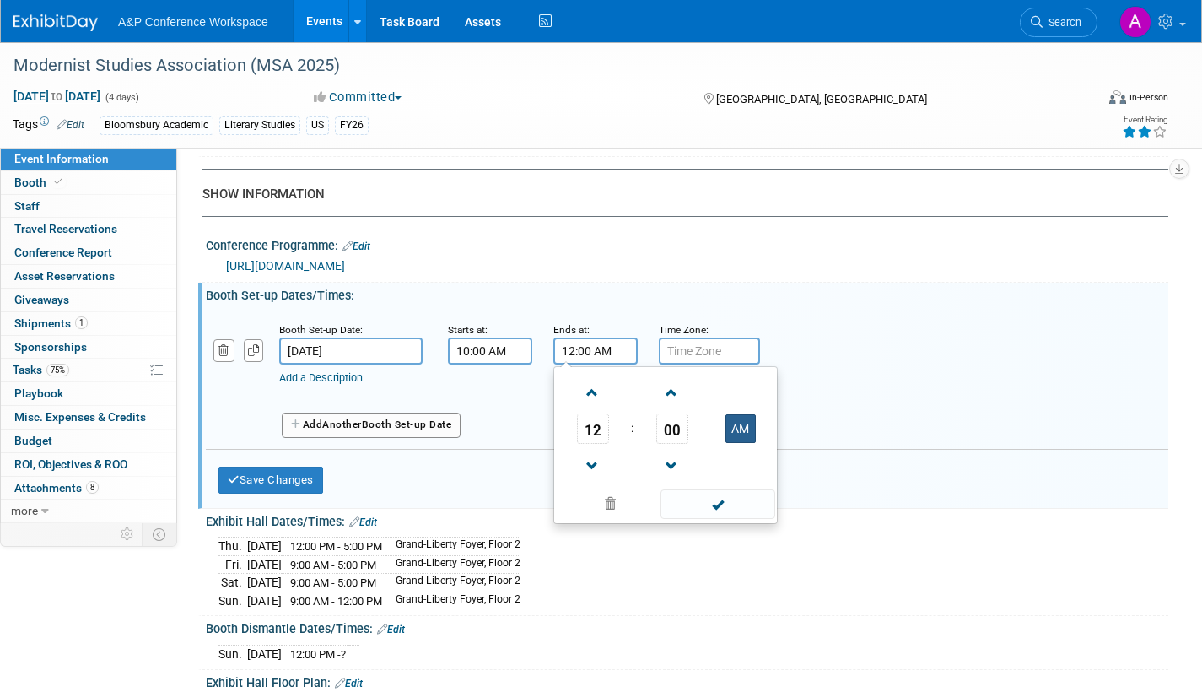
click at [733, 443] on button "AM" at bounding box center [741, 428] width 30 height 29
type input "12:00 PM"
drag, startPoint x: 721, startPoint y: 519, endPoint x: 666, endPoint y: 521, distance: 55.7
click at [721, 519] on span at bounding box center [718, 504] width 114 height 30
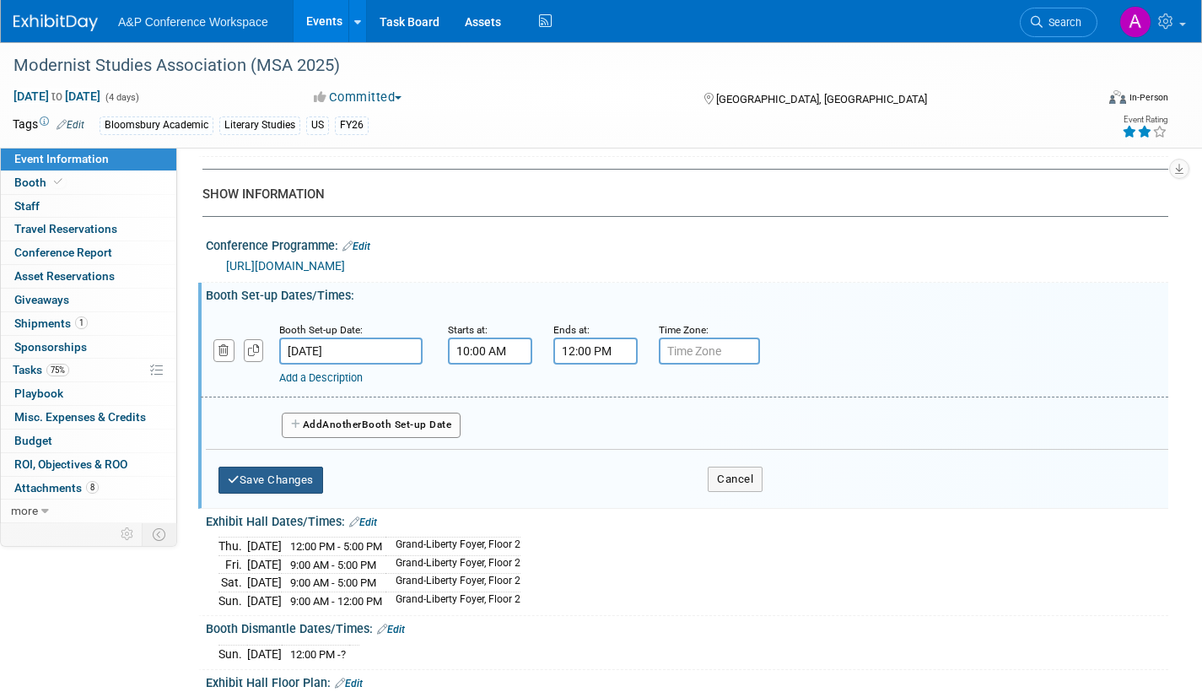
click at [288, 494] on button "Save Changes" at bounding box center [271, 480] width 105 height 27
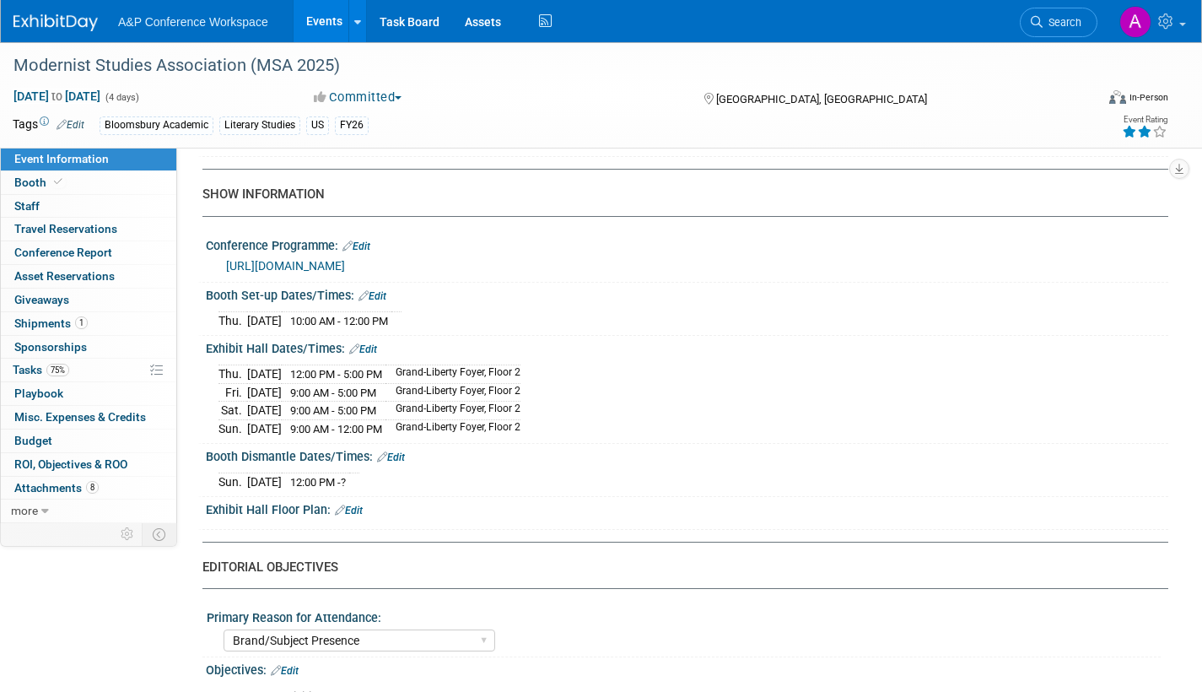
click at [386, 302] on link "Edit" at bounding box center [373, 296] width 28 height 12
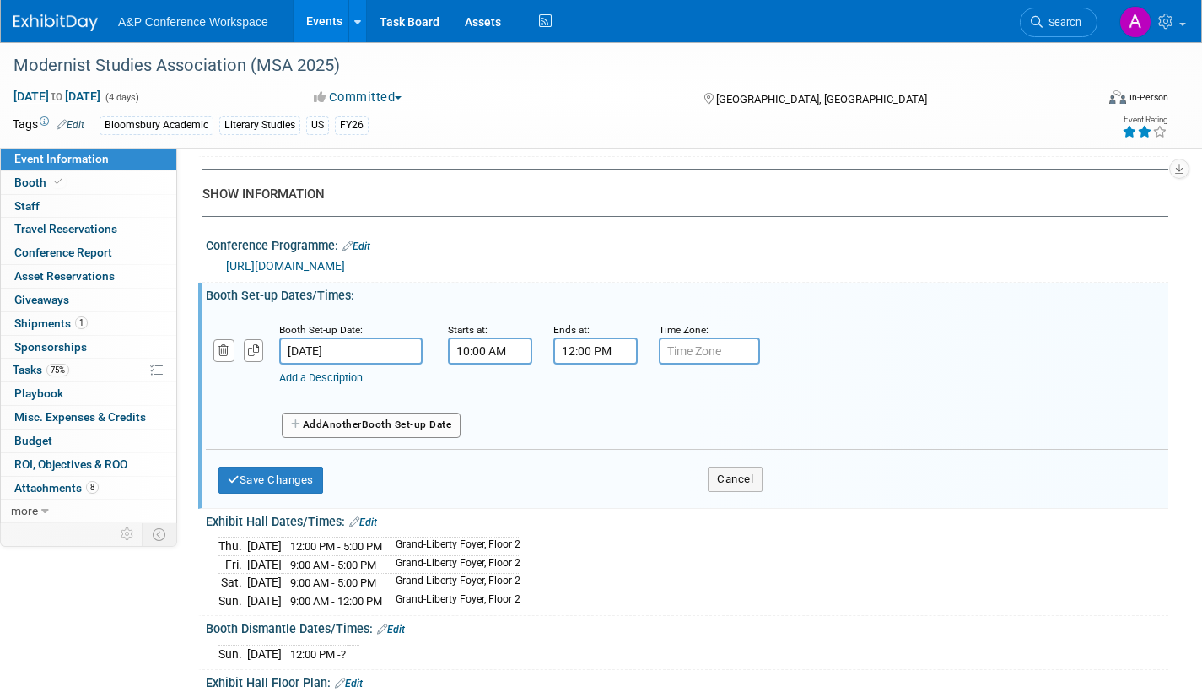
click at [355, 384] on link "Add a Description" at bounding box center [321, 377] width 84 height 13
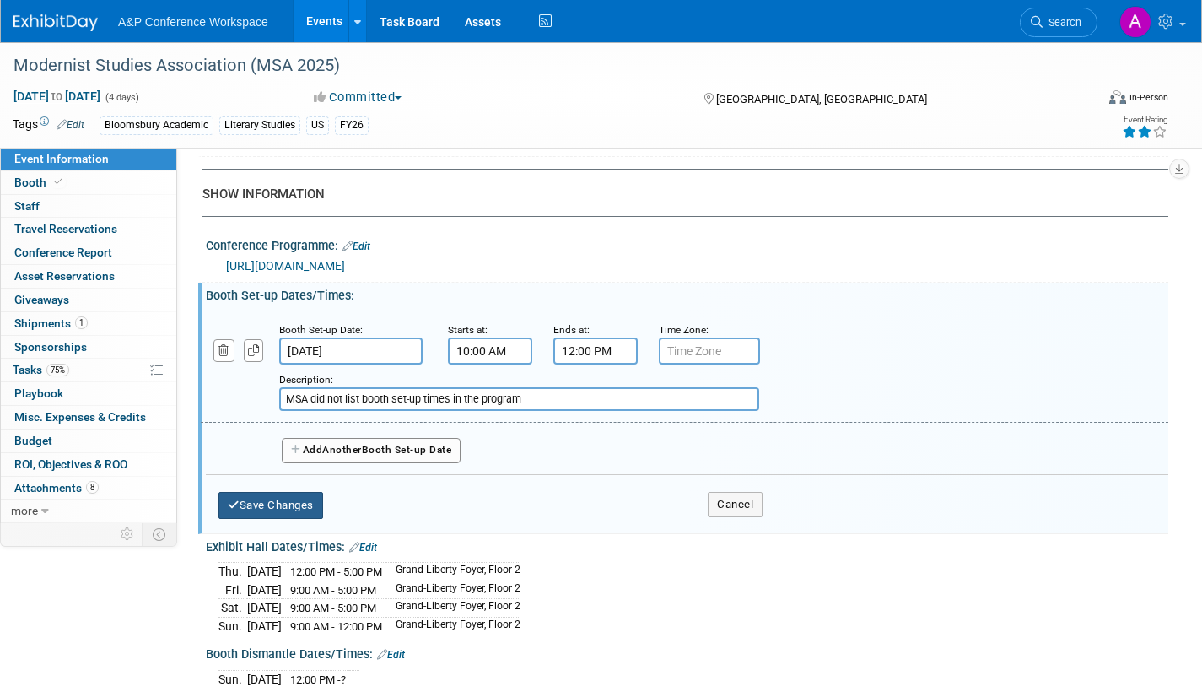
type input "MSA did not list booth set-up times in the program"
click at [269, 519] on button "Save Changes" at bounding box center [271, 505] width 105 height 27
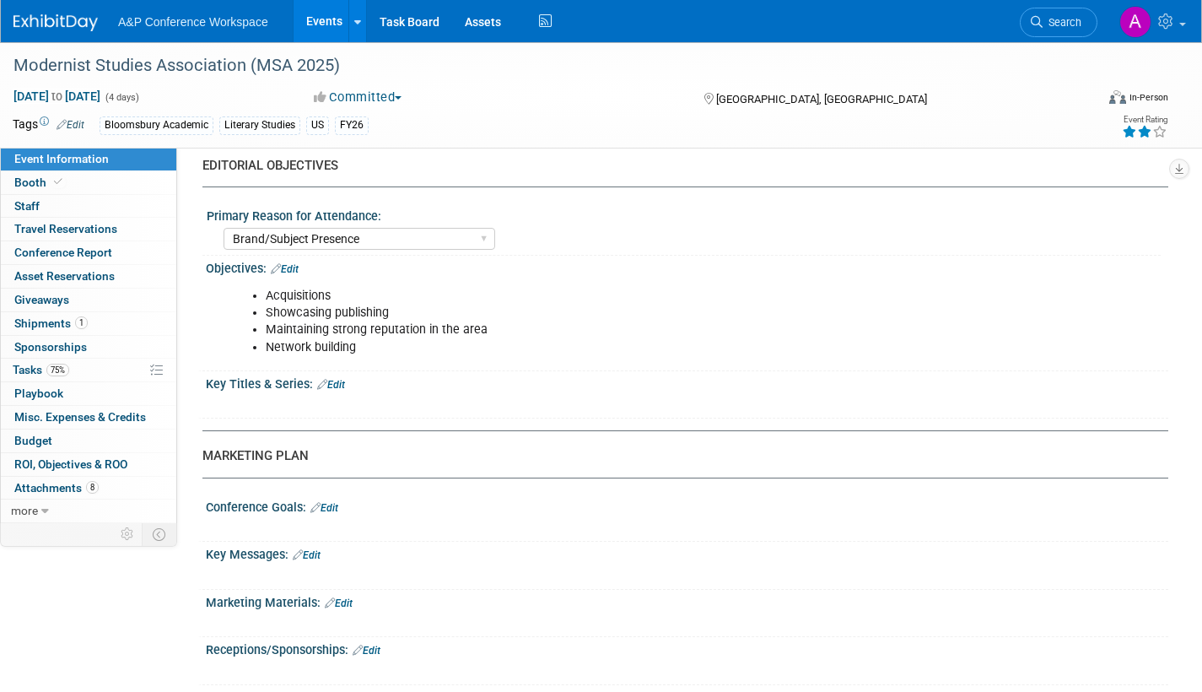
scroll to position [1761, 0]
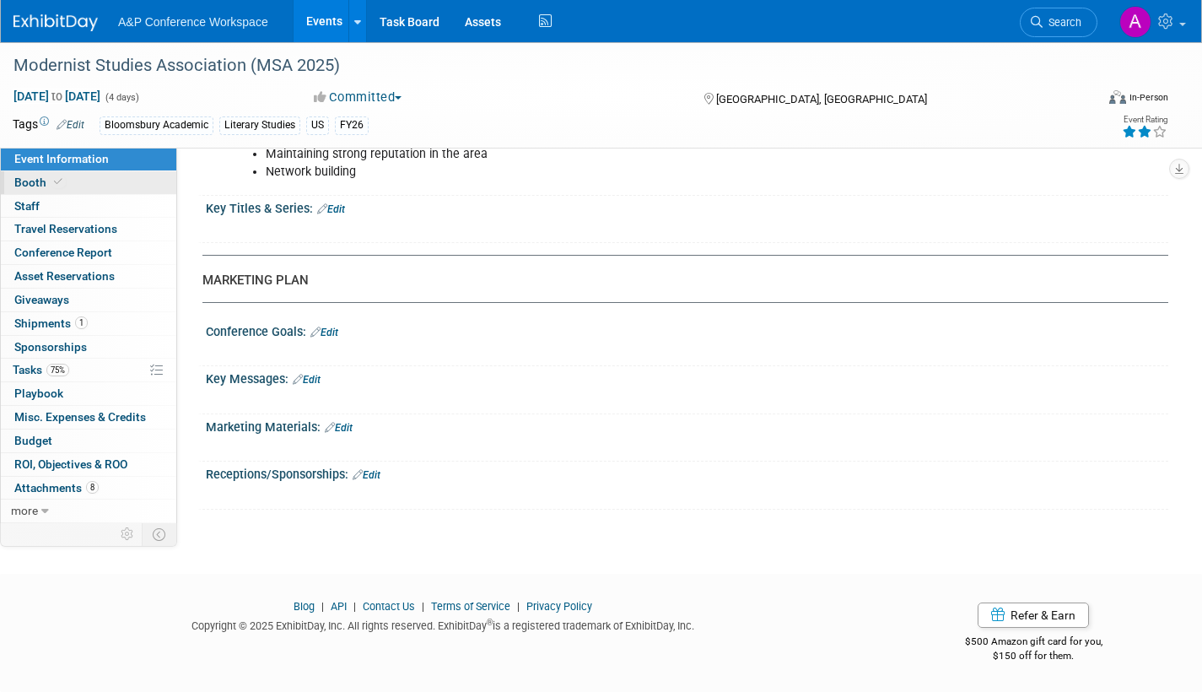
click at [41, 181] on span "Booth" at bounding box center [39, 183] width 51 height 14
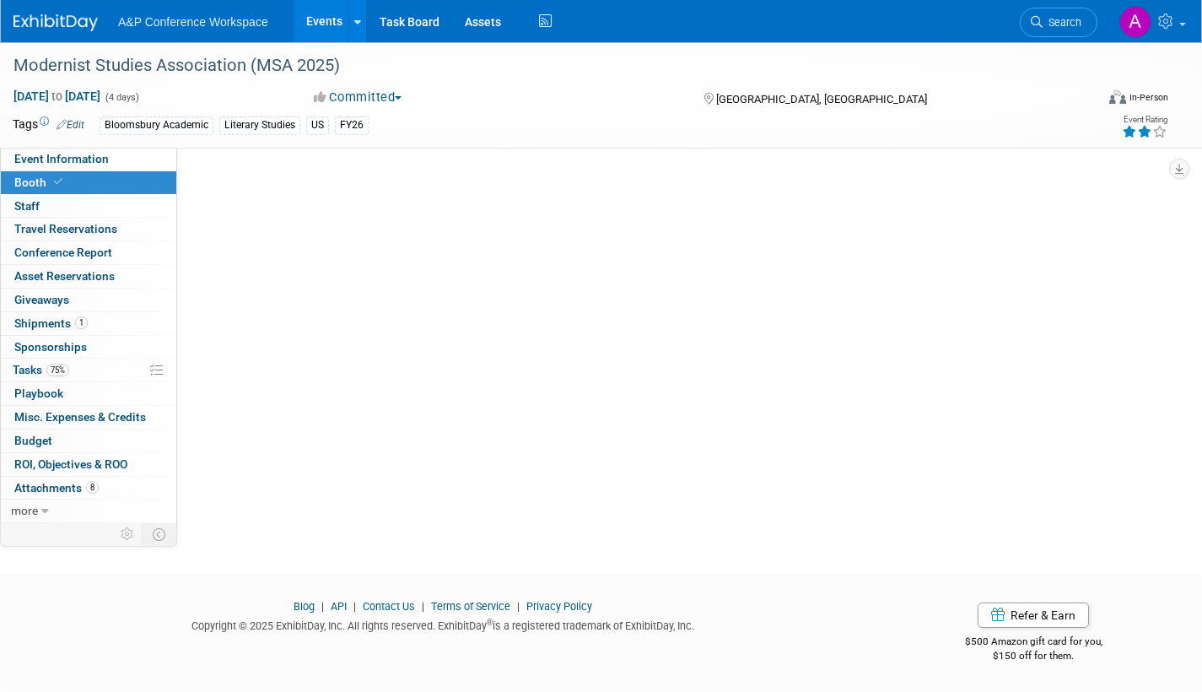
scroll to position [0, 0]
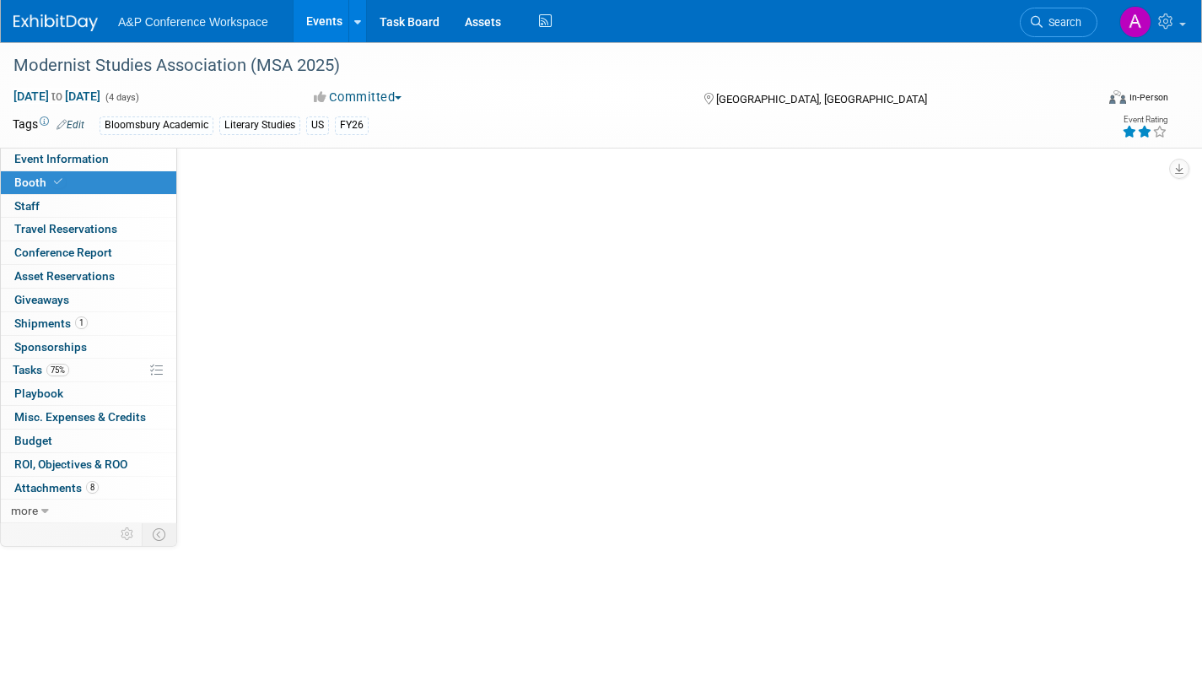
select select "CUAP"
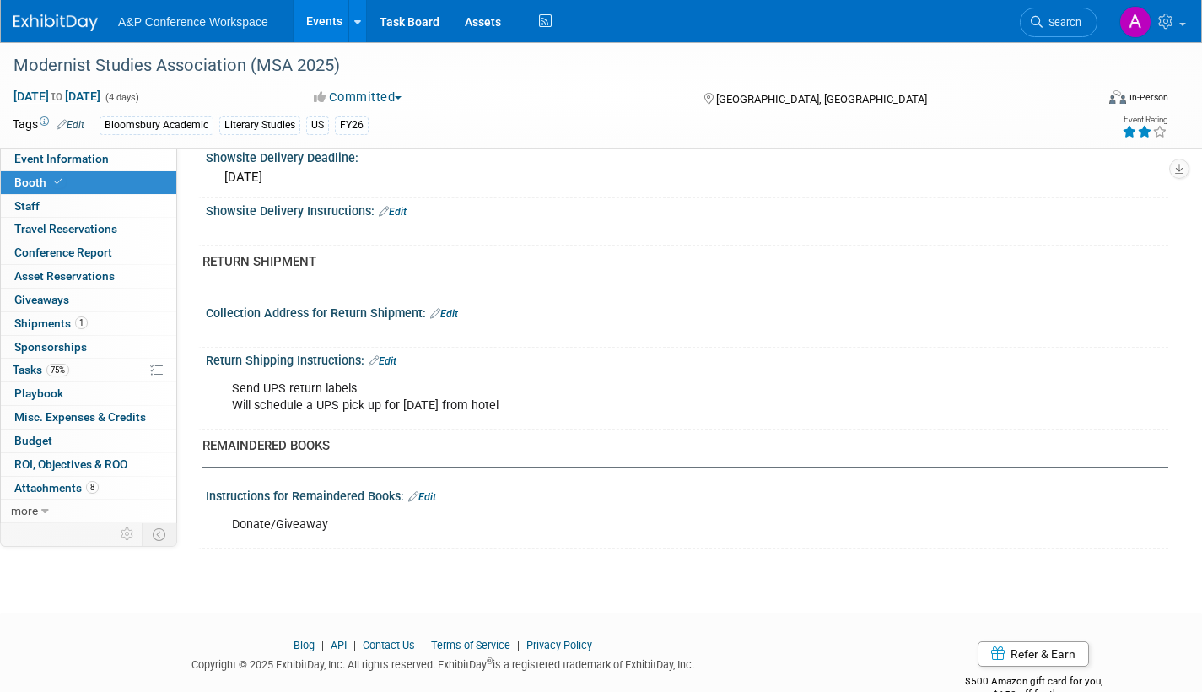
scroll to position [1334, 0]
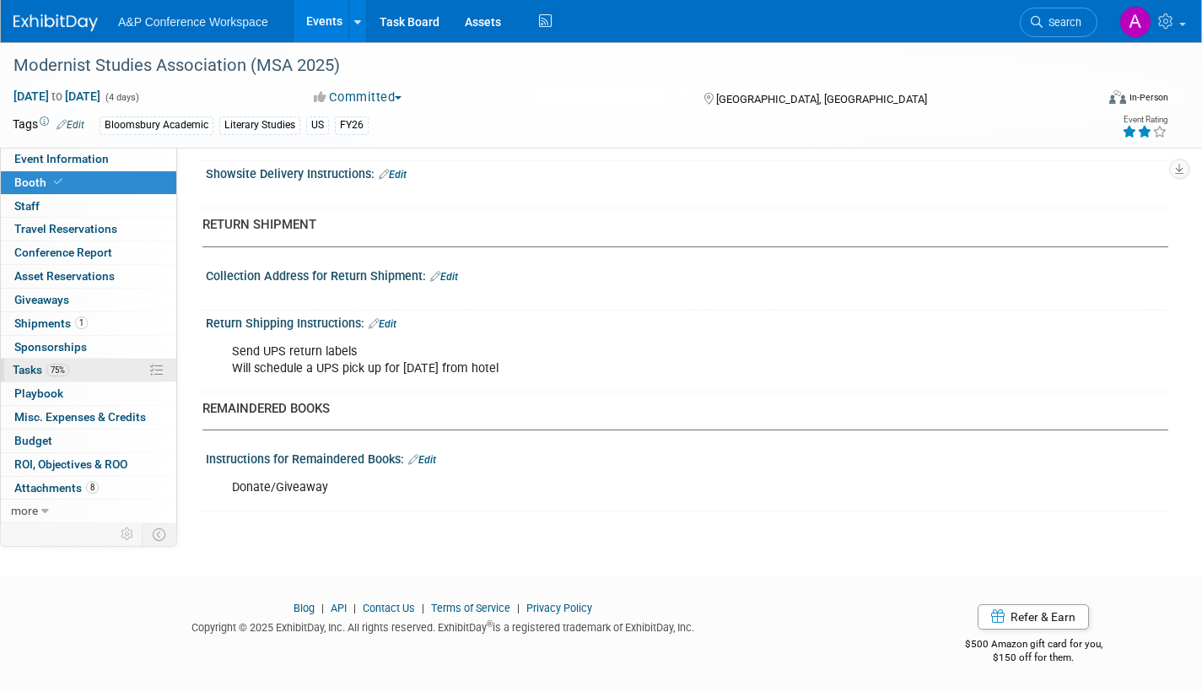
click at [28, 368] on span "Tasks 75%" at bounding box center [41, 370] width 57 height 14
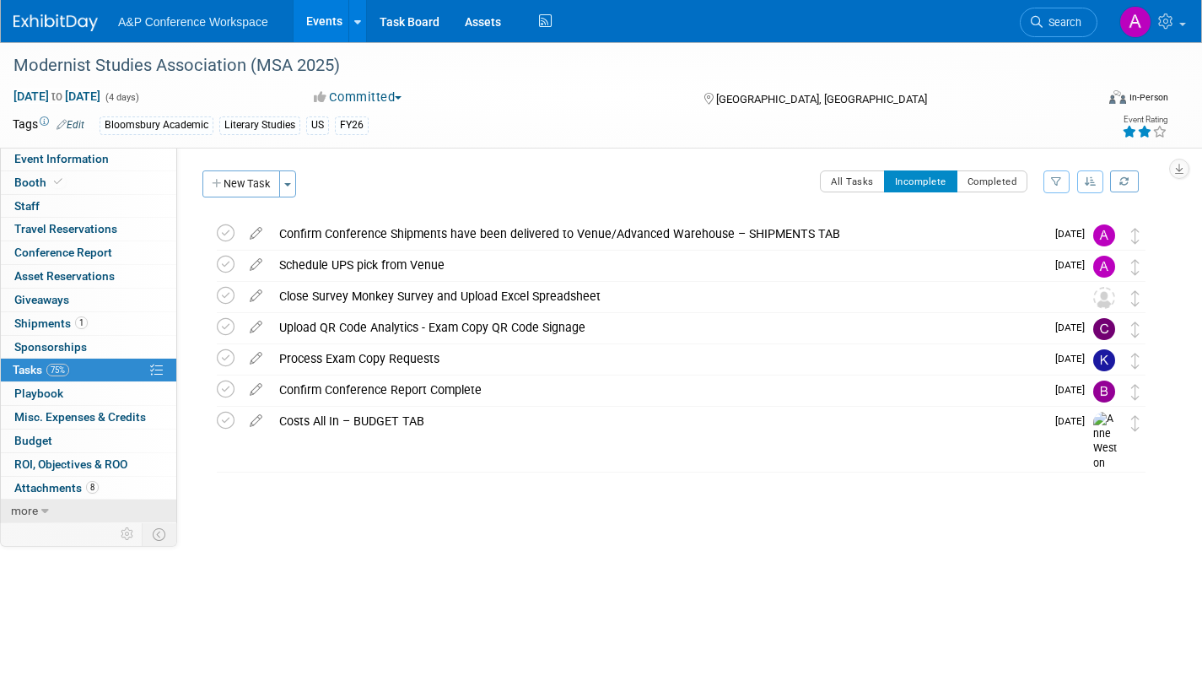
click at [37, 510] on span "more" at bounding box center [24, 511] width 27 height 14
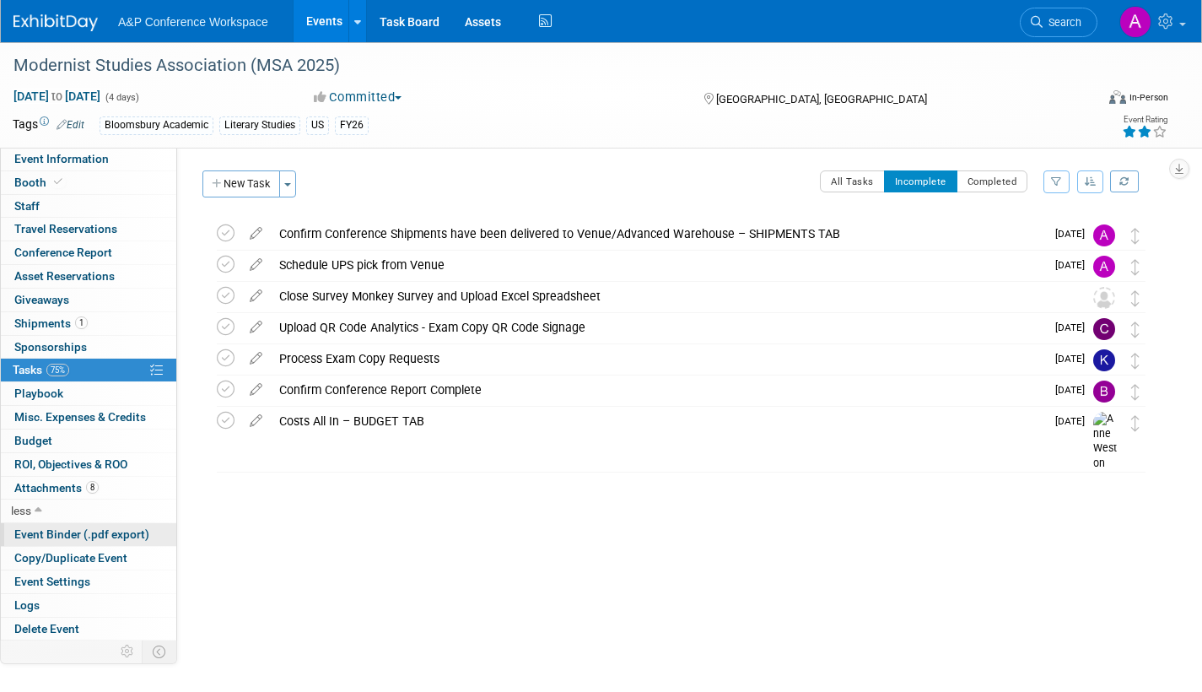
click at [58, 536] on span "Event Binder (.pdf export)" at bounding box center [81, 534] width 135 height 14
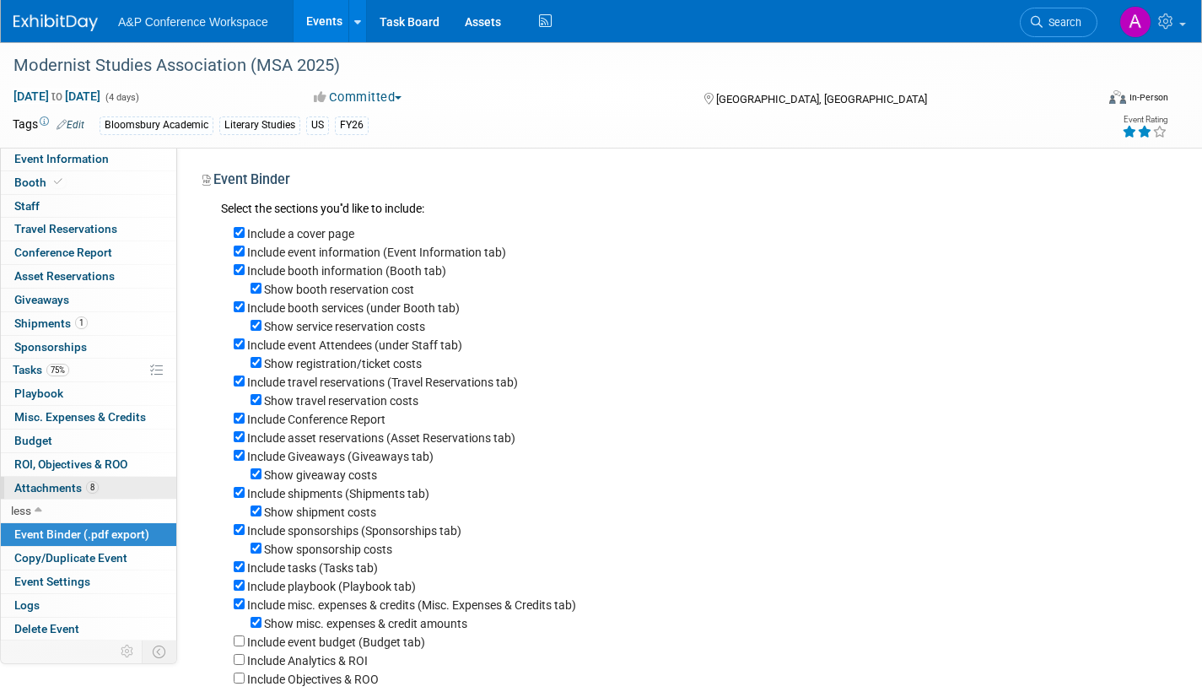
click at [39, 486] on span "Attachments 8" at bounding box center [56, 488] width 84 height 14
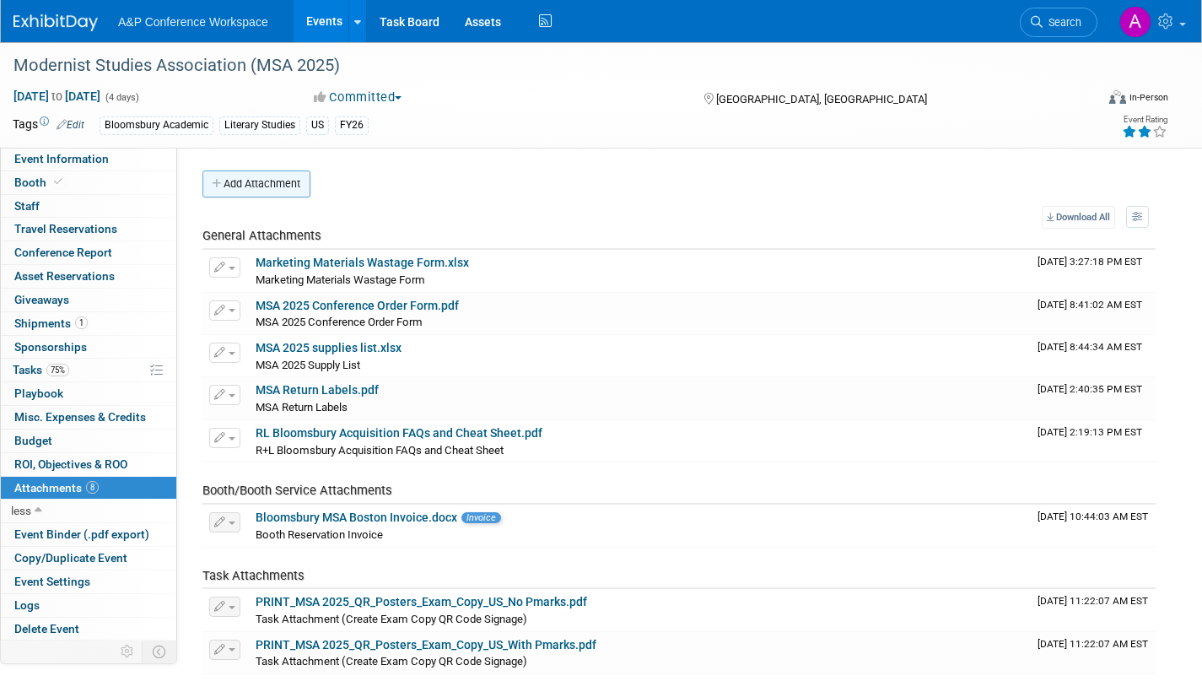
click at [273, 182] on button "Add Attachment" at bounding box center [257, 183] width 108 height 27
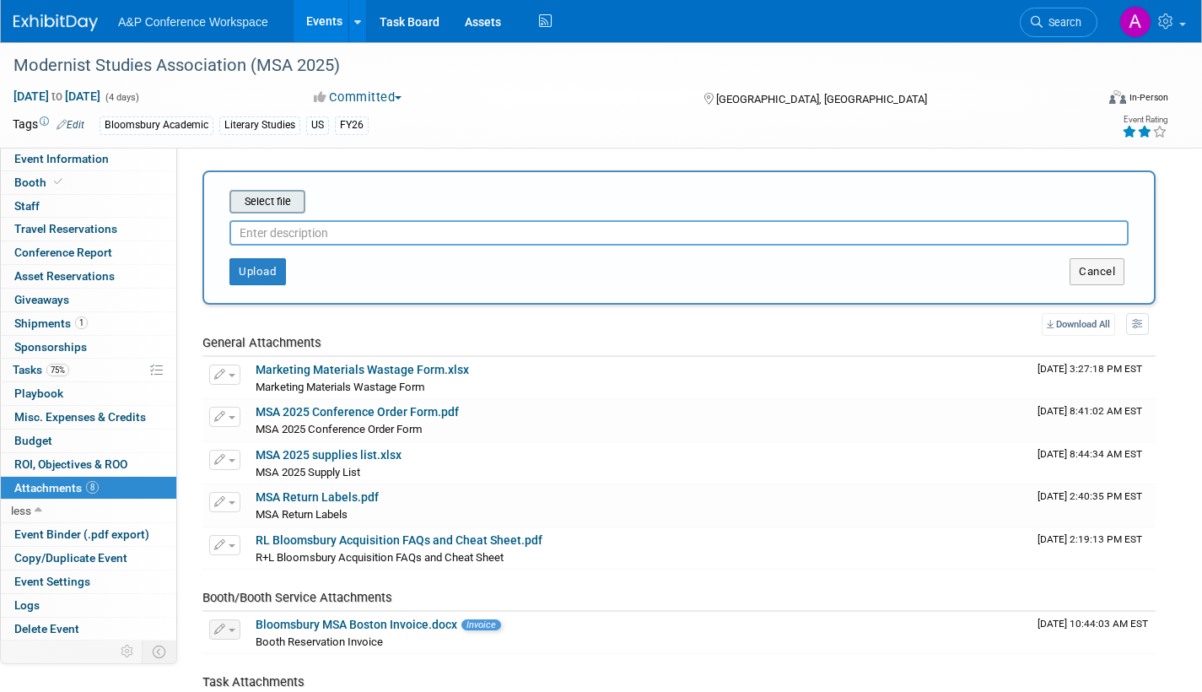
click at [263, 202] on input "file" at bounding box center [203, 202] width 201 height 20
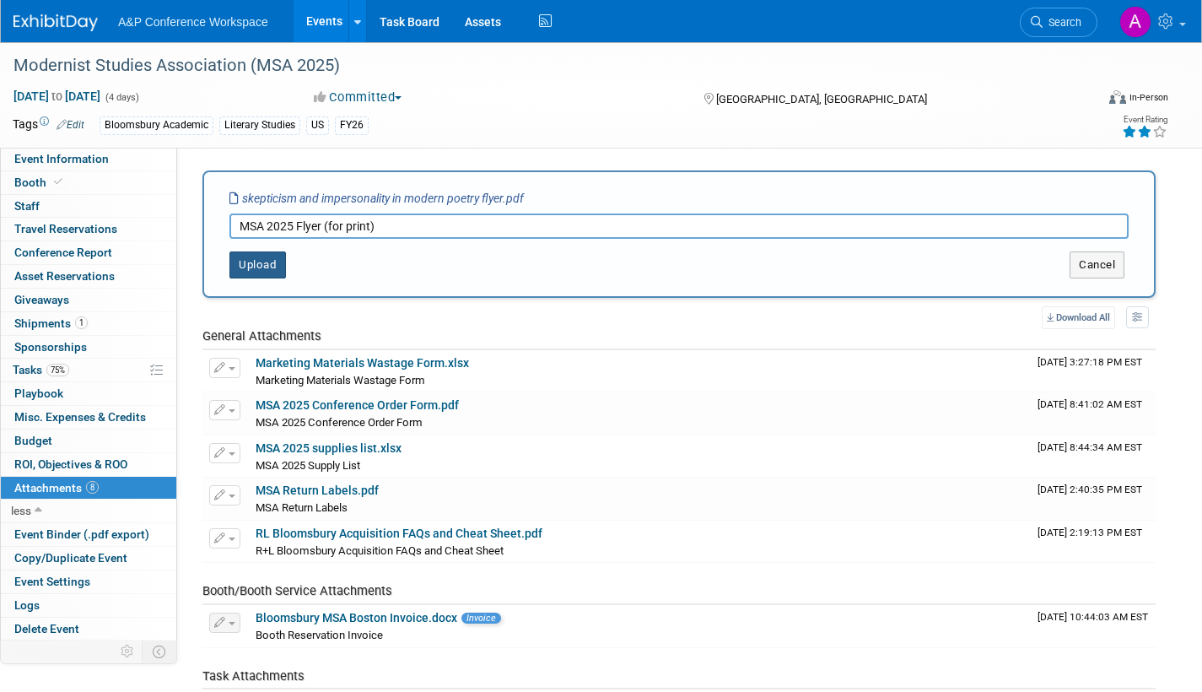
type input "MSA 2025 Flyer (for print)"
click at [265, 265] on button "Upload" at bounding box center [258, 264] width 57 height 27
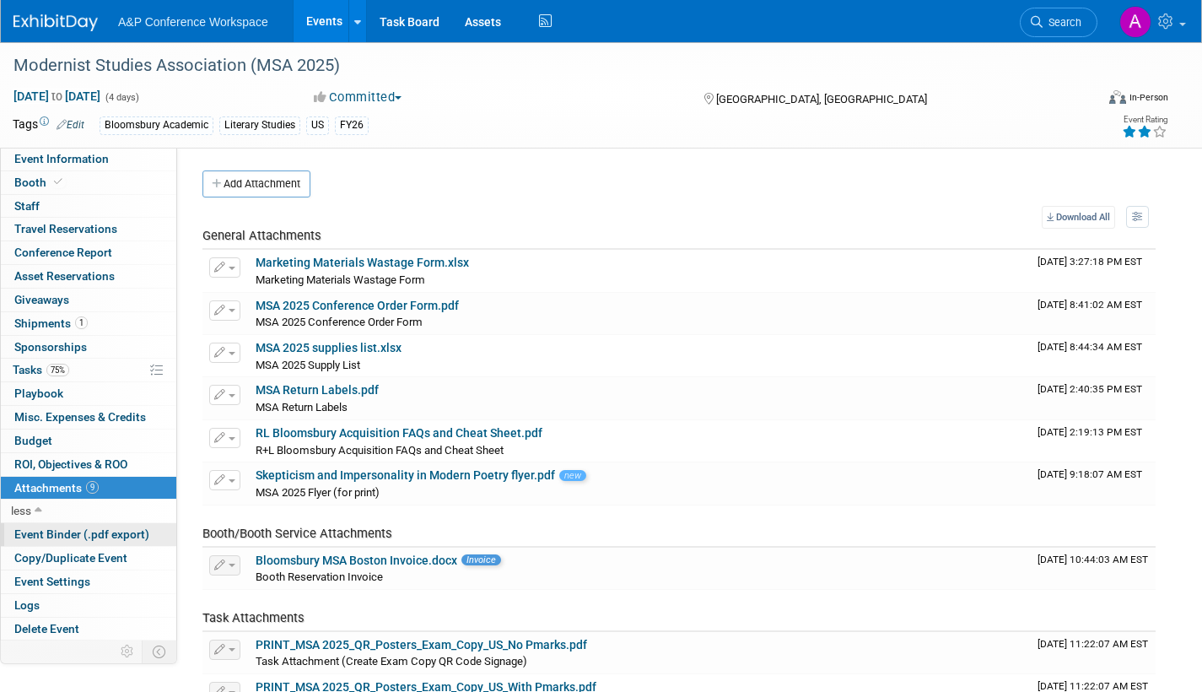
click at [54, 532] on span "Event Binder (.pdf export)" at bounding box center [81, 534] width 135 height 14
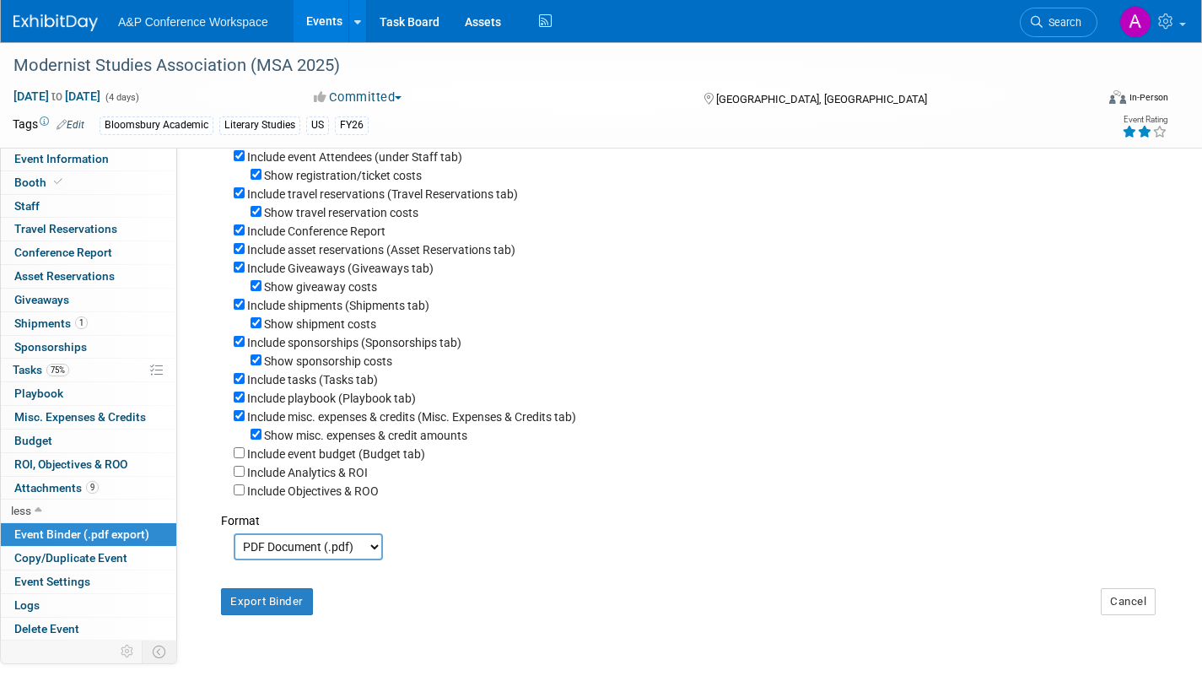
scroll to position [328, 0]
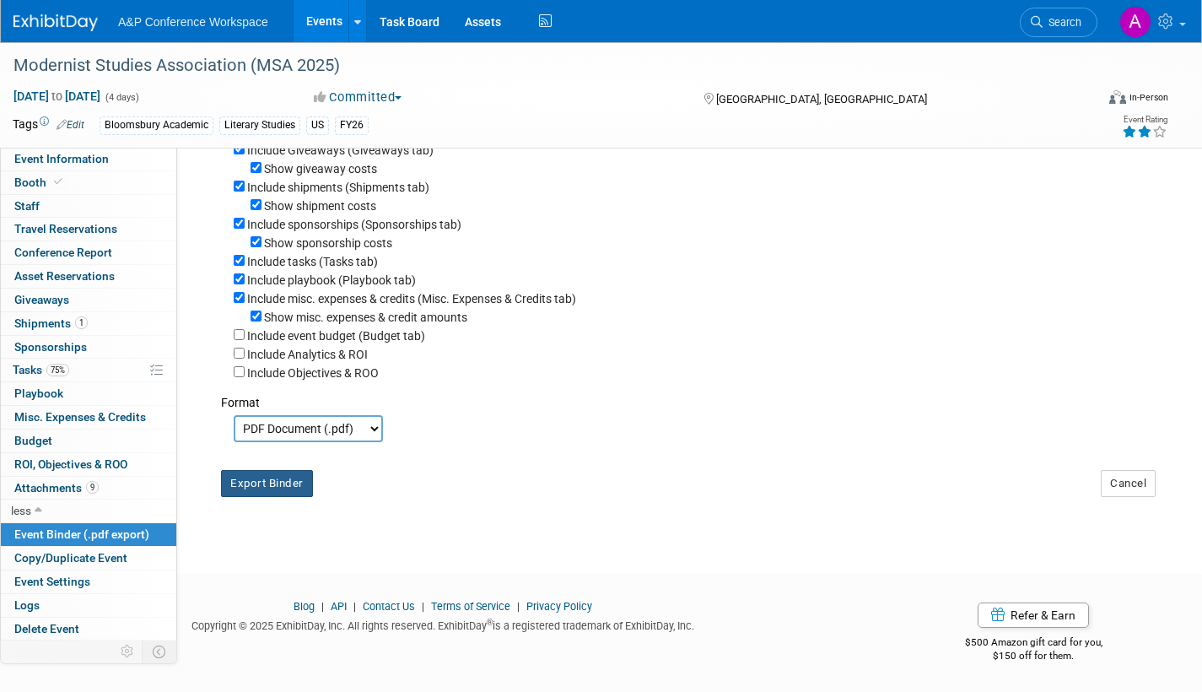
click at [280, 483] on button "Export Binder" at bounding box center [267, 483] width 92 height 27
click at [1056, 24] on span "Search" at bounding box center [1062, 22] width 39 height 13
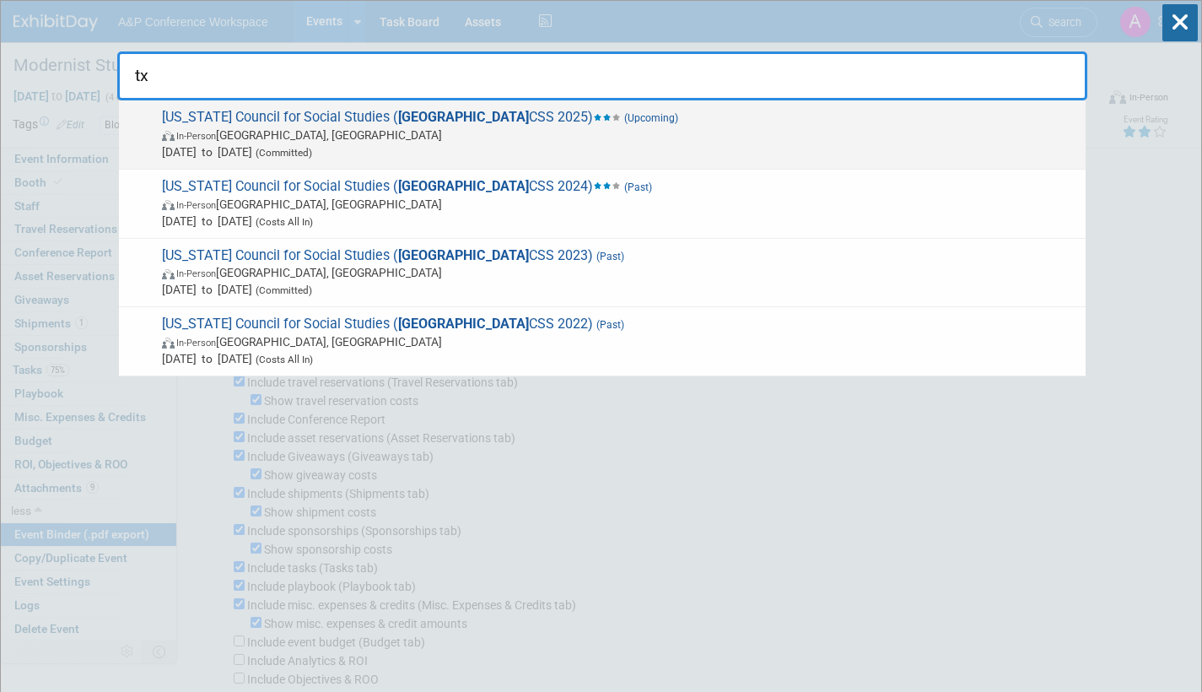
type input "tx"
click at [375, 141] on span "In-Person Frisco, TX" at bounding box center [619, 135] width 915 height 17
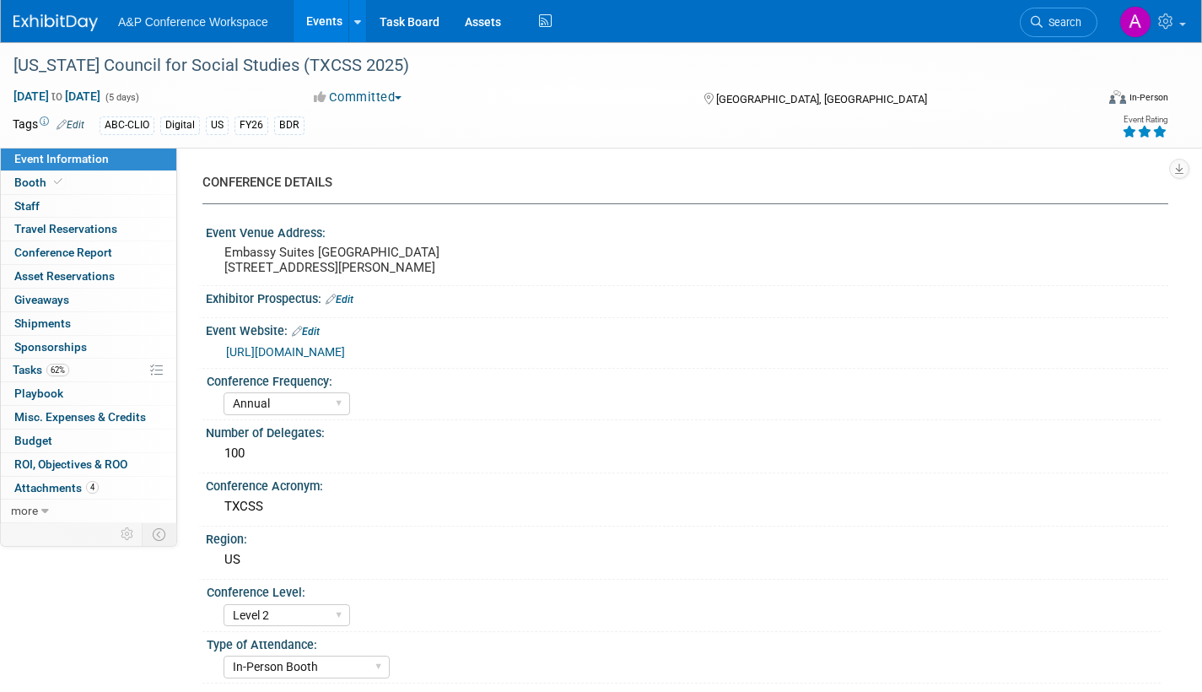
select select "Annual"
select select "Level 2"
select select "In-Person Booth"
select select "Schools"
select select "Bloomsbury Digital Resources"
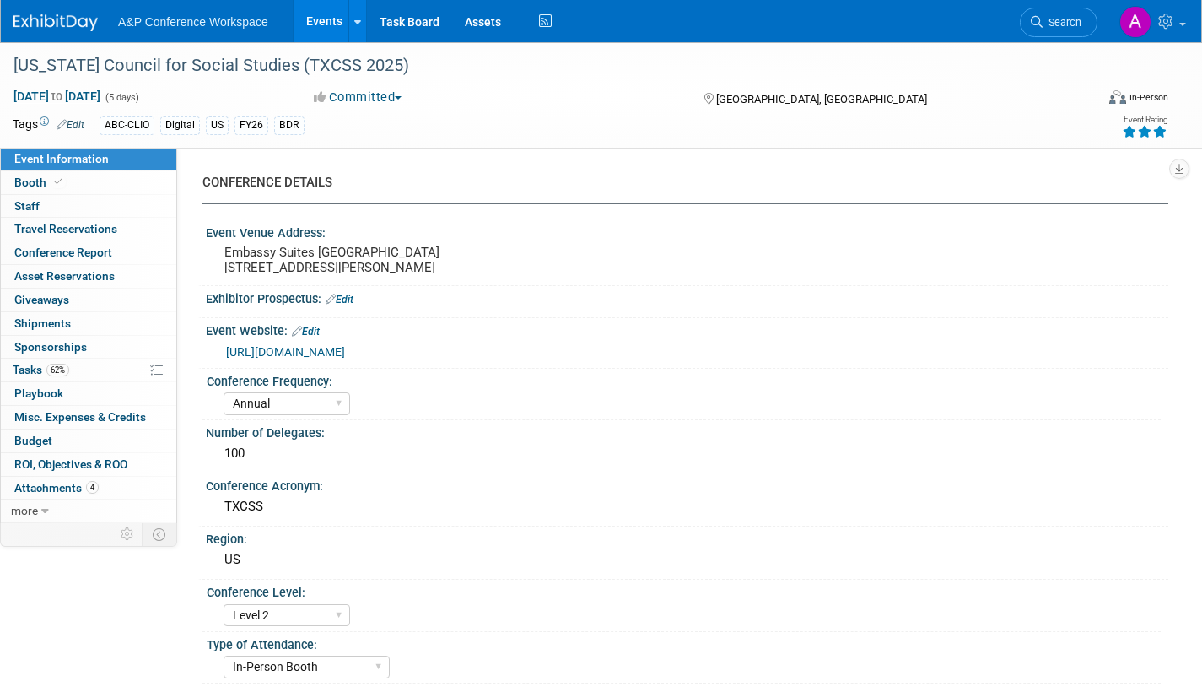
select select "[PERSON_NAME]"
select select "BDR Product Awareness and Trial Generation​"
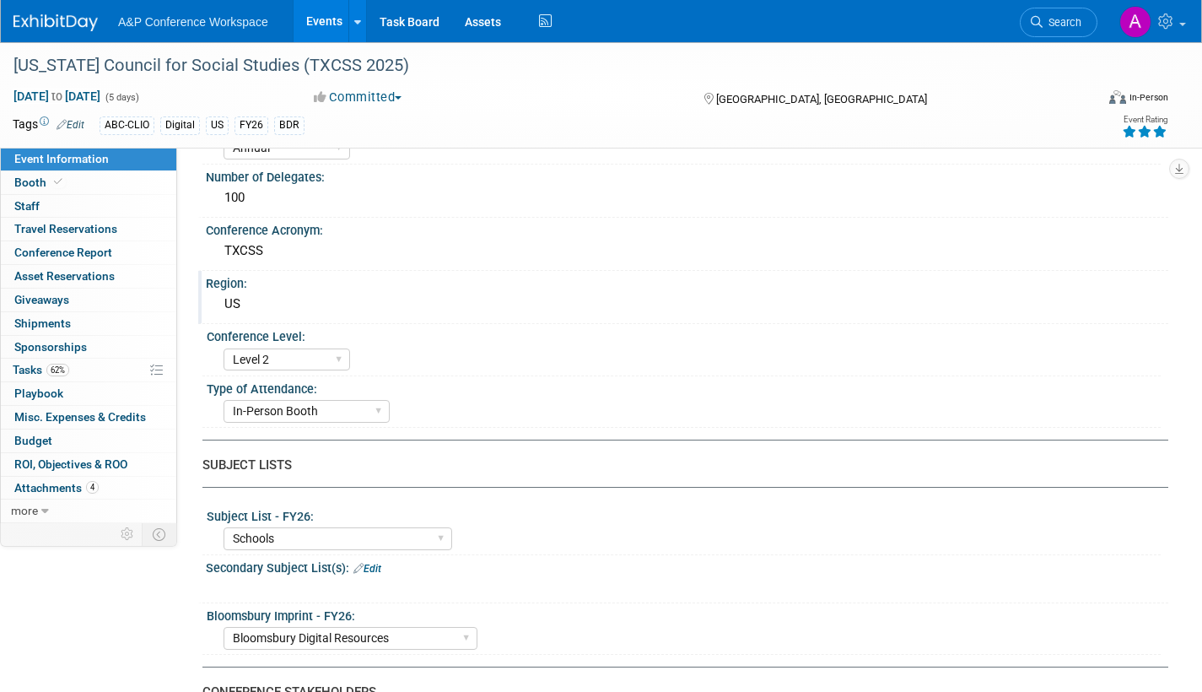
scroll to position [338, 0]
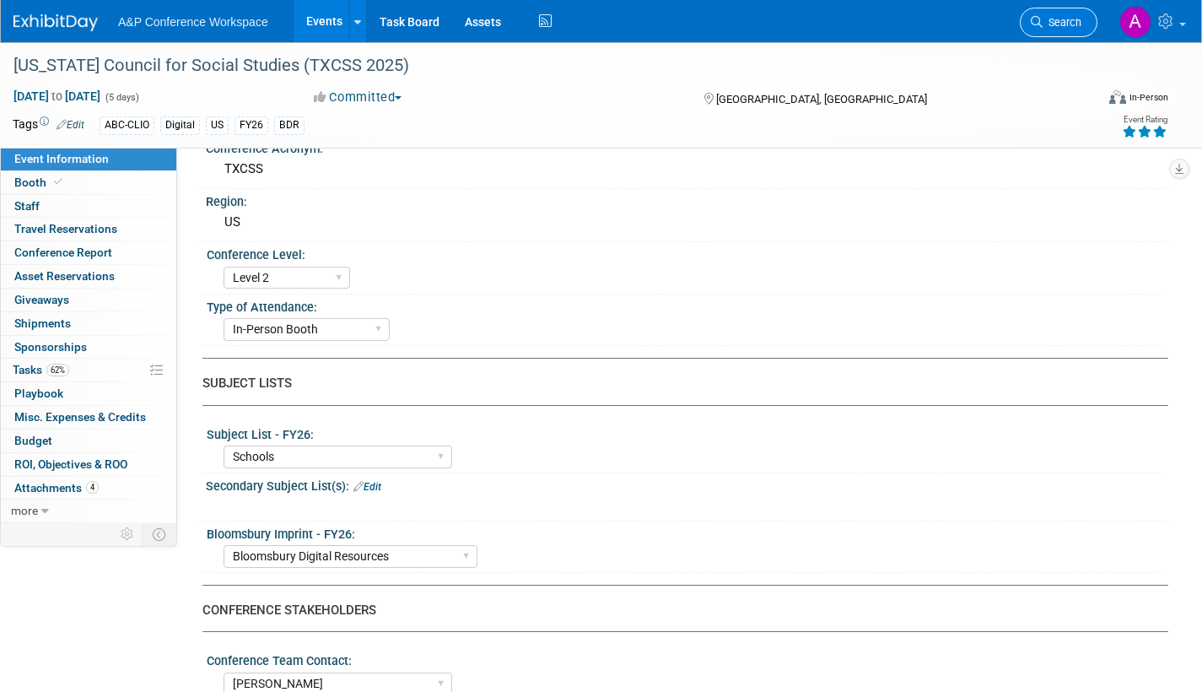
click at [1055, 16] on span "Search" at bounding box center [1062, 22] width 39 height 13
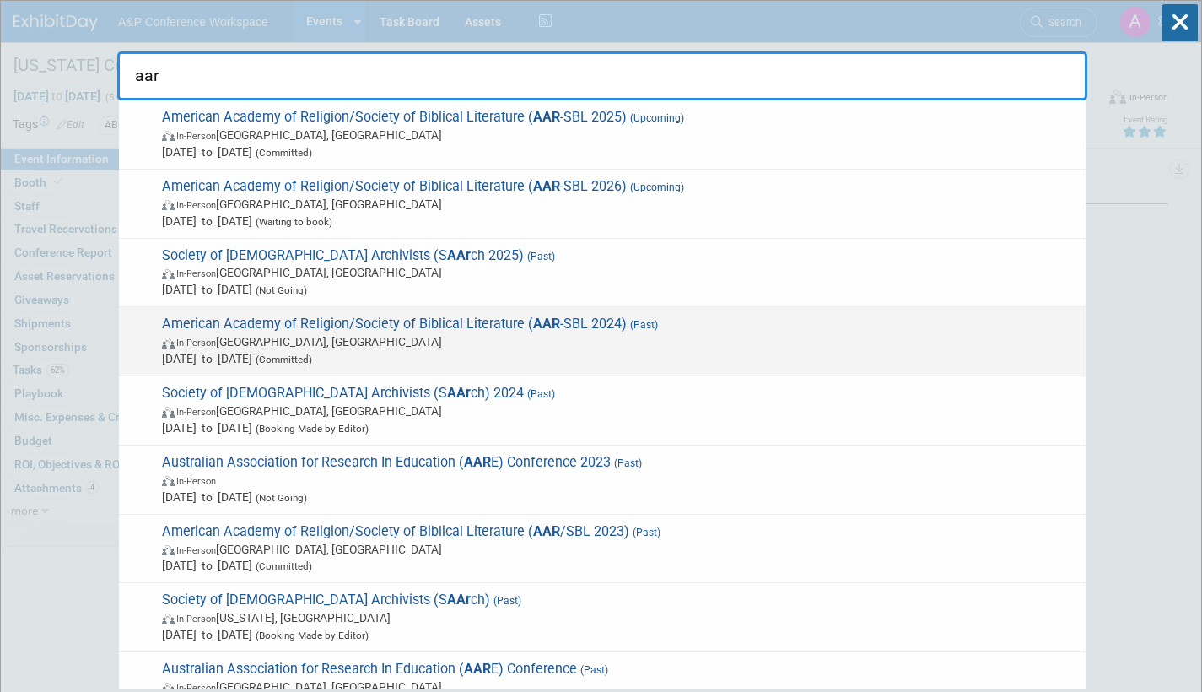
type input "aar"
click at [559, 335] on span "In-Person San Diego, CA" at bounding box center [619, 341] width 915 height 17
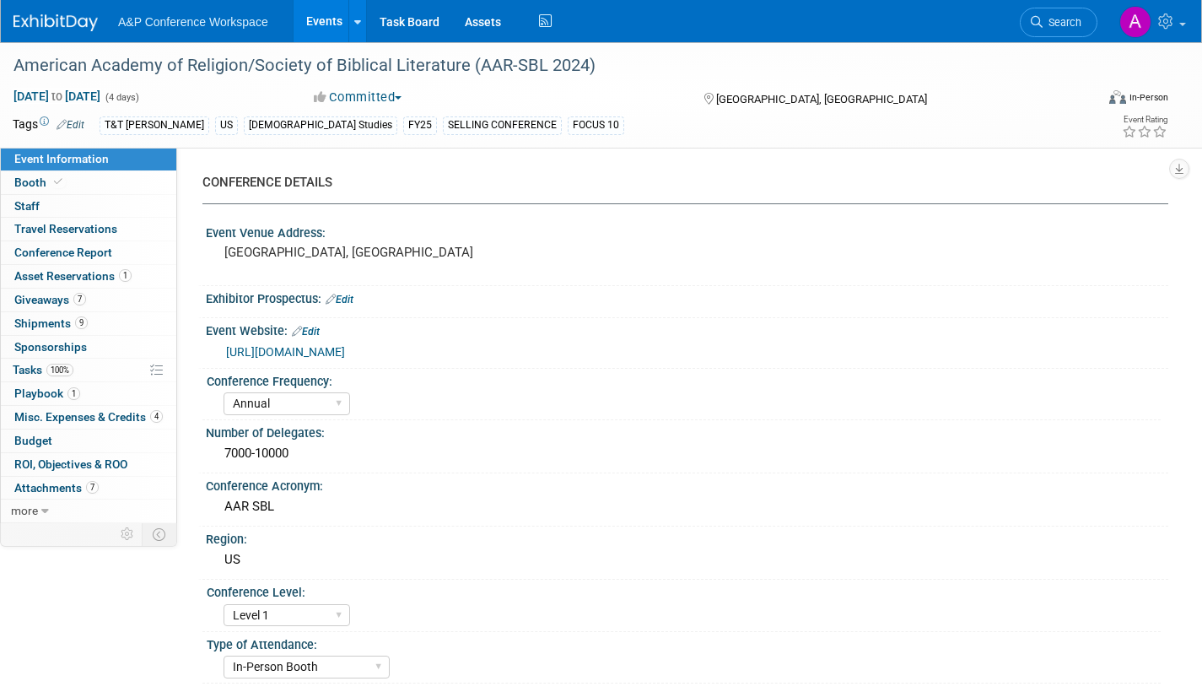
select select "Annual"
select select "Level 1"
select select "In-Person Booth"
select select "[PERSON_NAME]"
click at [51, 488] on span "Attachments 7" at bounding box center [56, 488] width 84 height 14
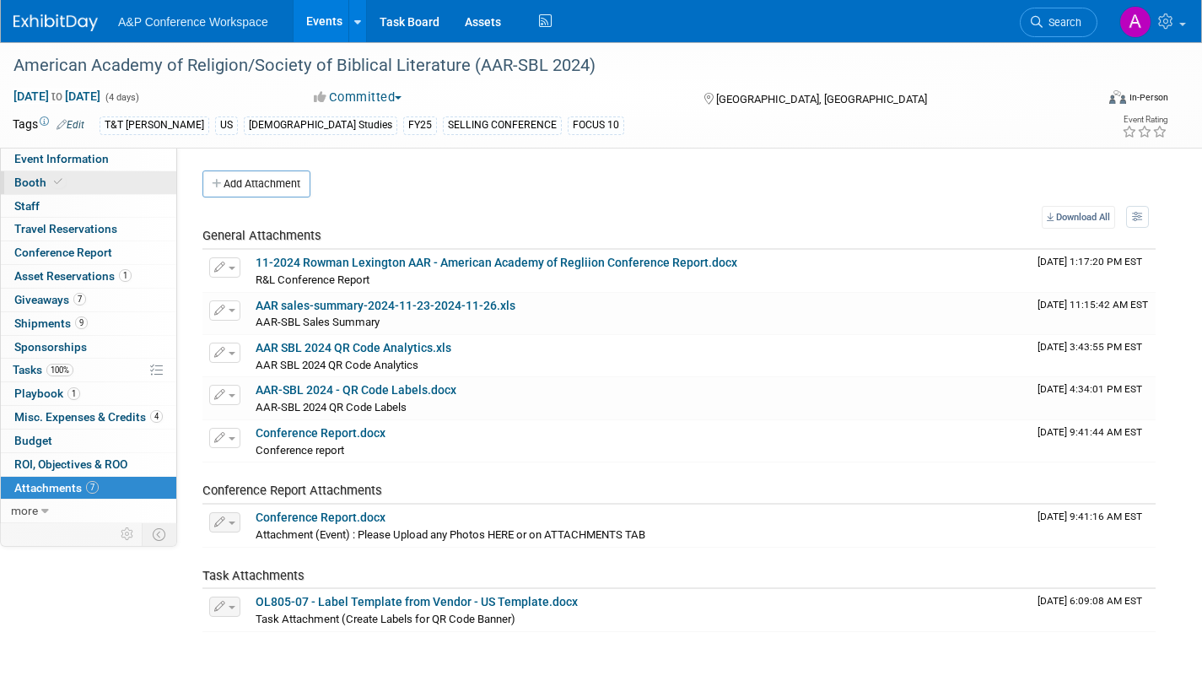
click at [31, 182] on span "Booth" at bounding box center [39, 183] width 51 height 14
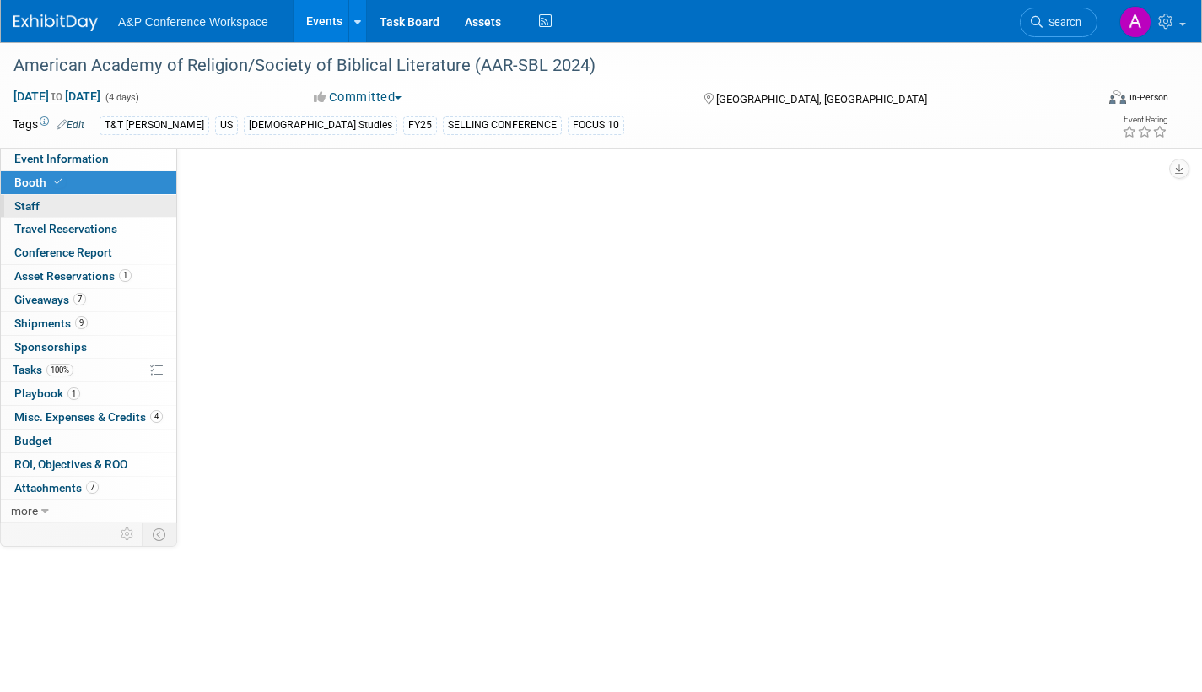
select select "CUAP"
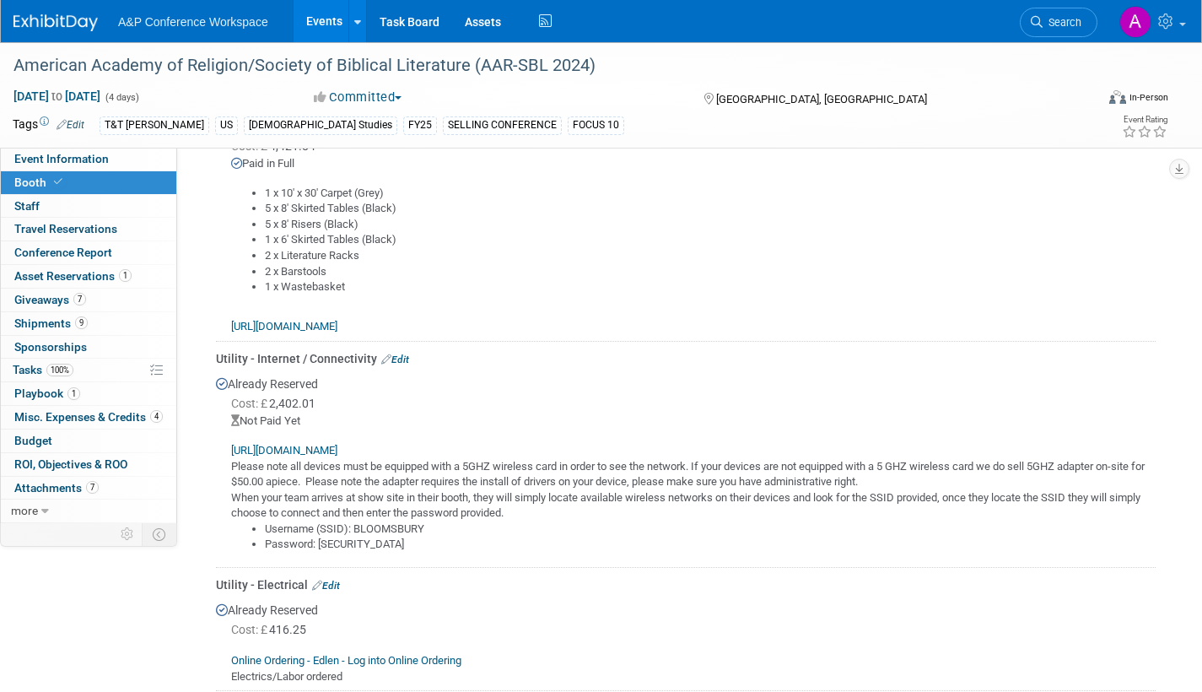
scroll to position [1013, 0]
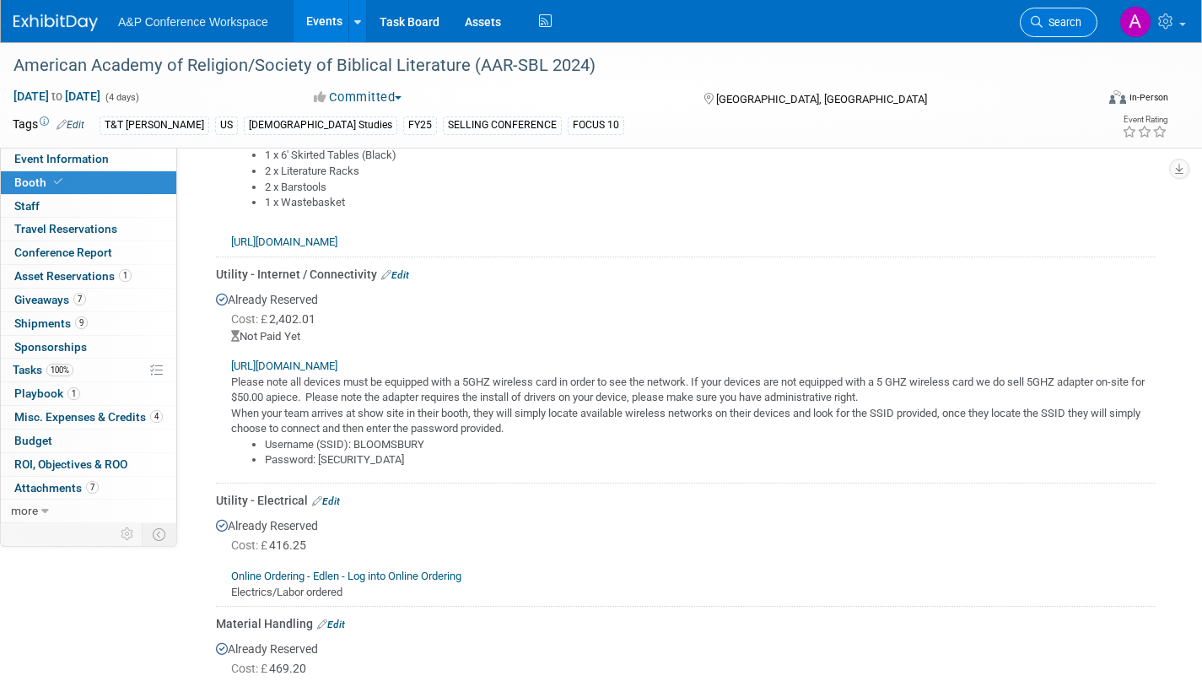
click at [1062, 22] on span "Search" at bounding box center [1062, 22] width 39 height 13
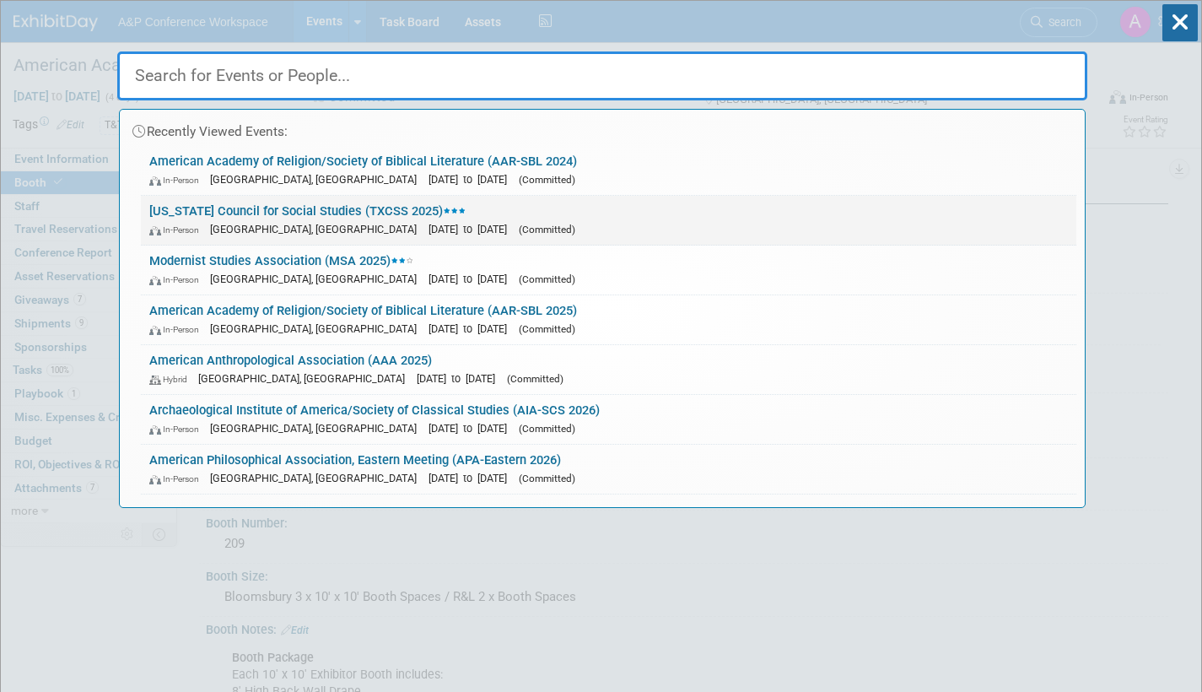
click at [508, 229] on div "In-Person [GEOGRAPHIC_DATA], [GEOGRAPHIC_DATA] [DATE] to [DATE] (Committed)" at bounding box center [608, 229] width 919 height 18
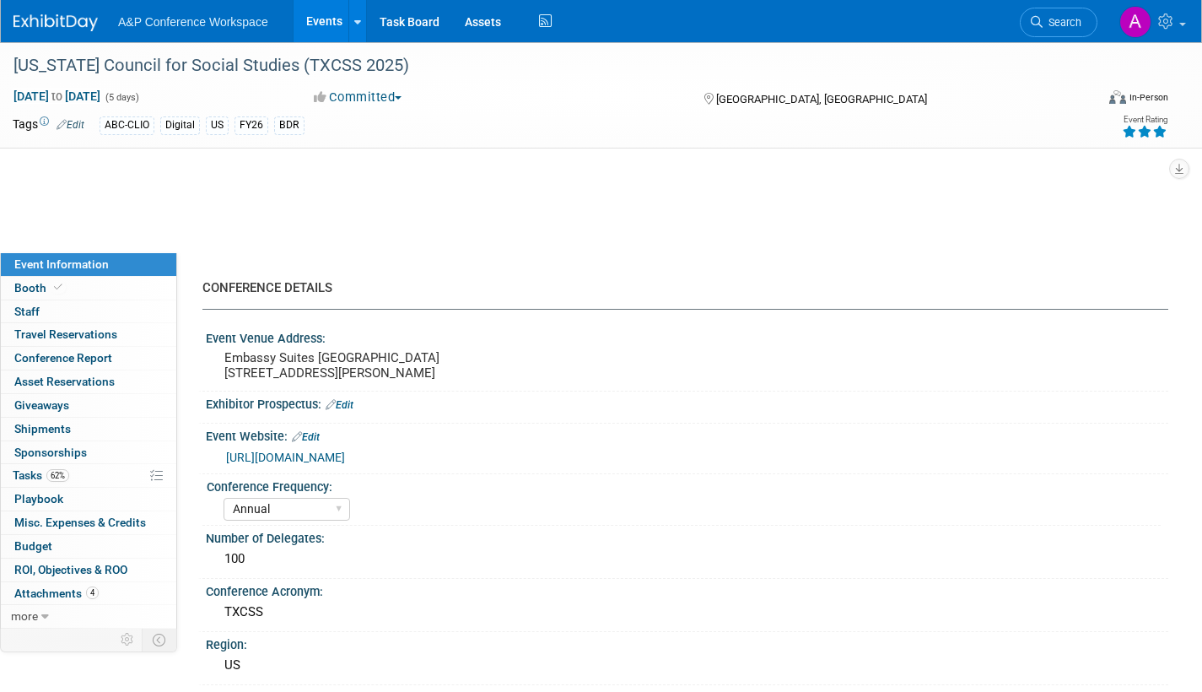
select select "Annual"
select select "Level 2"
select select "In-Person Booth"
select select "Schools"
select select "Bloomsbury Digital Resources"
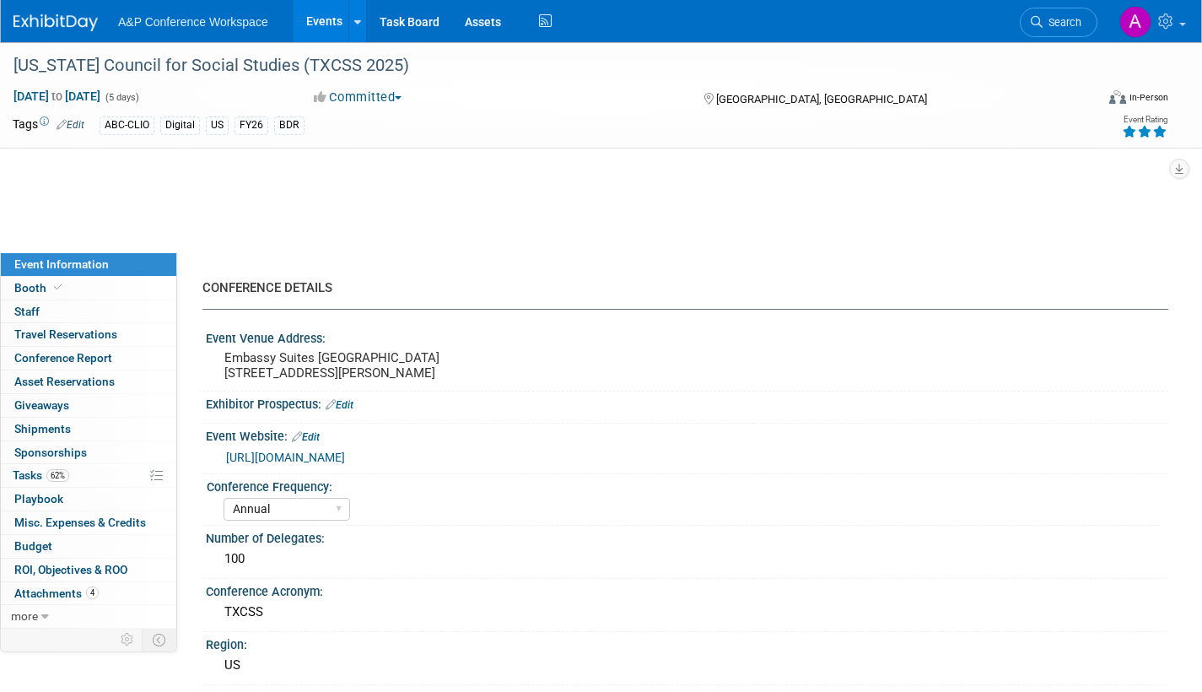
select select "[PERSON_NAME]"
select select "BDR Product Awareness and Trial Generation​"
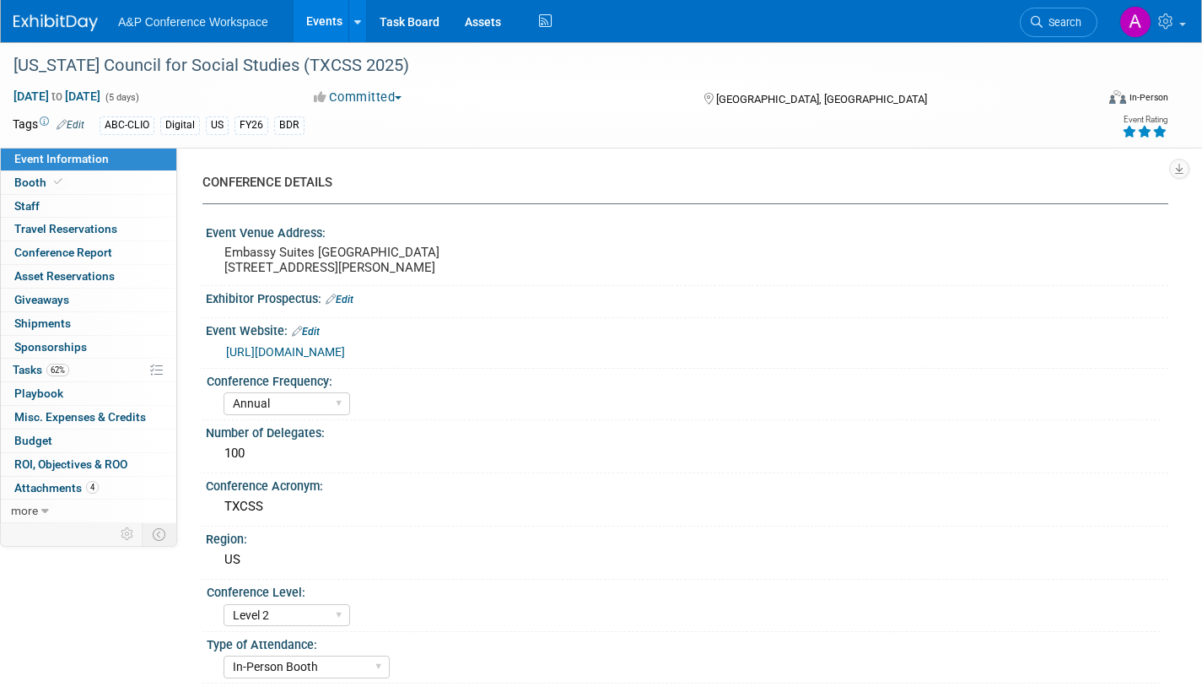
drag, startPoint x: 1046, startPoint y: 20, endPoint x: 1029, endPoint y: 27, distance: 19.0
click at [1046, 20] on span "Search" at bounding box center [1062, 22] width 39 height 13
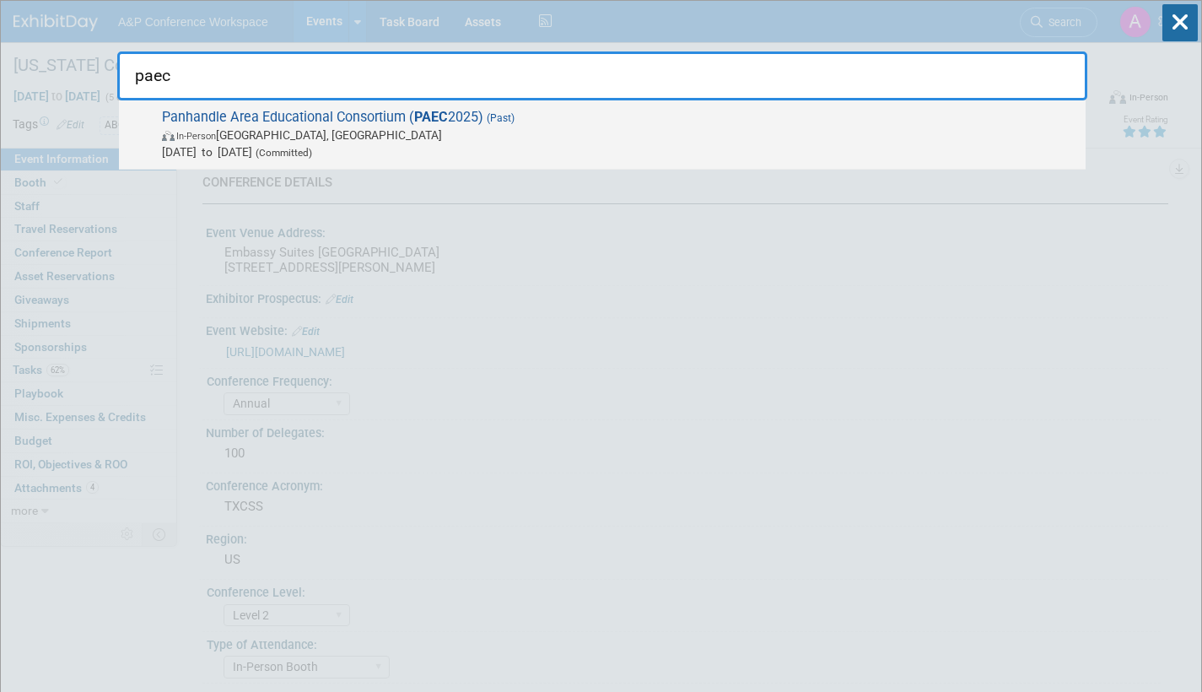
type input "paec"
click at [543, 152] on span "Jul 16, 2025 to Jul 18, 2025 (Committed)" at bounding box center [619, 151] width 915 height 17
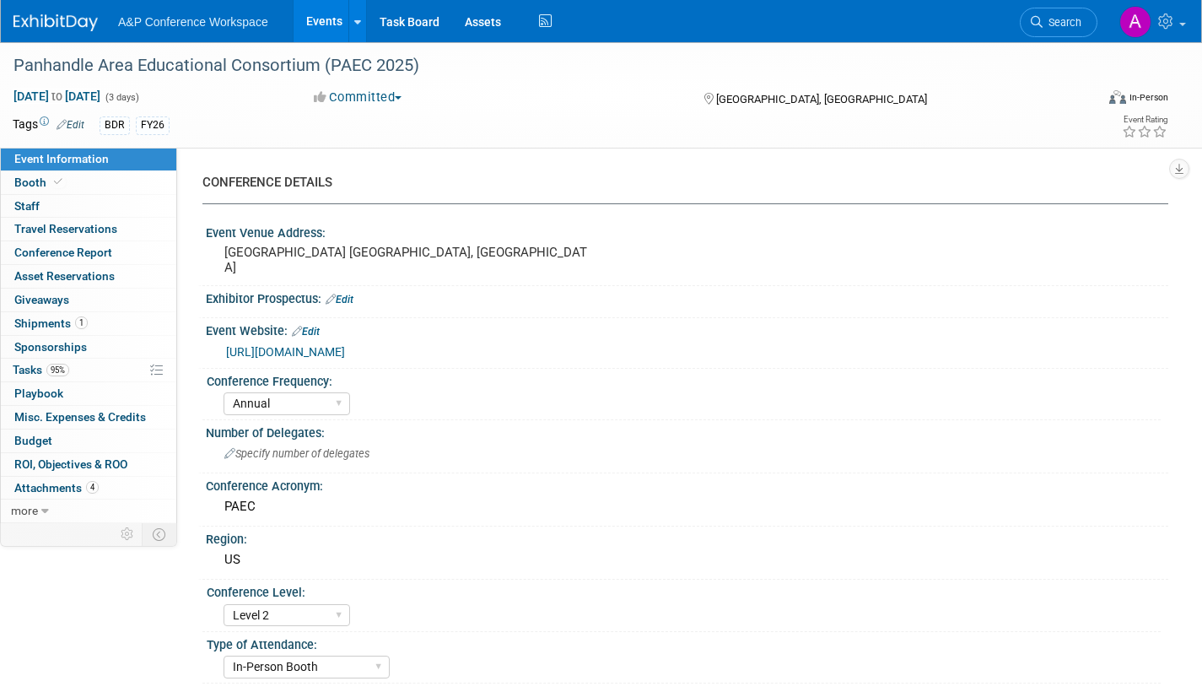
select select "Annual"
select select "Level 2"
select select "In-Person Booth"
select select "Schools"
select select "Bloomsbury Digital Resources"
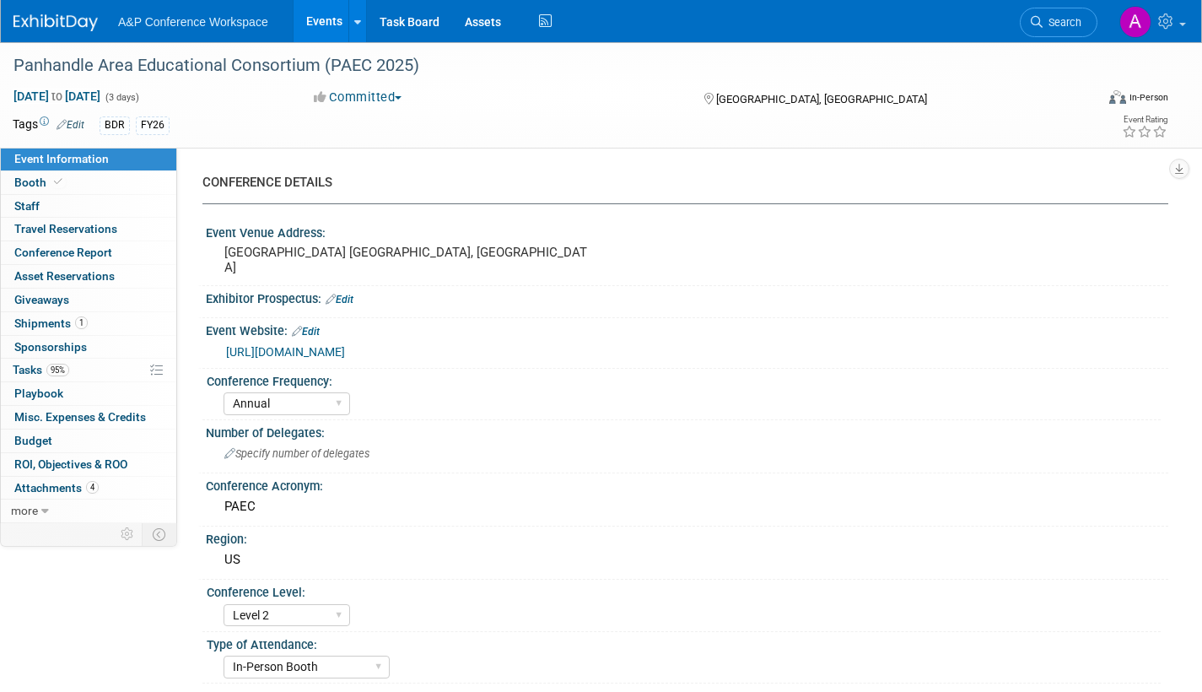
select select "[PERSON_NAME]"
select select "BDR Product Awareness and Trial Generation​"
click at [30, 321] on span "Shipments 1" at bounding box center [50, 323] width 73 height 14
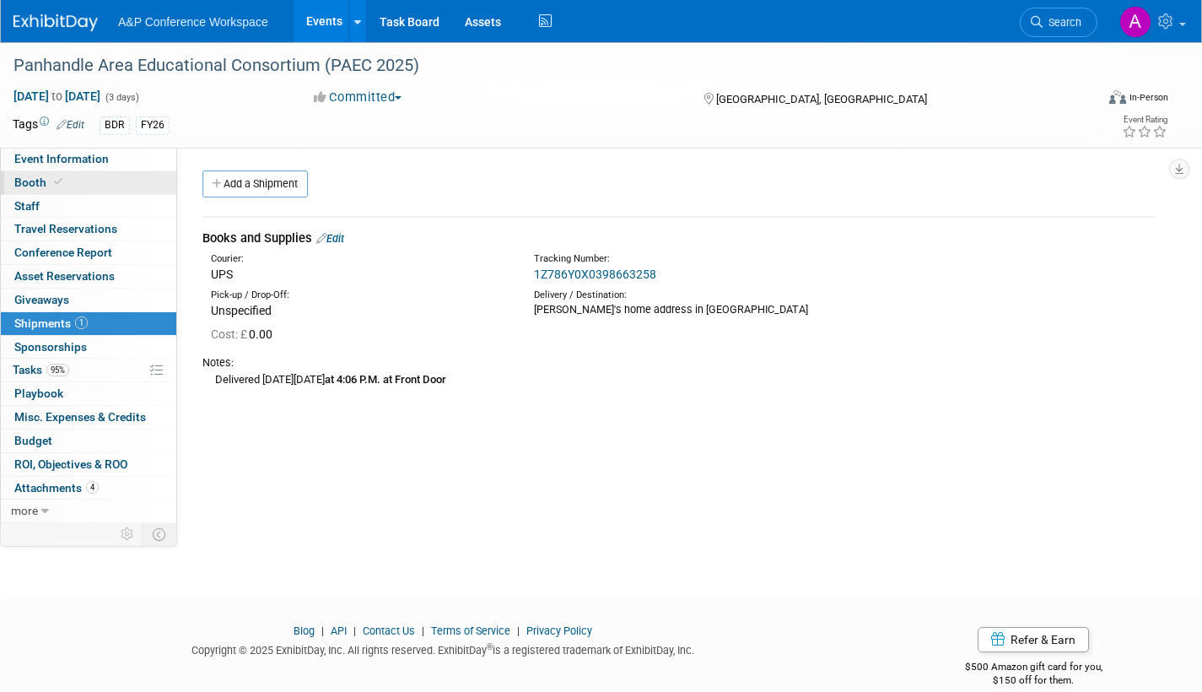
click at [38, 182] on span "Booth" at bounding box center [39, 183] width 51 height 14
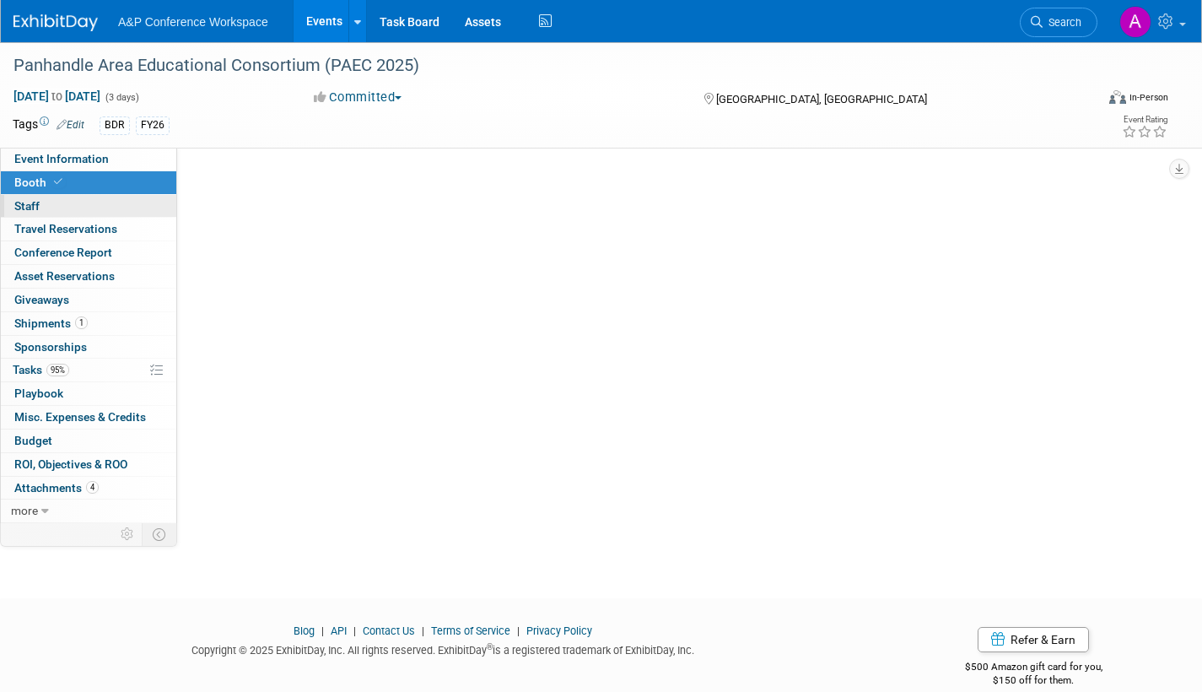
select select "CLDC - Digital/BDR"
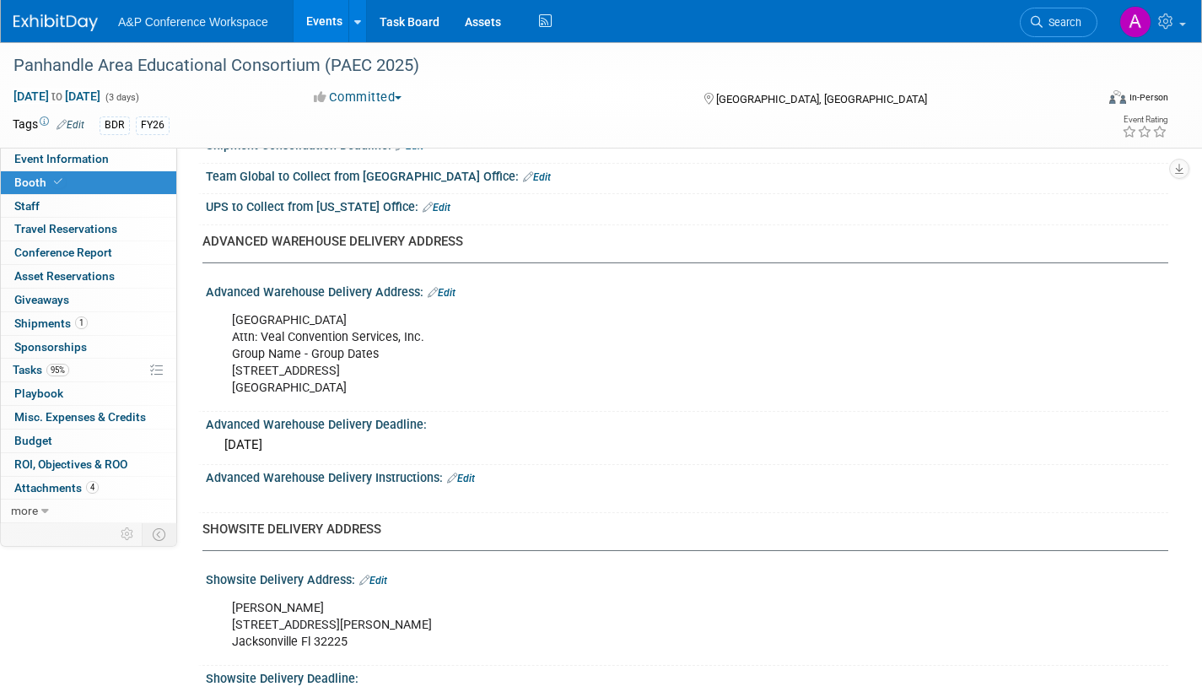
scroll to position [1266, 0]
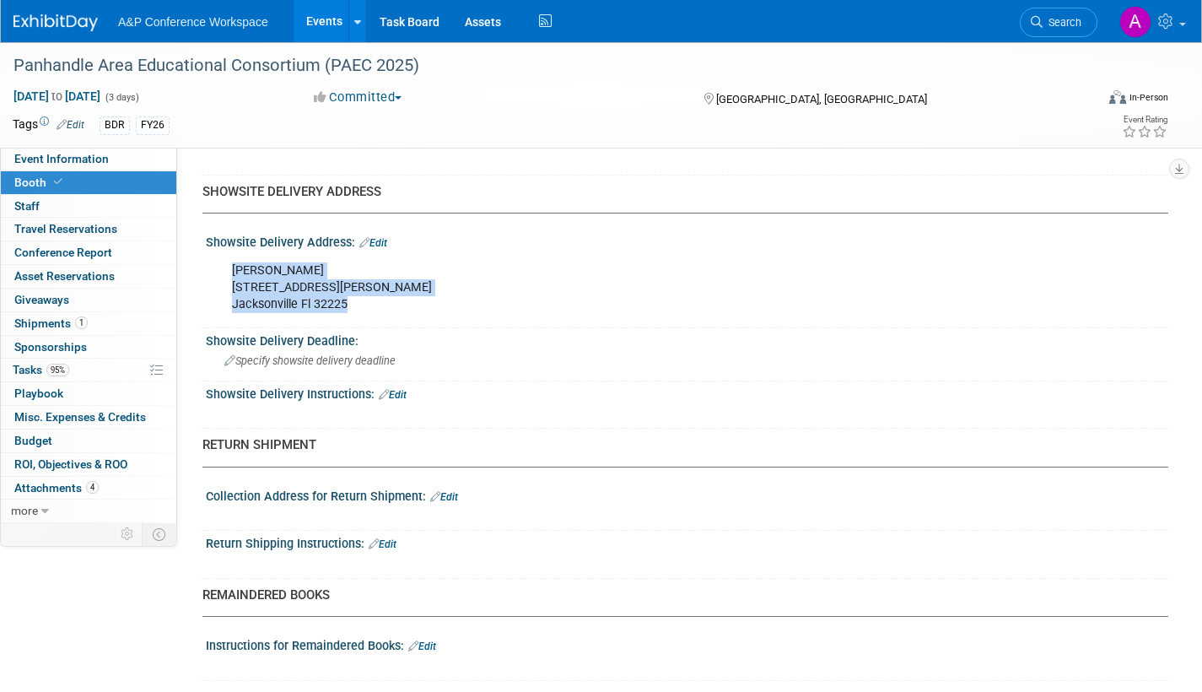
drag, startPoint x: 231, startPoint y: 270, endPoint x: 354, endPoint y: 303, distance: 127.5
click at [354, 303] on div "[PERSON_NAME] [STREET_ADDRESS][PERSON_NAME]" at bounding box center [601, 288] width 762 height 68
copy div "[PERSON_NAME] [STREET_ADDRESS][PERSON_NAME]"
click at [1050, 24] on span "Search" at bounding box center [1062, 22] width 39 height 13
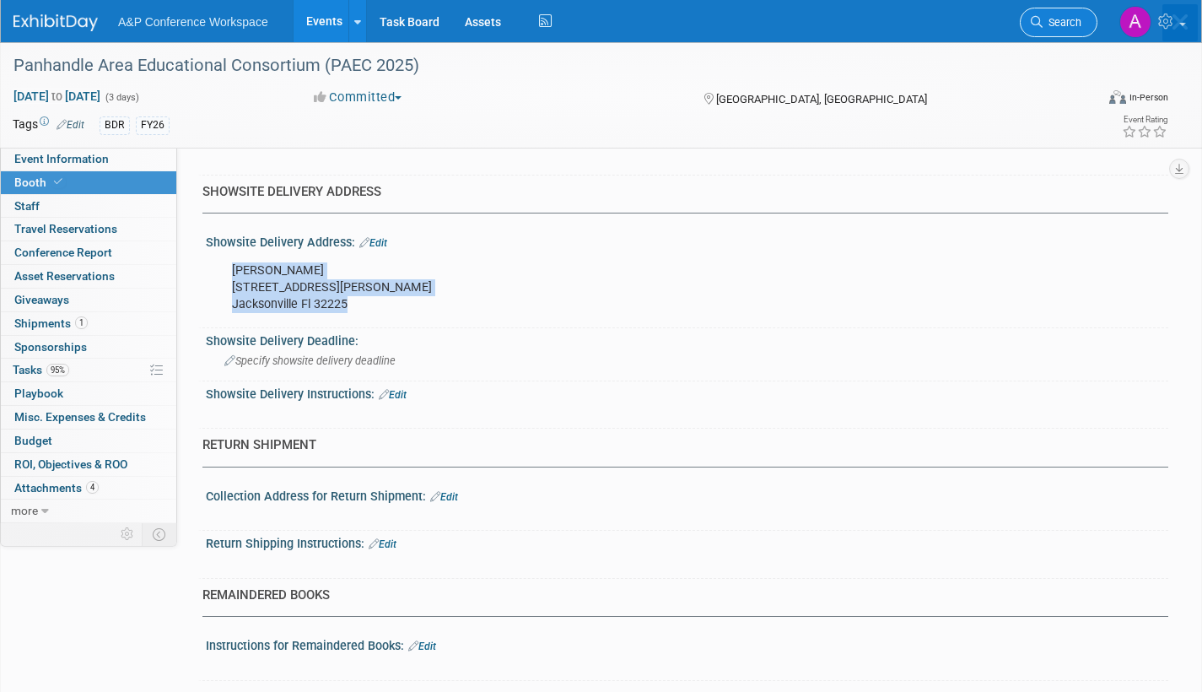
scroll to position [0, 0]
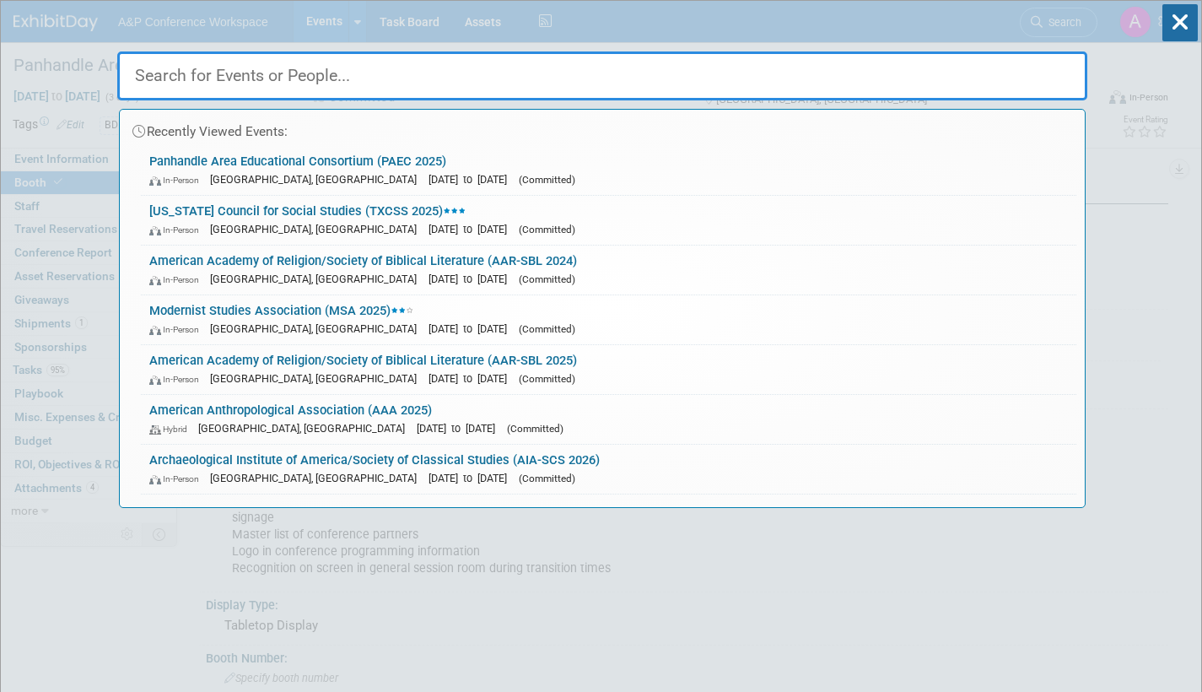
click at [453, 222] on div "In-Person [GEOGRAPHIC_DATA], [GEOGRAPHIC_DATA] [DATE] to [DATE] (Committed)" at bounding box center [608, 229] width 919 height 18
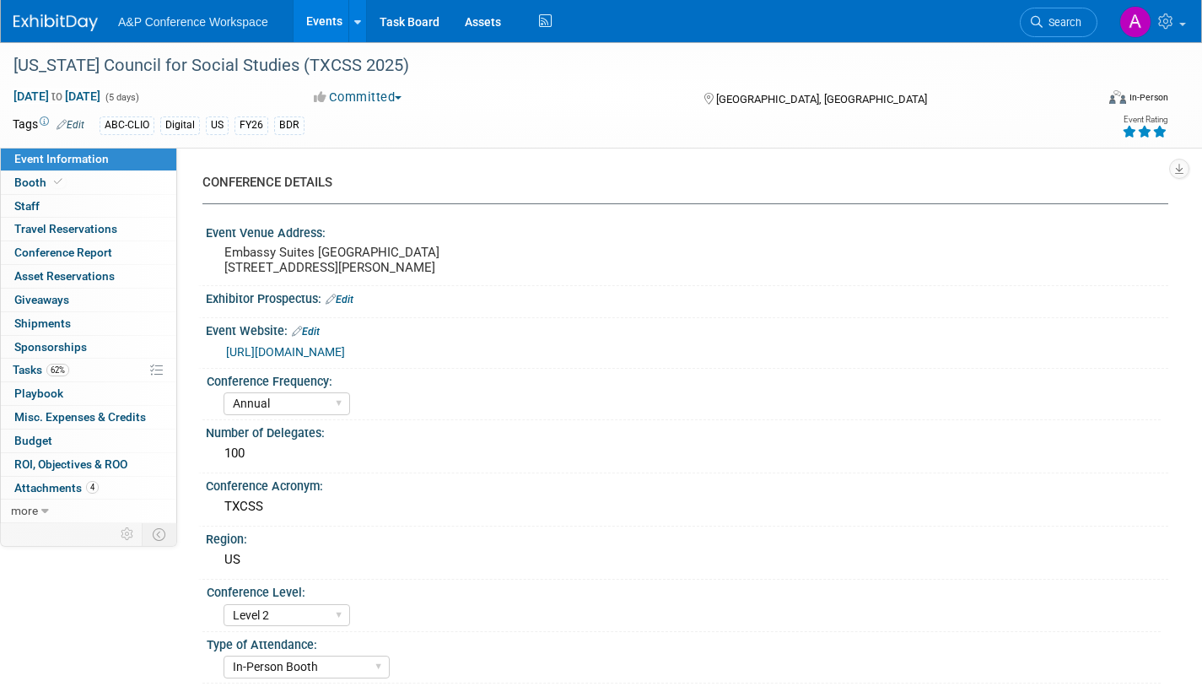
select select "Annual"
select select "Level 2"
select select "In-Person Booth"
select select "Schools"
select select "Bloomsbury Digital Resources"
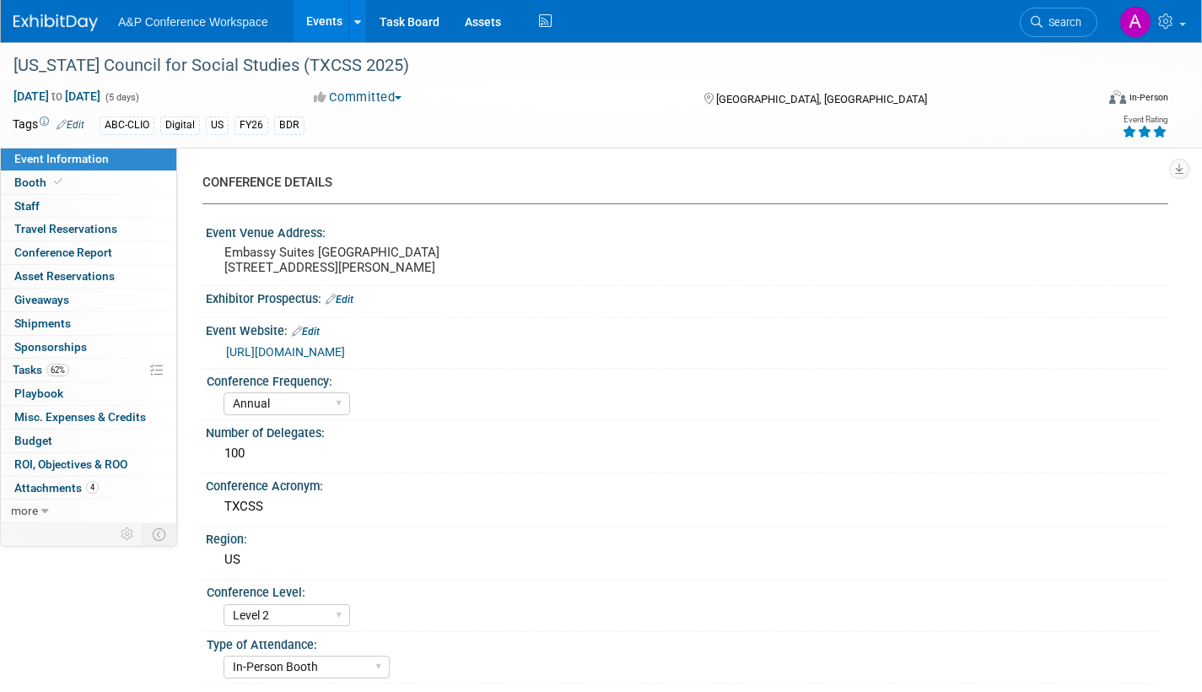
select select "[PERSON_NAME]"
select select "BDR Product Awareness and Trial Generation​"
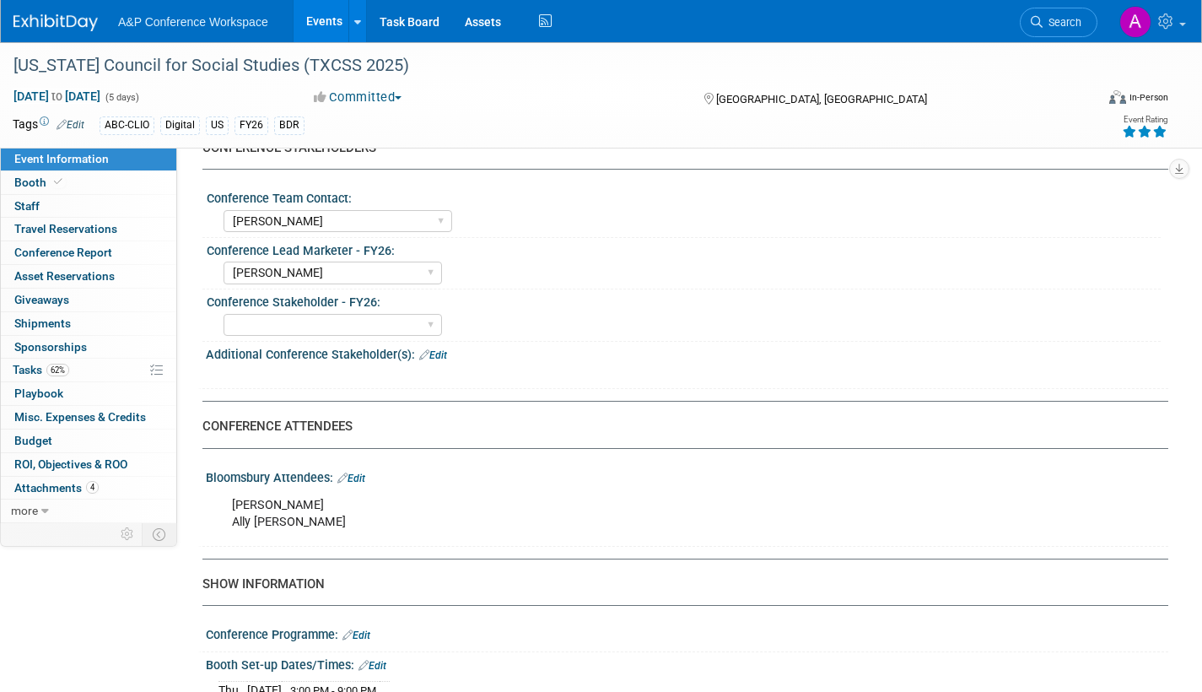
scroll to position [1013, 0]
